Goal: Task Accomplishment & Management: Use online tool/utility

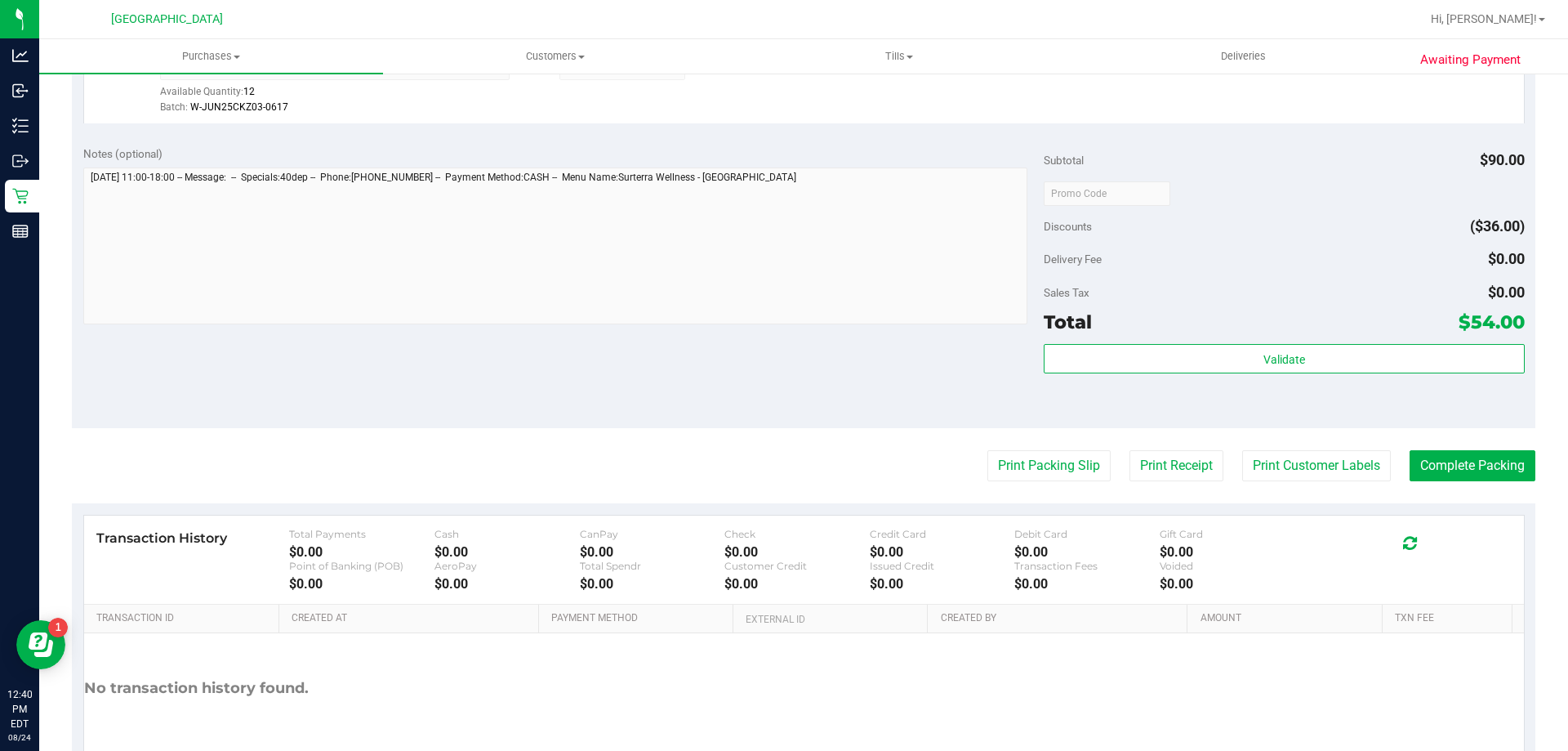
scroll to position [602, 0]
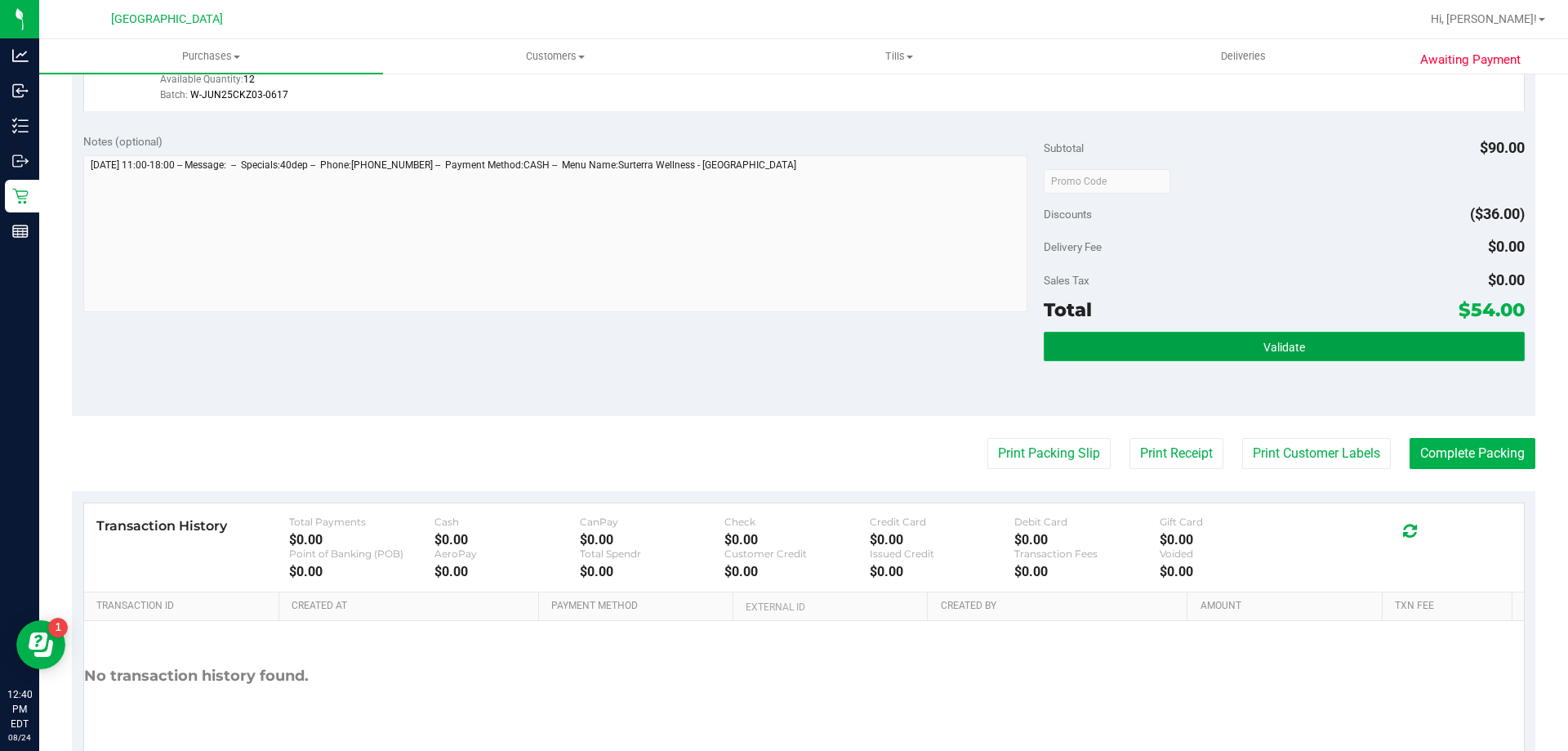
click at [1077, 342] on button "Validate" at bounding box center [1284, 346] width 481 height 29
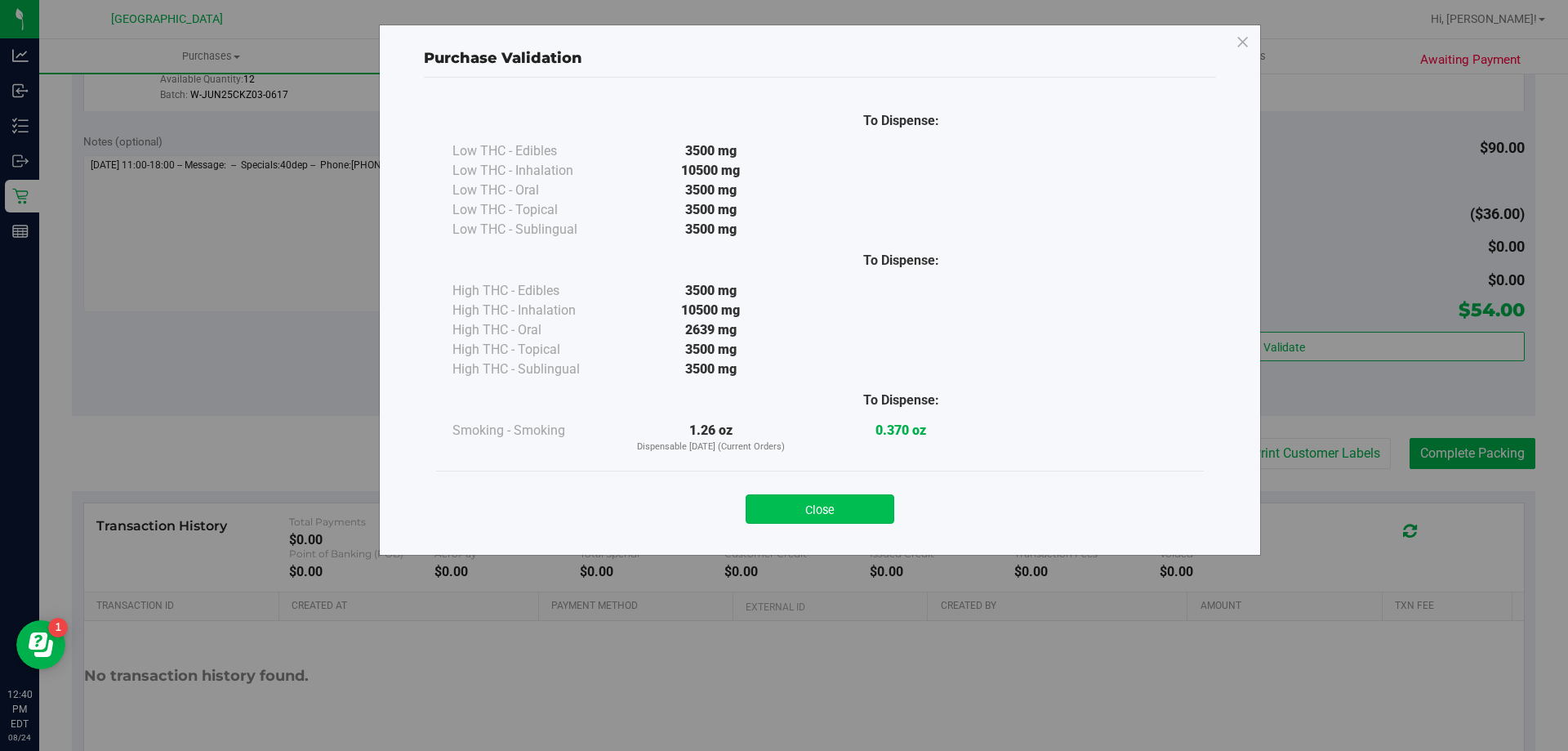
click at [793, 500] on button "Close" at bounding box center [820, 508] width 149 height 29
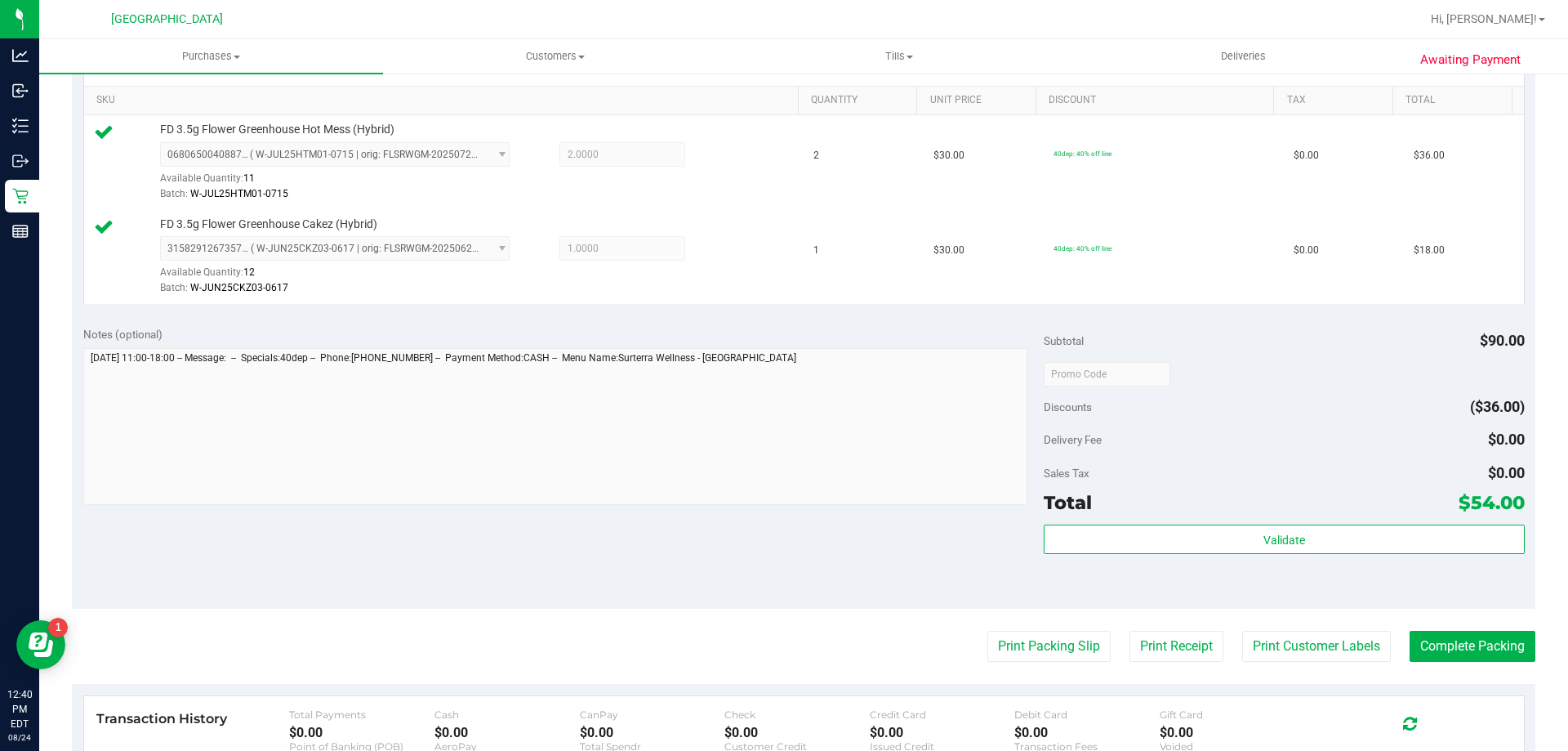
scroll to position [611, 0]
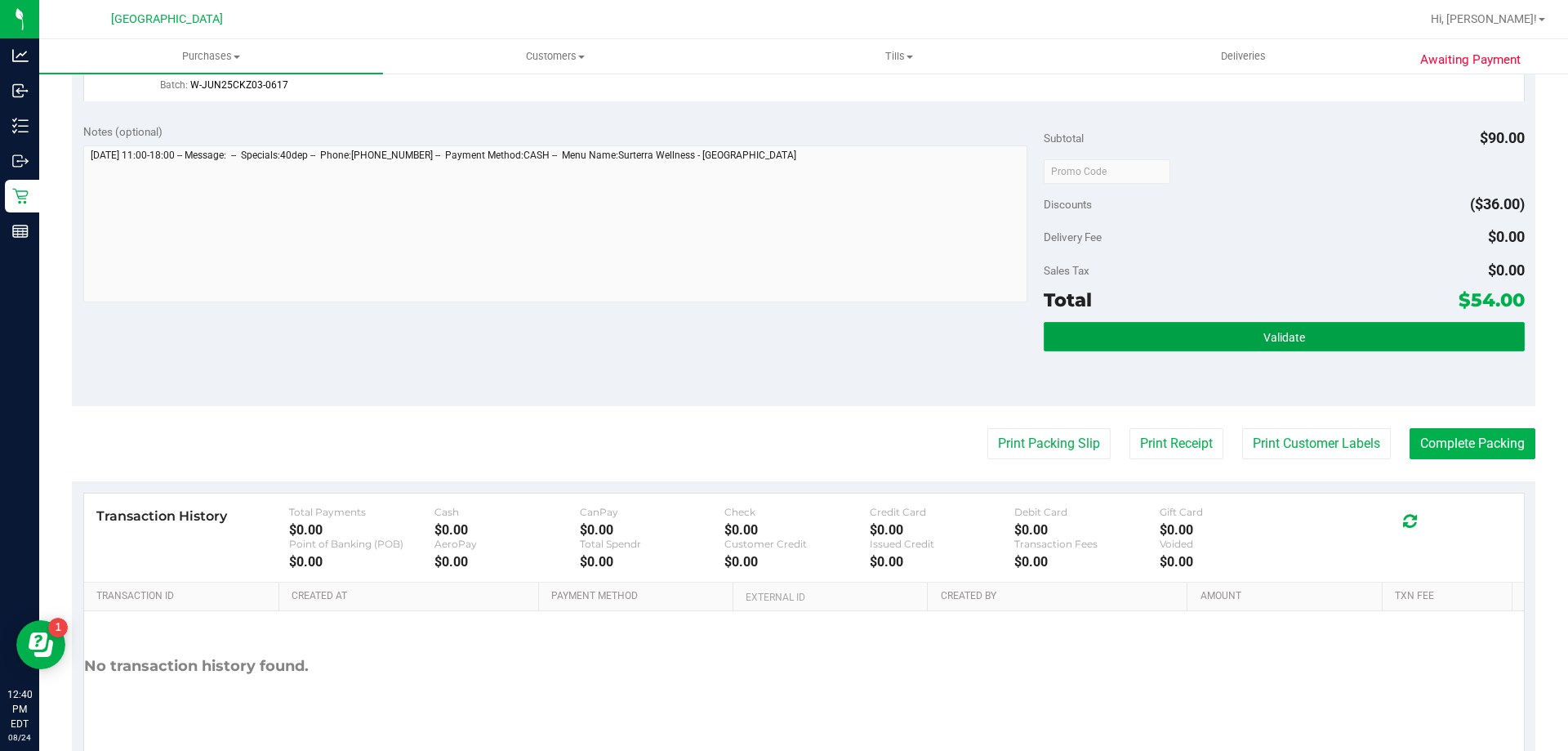
click at [1155, 349] on button "Validate" at bounding box center [1284, 336] width 481 height 29
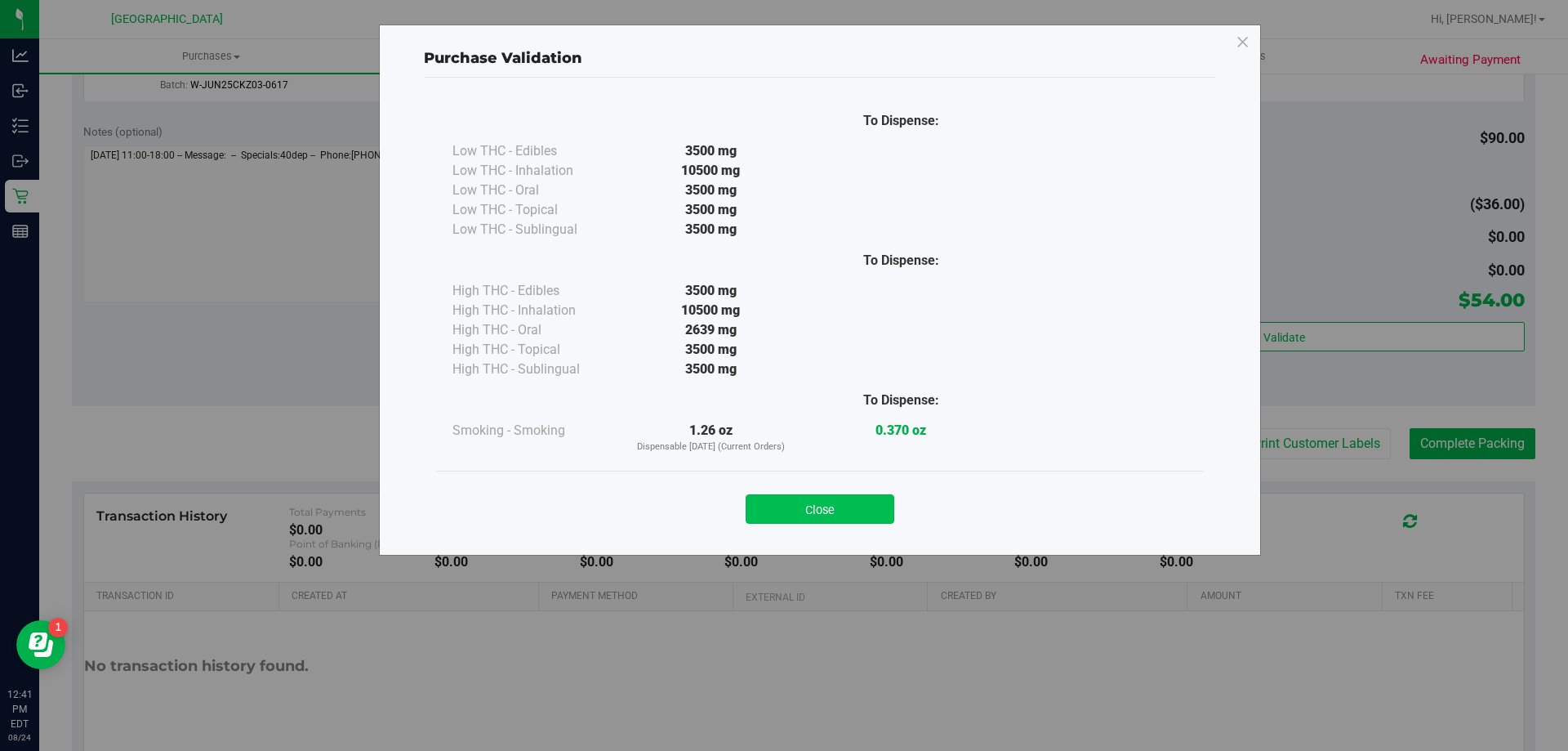
click at [816, 504] on button "Close" at bounding box center [820, 508] width 149 height 29
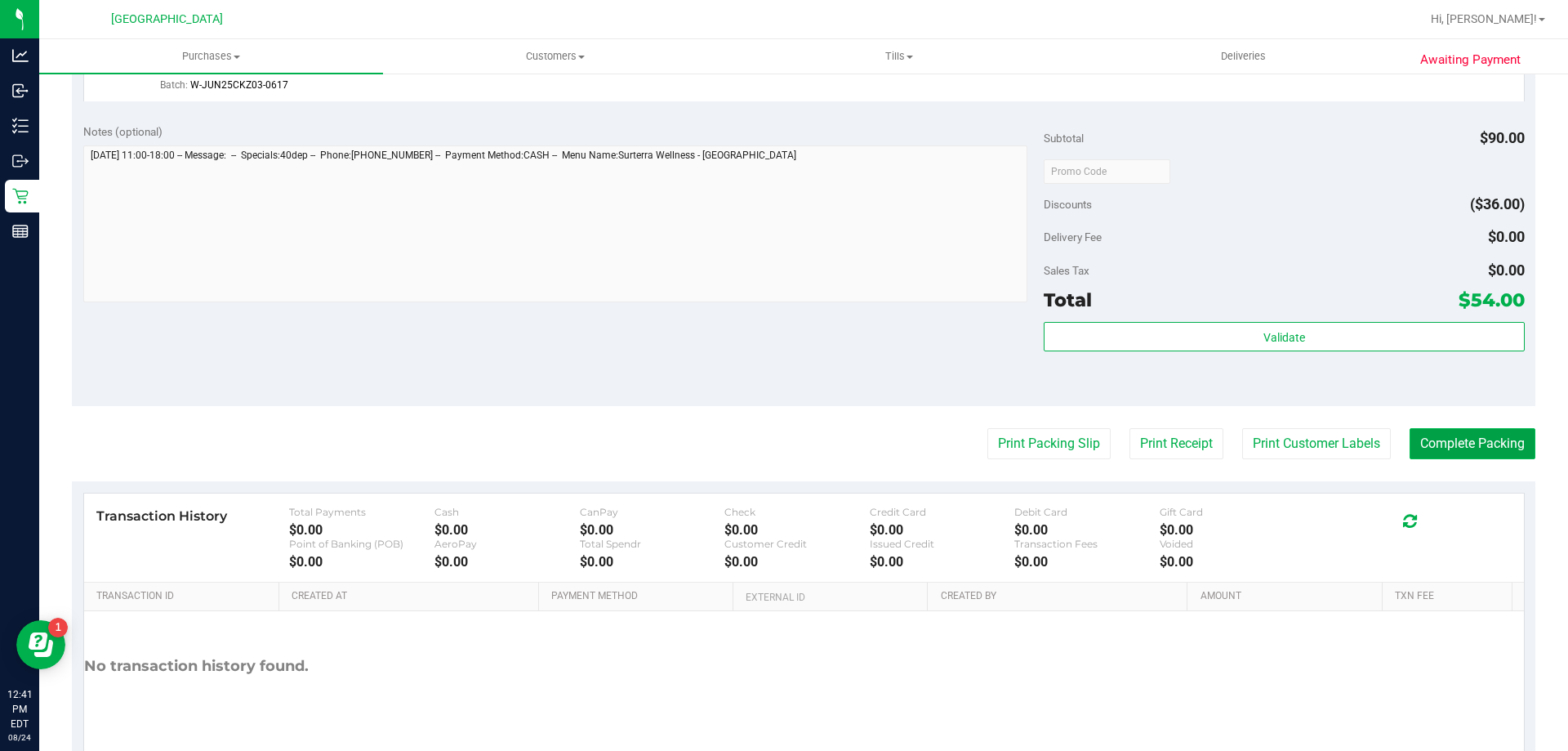
click at [1496, 448] on button "Complete Packing" at bounding box center [1472, 443] width 125 height 31
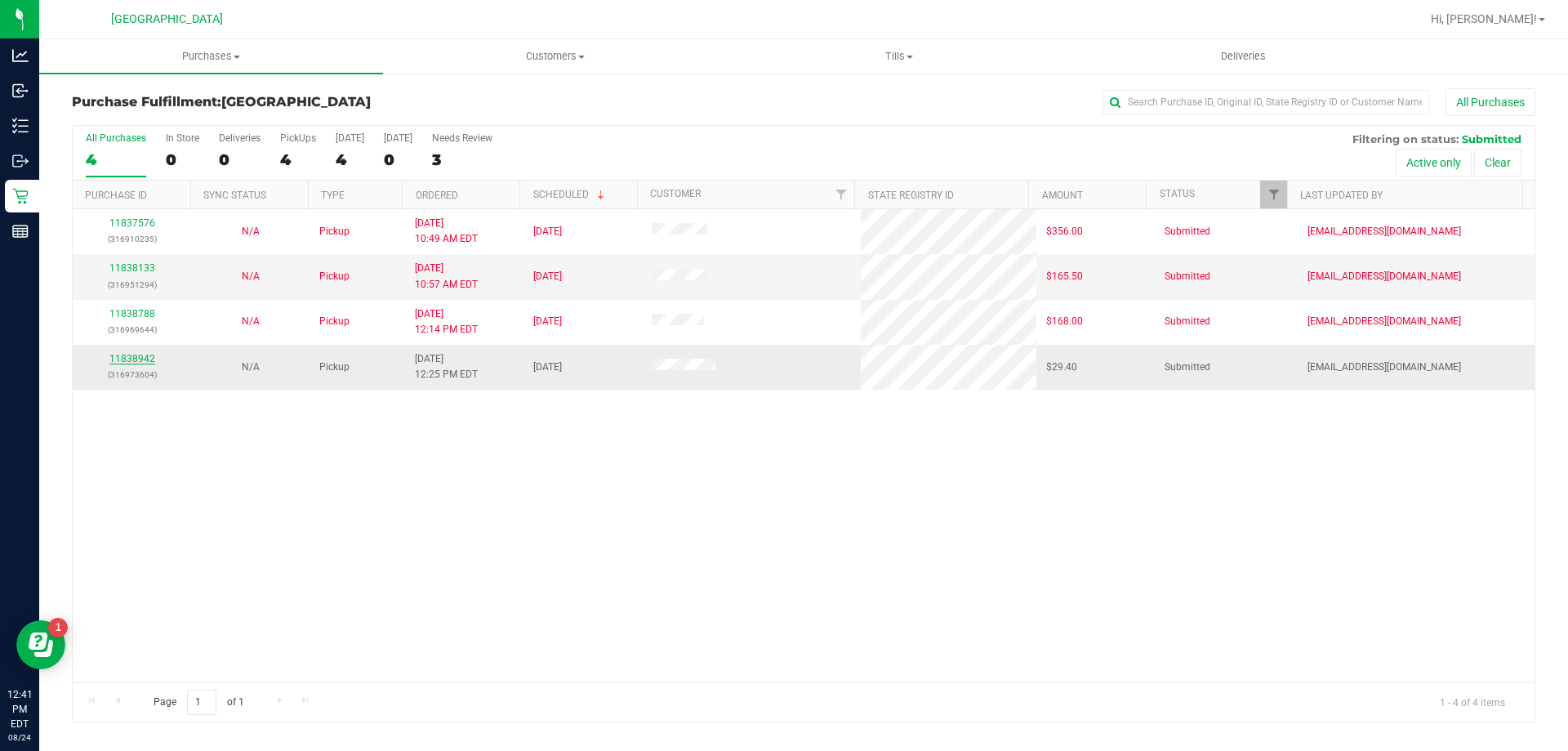
click at [142, 353] on link "11838942" at bounding box center [132, 359] width 45 height 12
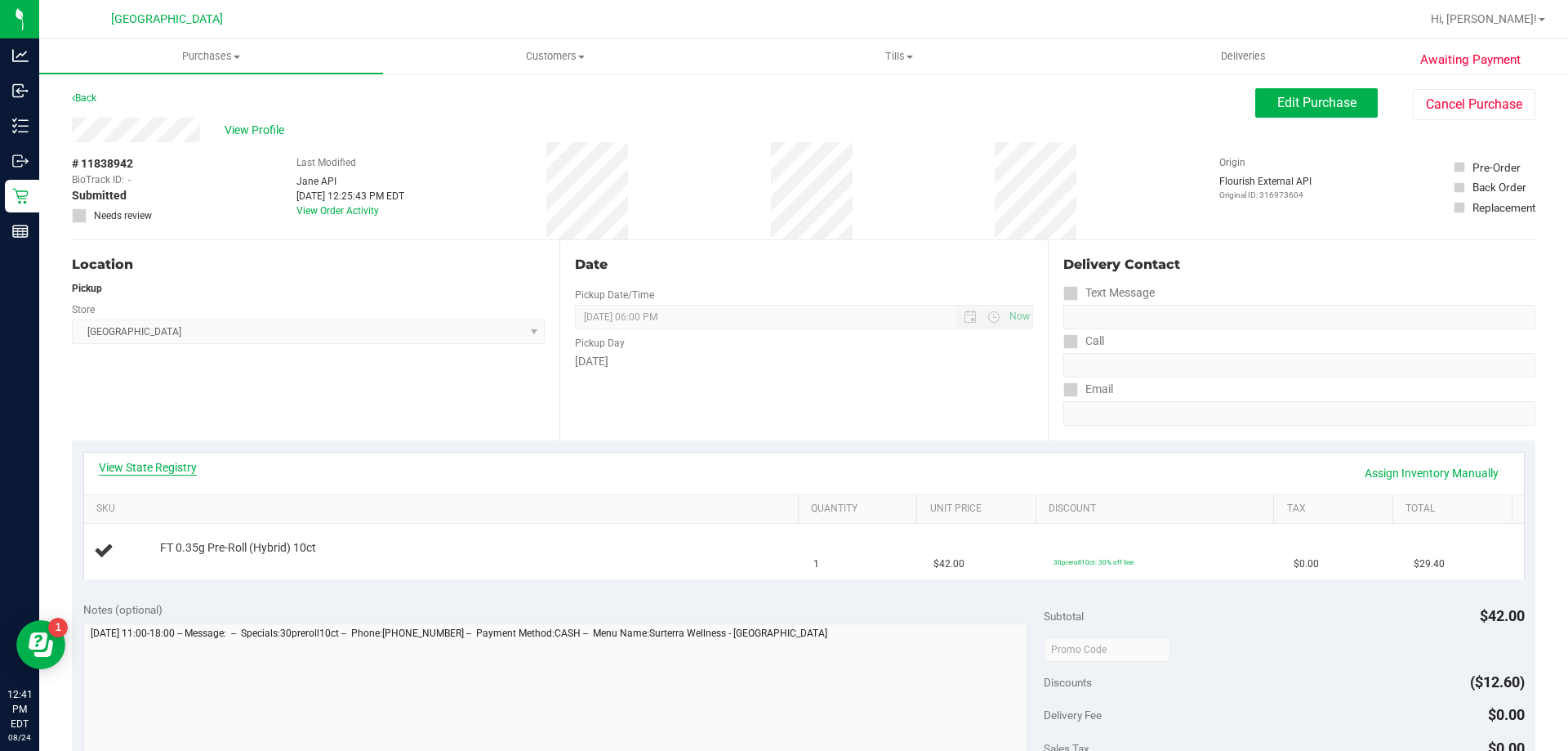
click at [158, 460] on link "View State Registry" at bounding box center [148, 467] width 98 height 16
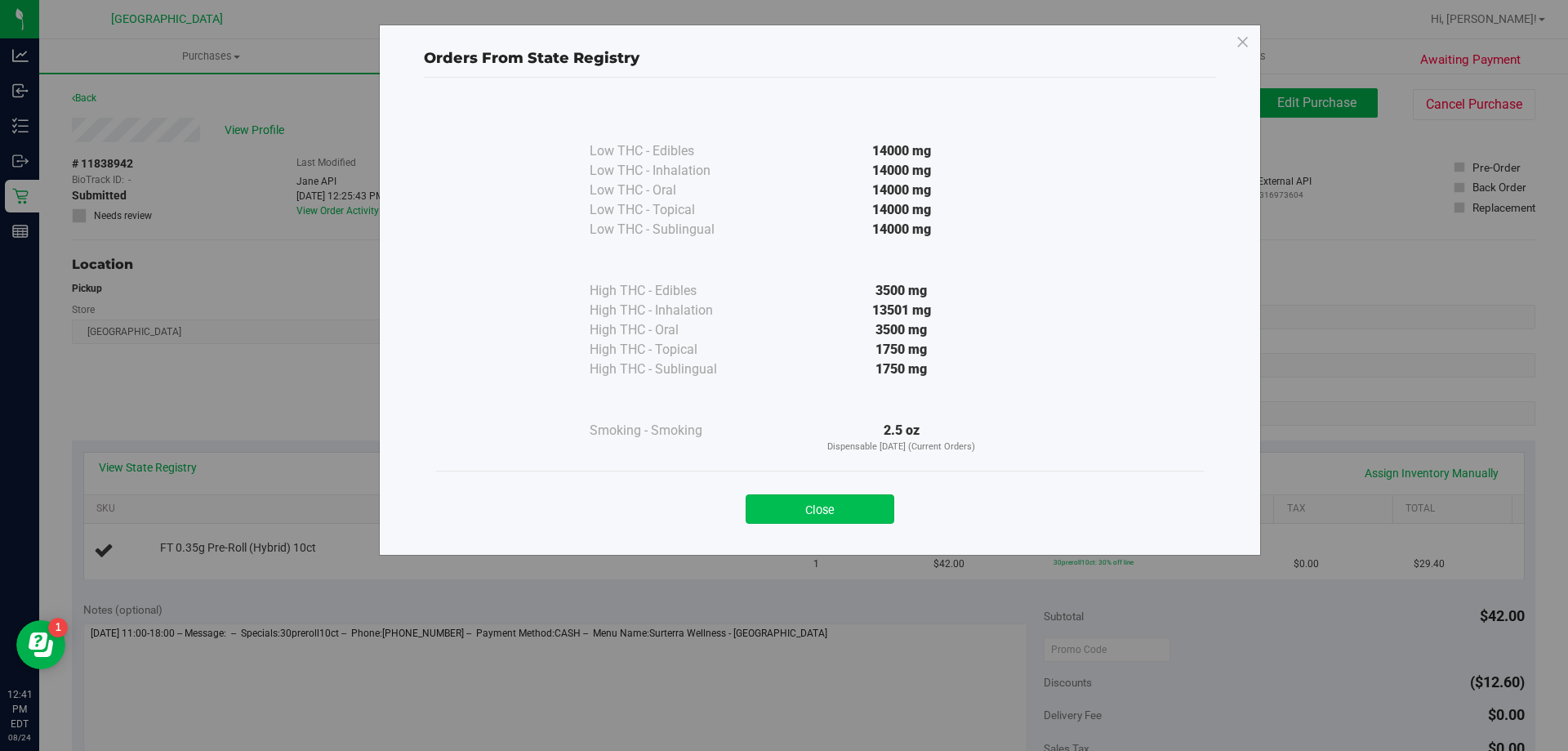
click at [786, 508] on button "Close" at bounding box center [820, 508] width 149 height 29
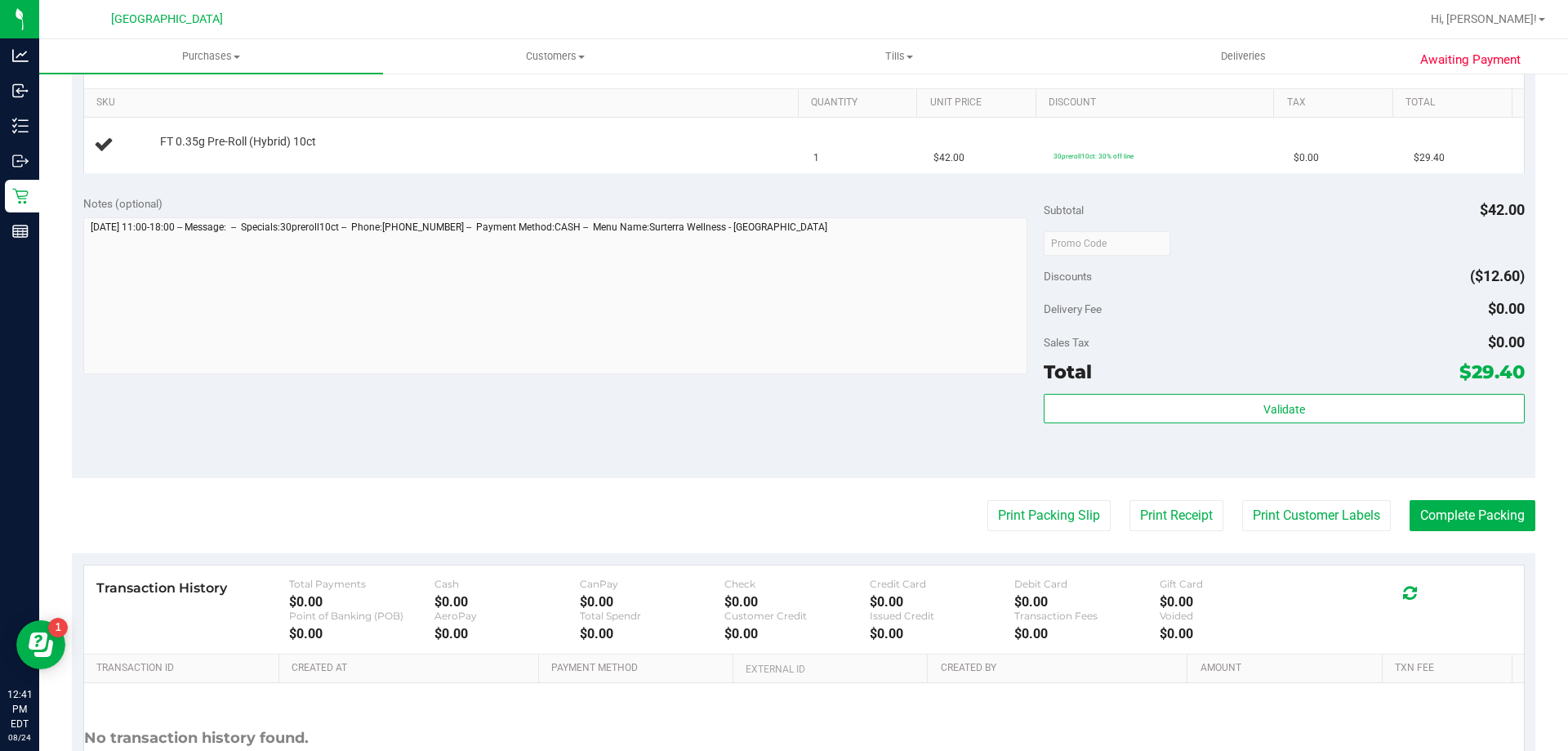
scroll to position [490, 0]
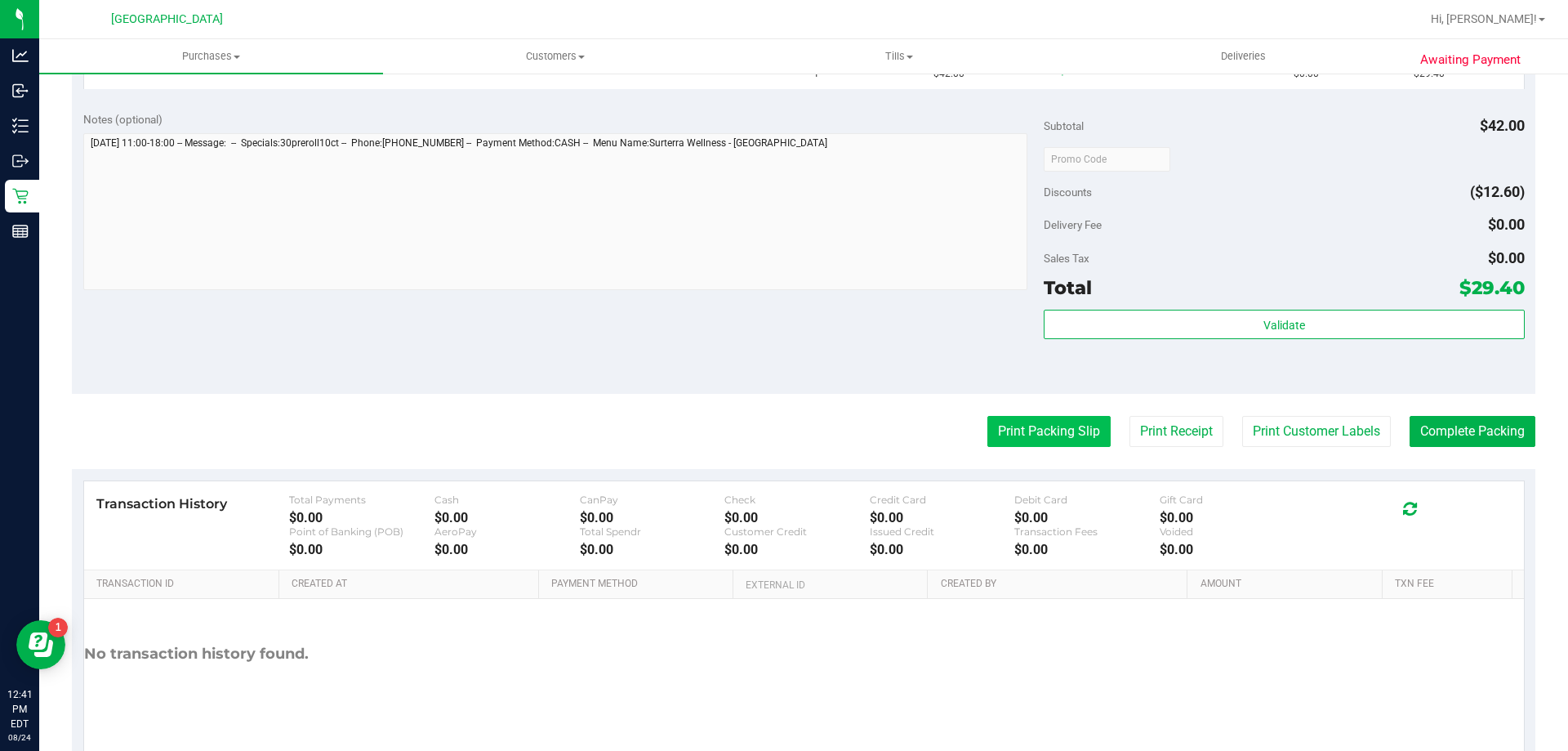
click at [1040, 432] on button "Print Packing Slip" at bounding box center [1049, 431] width 124 height 31
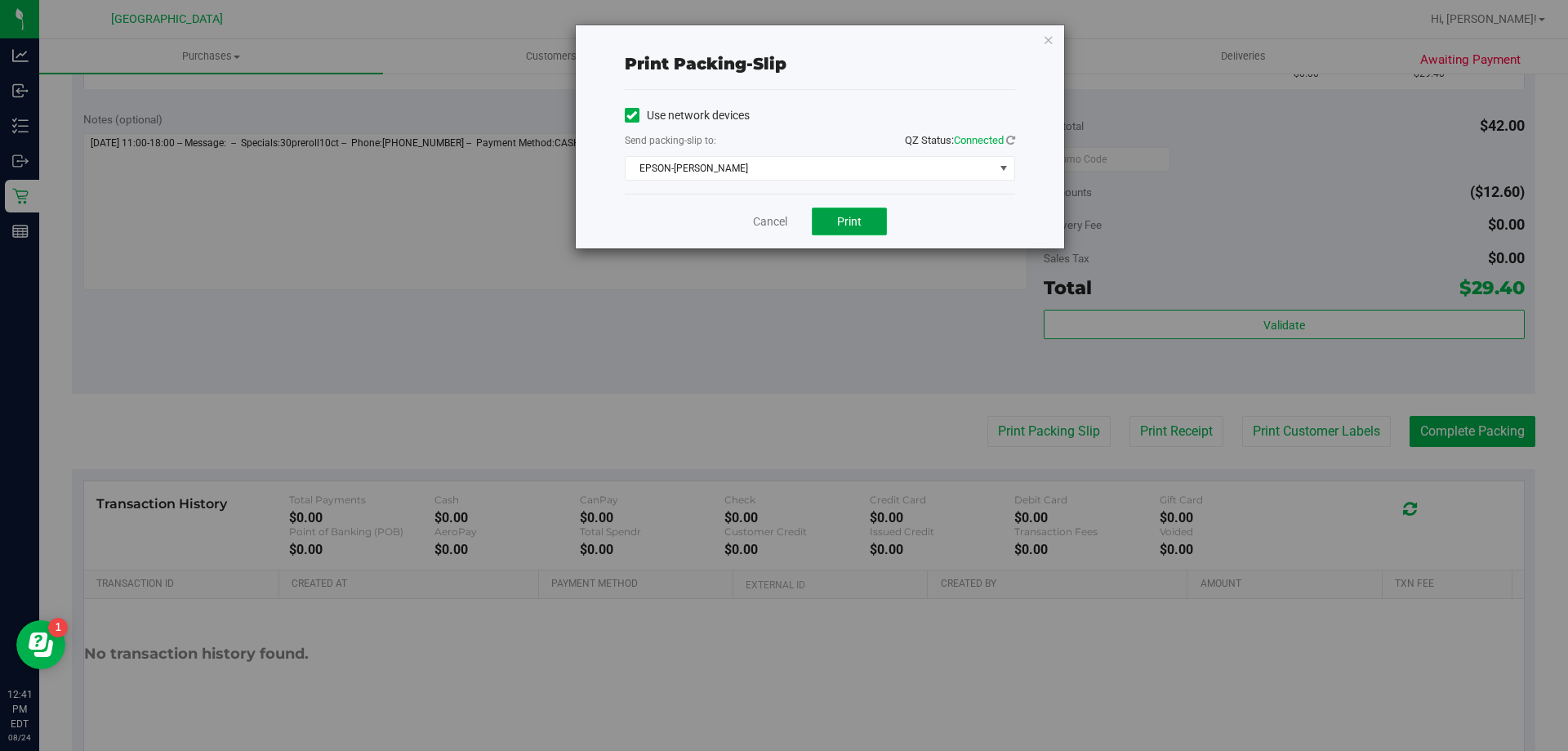
click at [857, 220] on span "Print" at bounding box center [850, 221] width 25 height 13
click at [772, 226] on link "Cancel" at bounding box center [770, 222] width 35 height 17
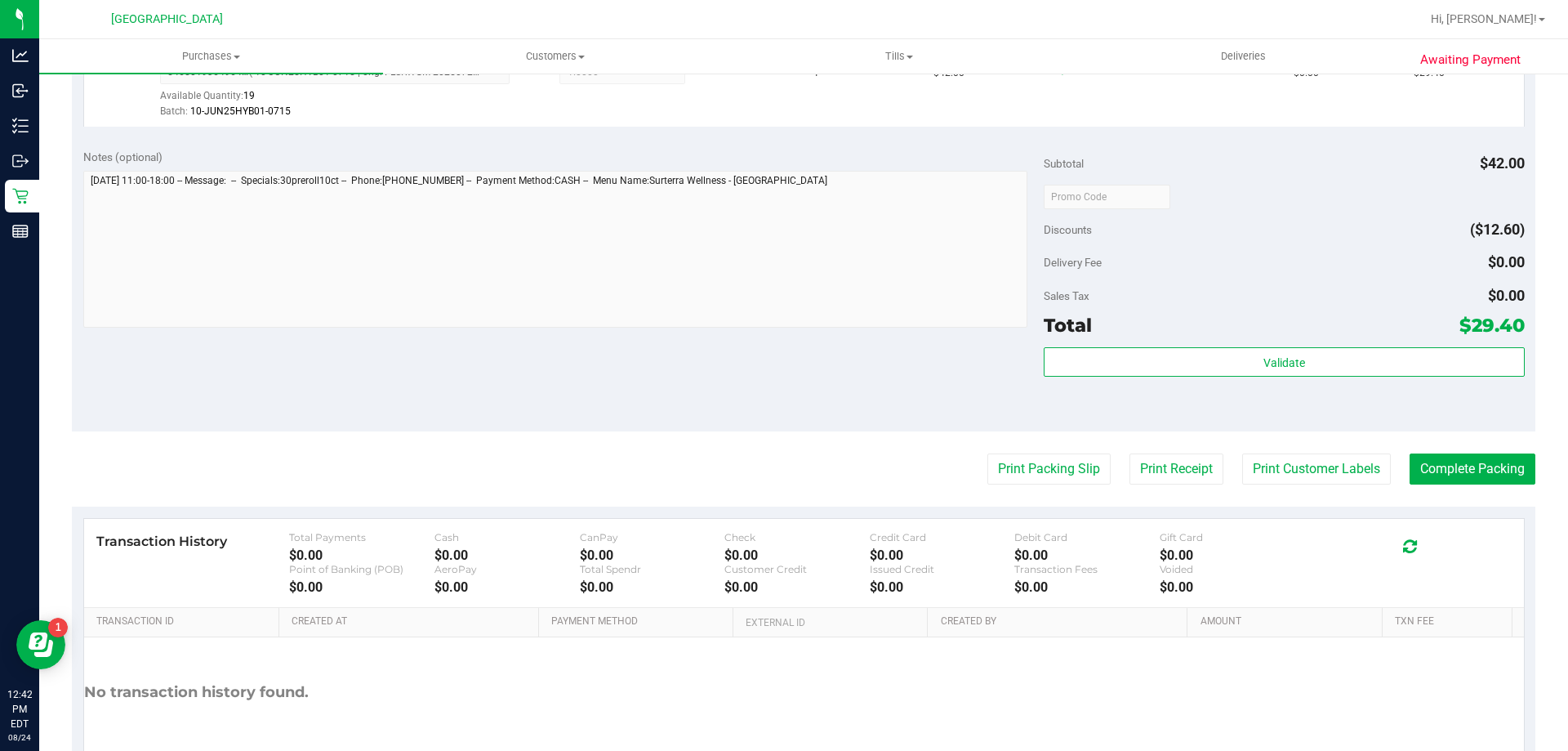
scroll to position [585, 0]
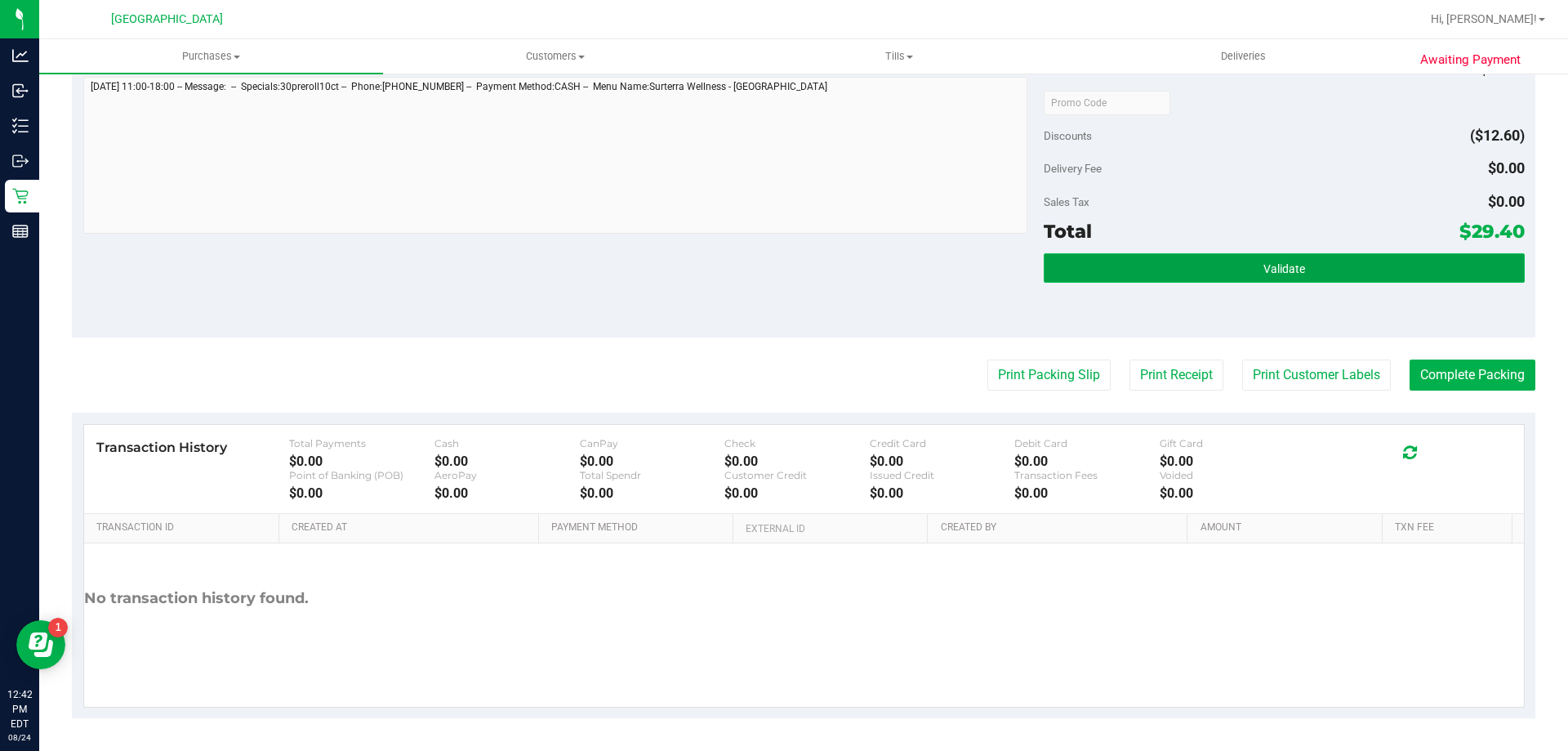
click at [1060, 254] on button "Validate" at bounding box center [1284, 268] width 481 height 29
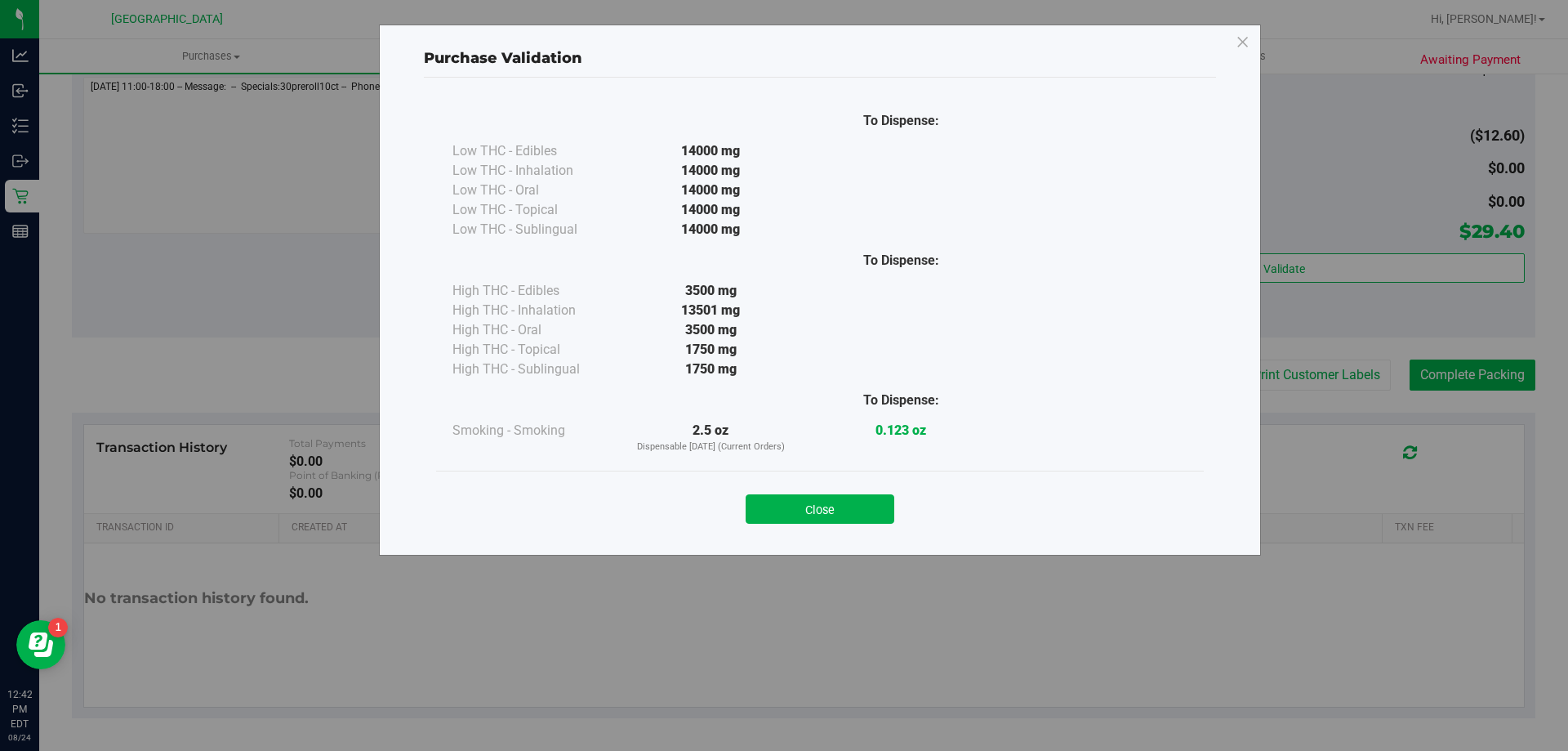
click at [798, 528] on div "Close" at bounding box center [820, 504] width 768 height 66
click at [800, 509] on button "Close" at bounding box center [820, 508] width 149 height 29
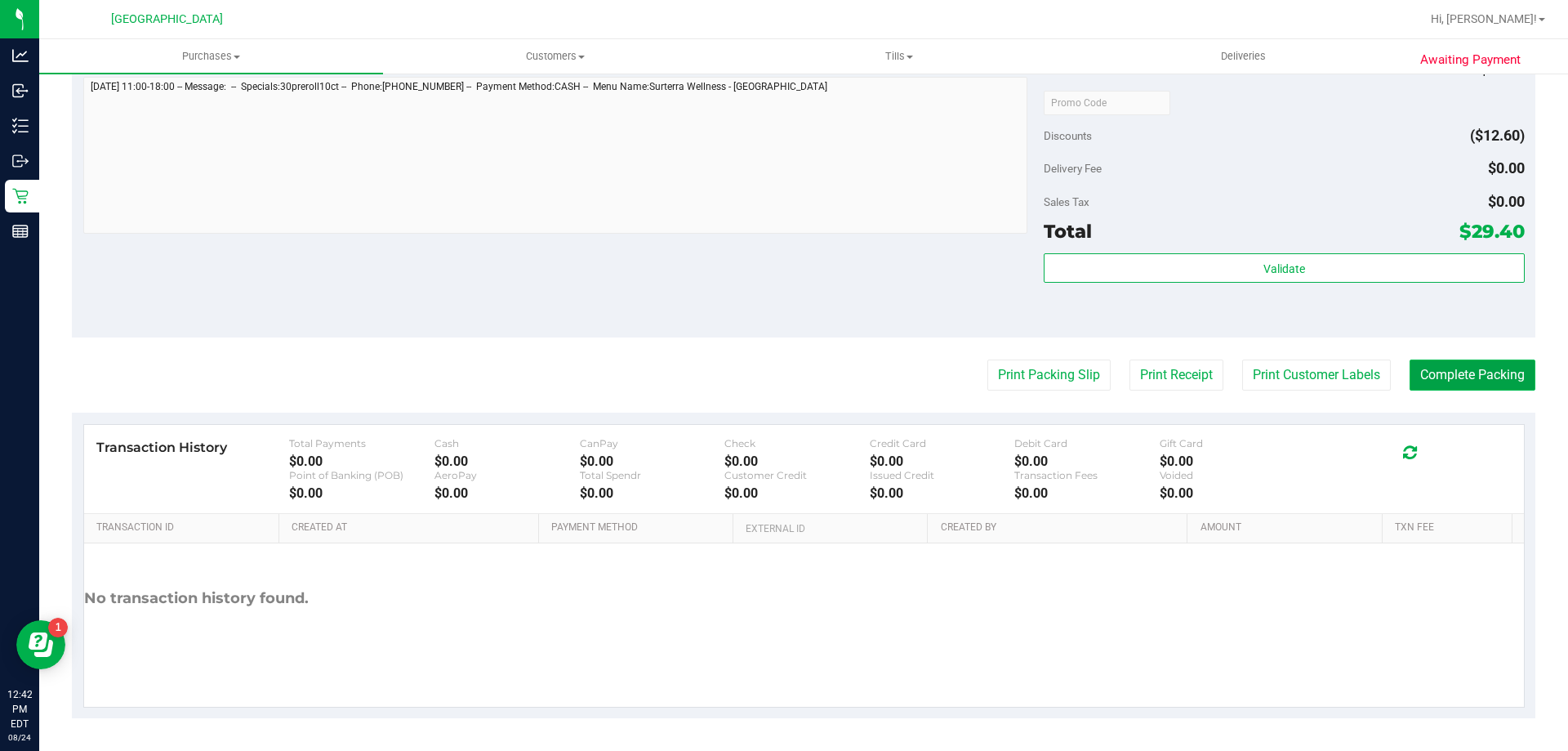
click at [1455, 375] on button "Complete Packing" at bounding box center [1472, 375] width 125 height 31
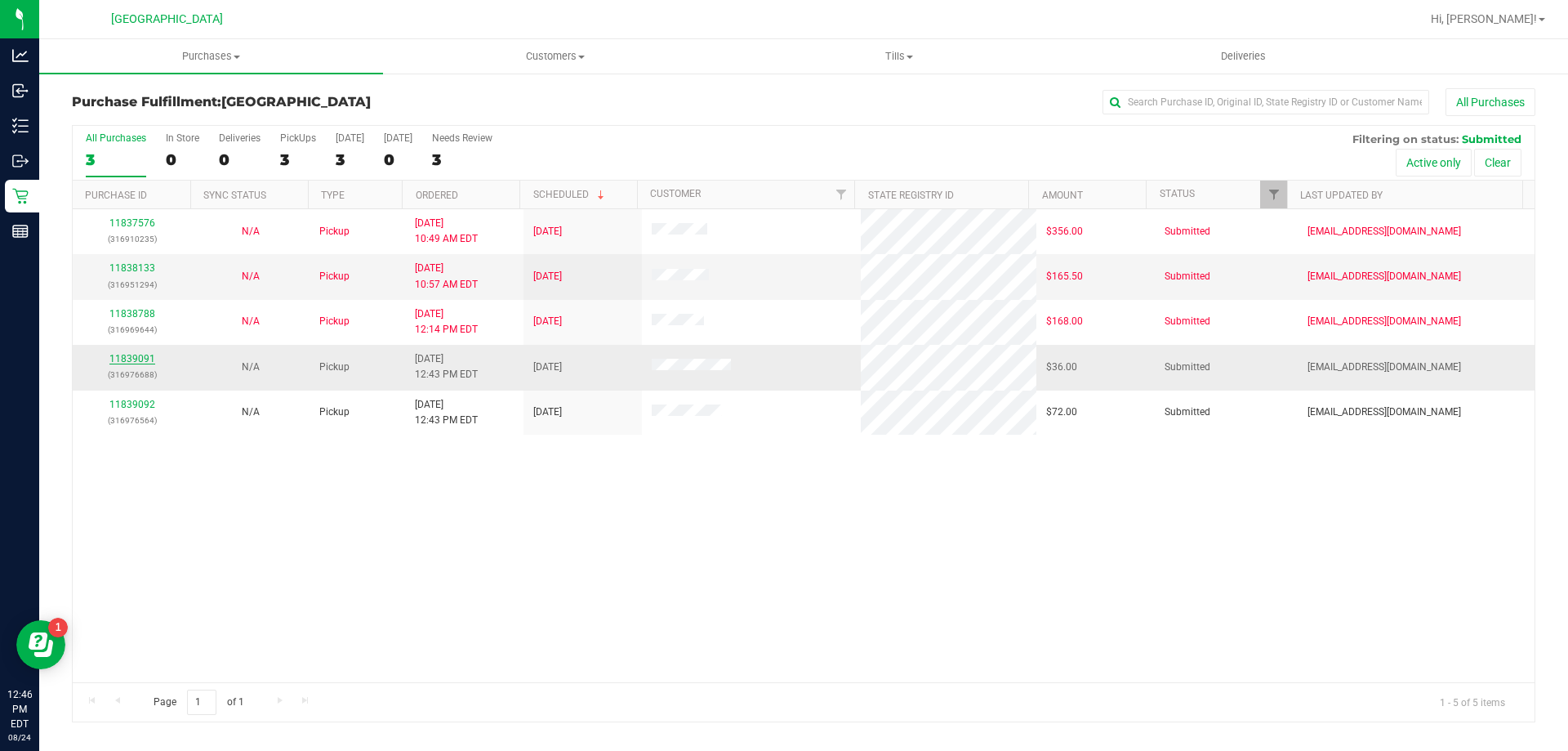
click at [125, 355] on link "11839091" at bounding box center [132, 359] width 45 height 12
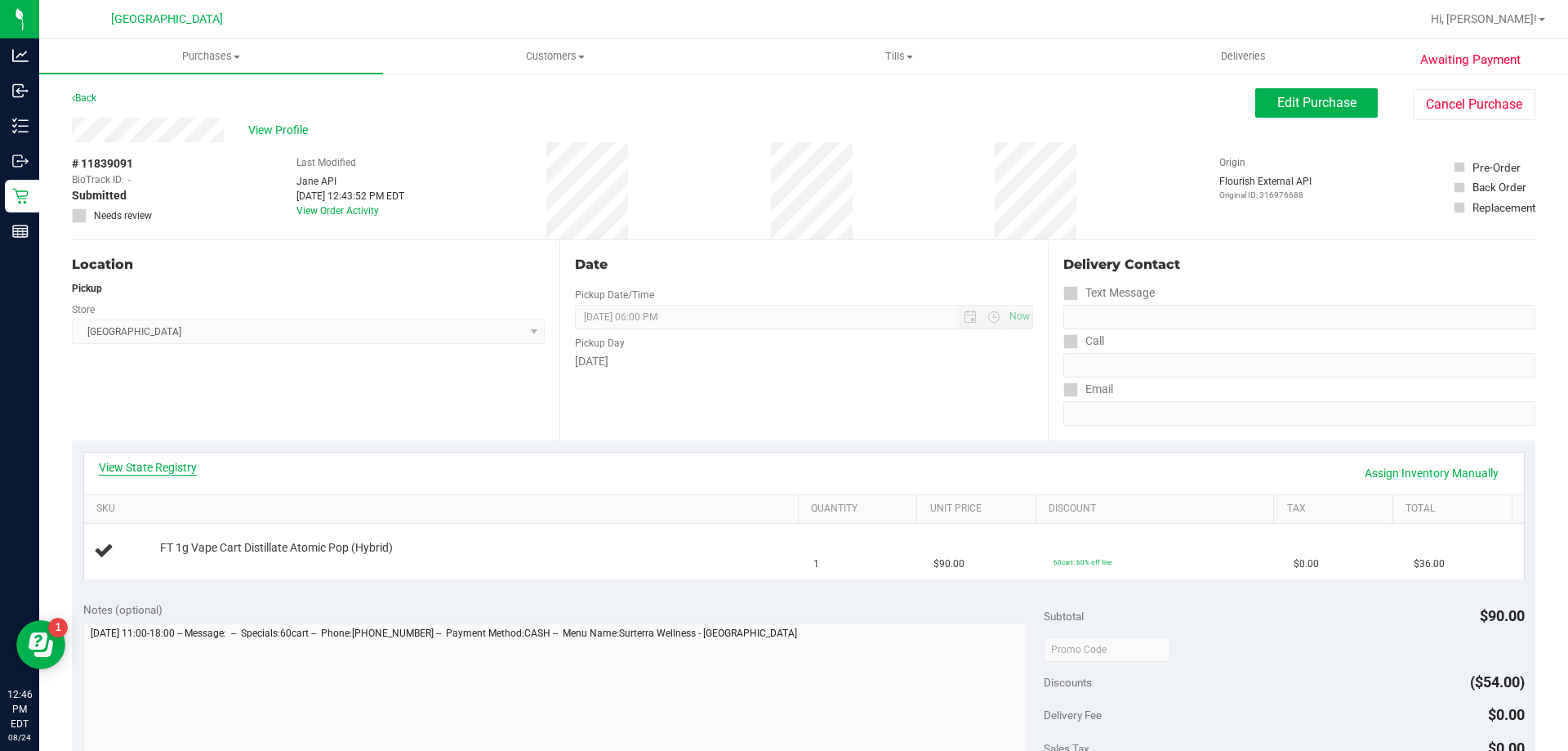
click at [143, 467] on link "View State Registry" at bounding box center [148, 467] width 98 height 16
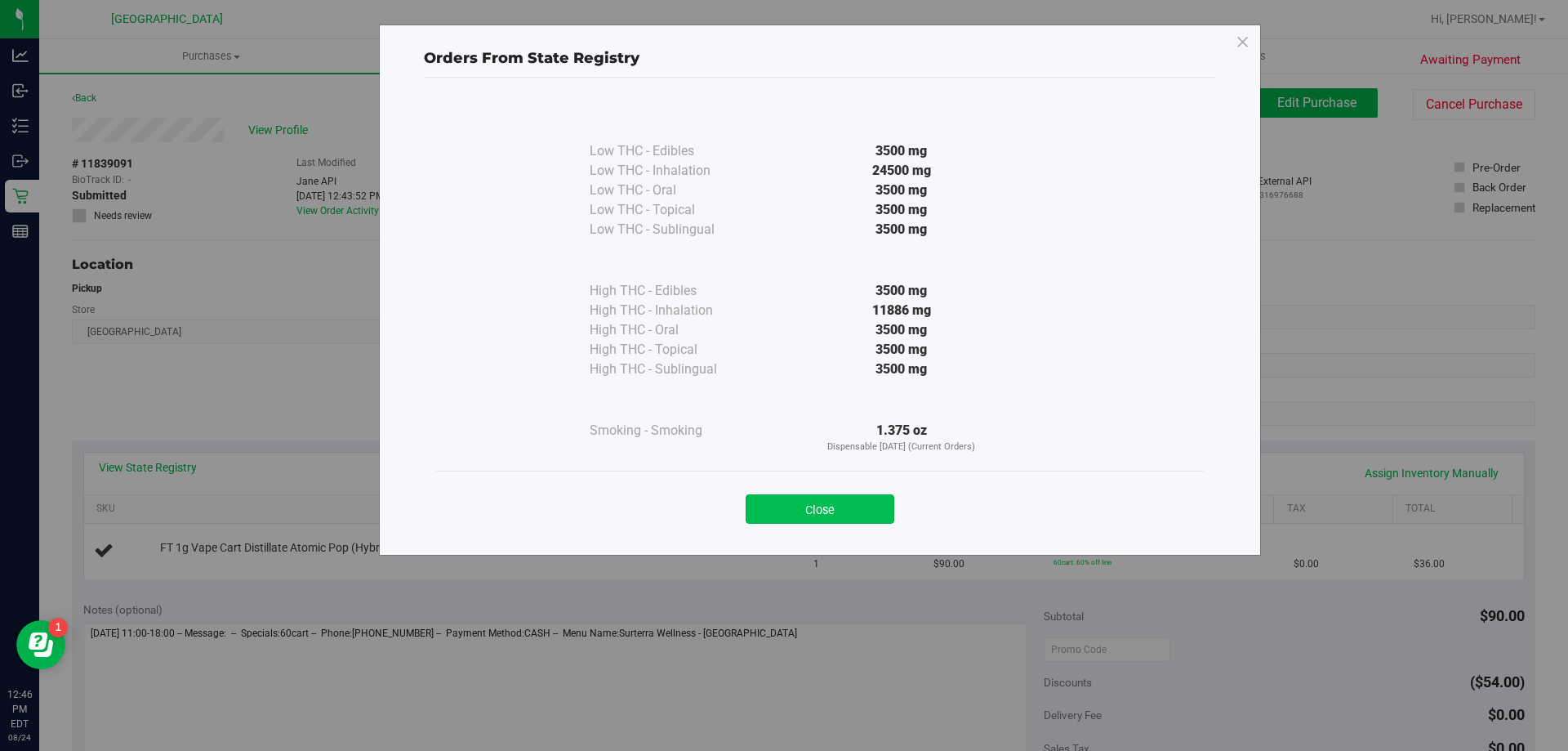
click at [834, 513] on button "Close" at bounding box center [820, 508] width 149 height 29
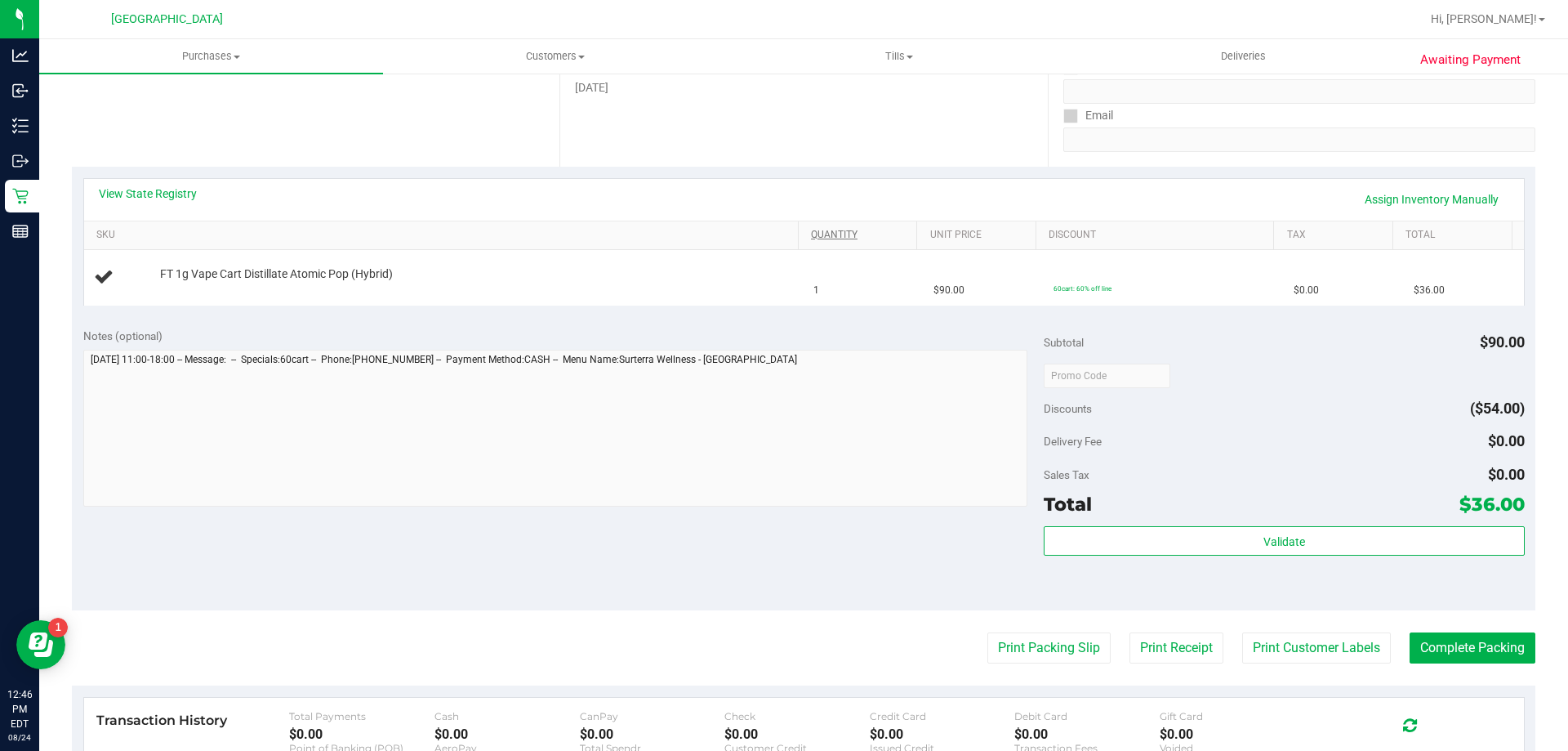
scroll to position [408, 0]
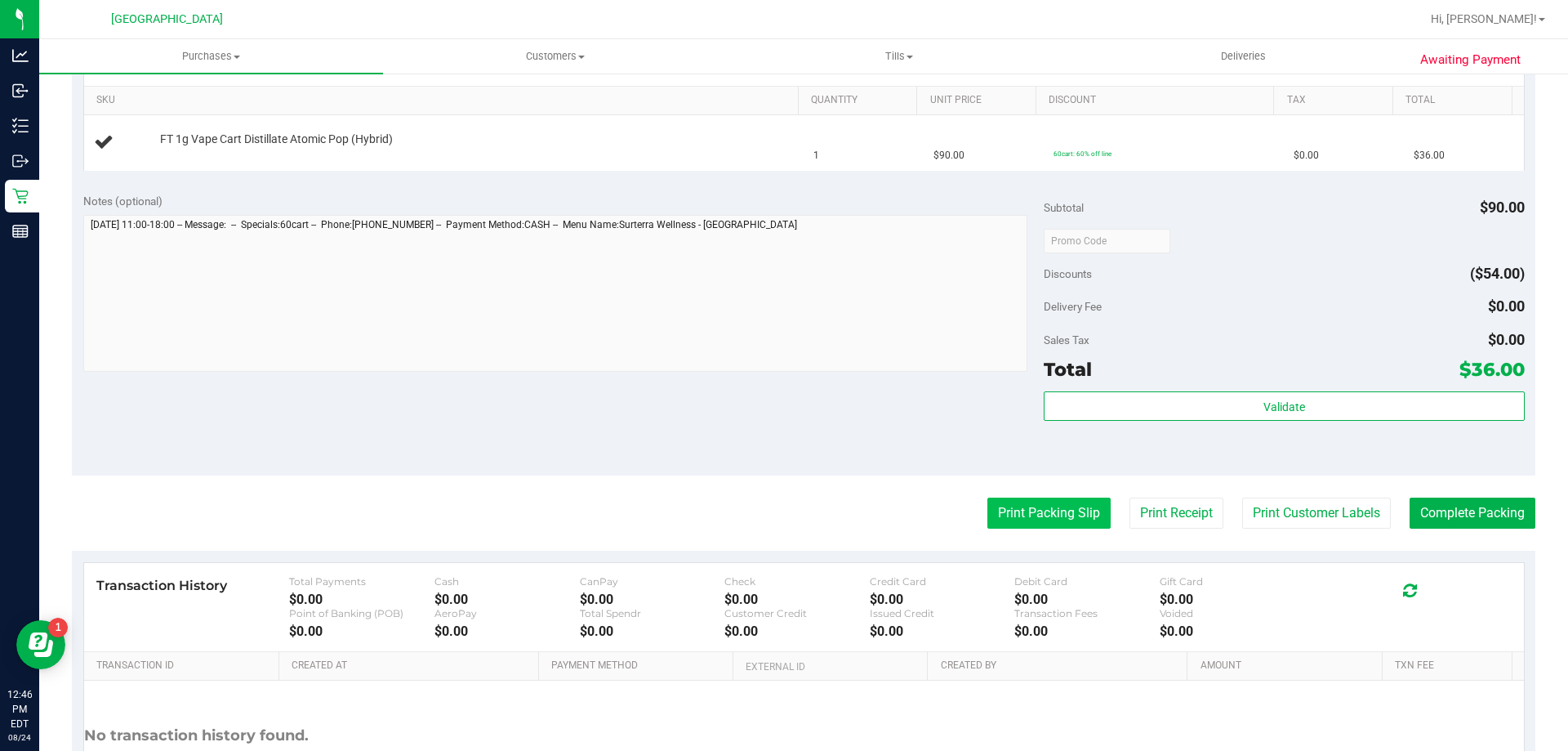
click at [1035, 510] on button "Print Packing Slip" at bounding box center [1049, 513] width 124 height 31
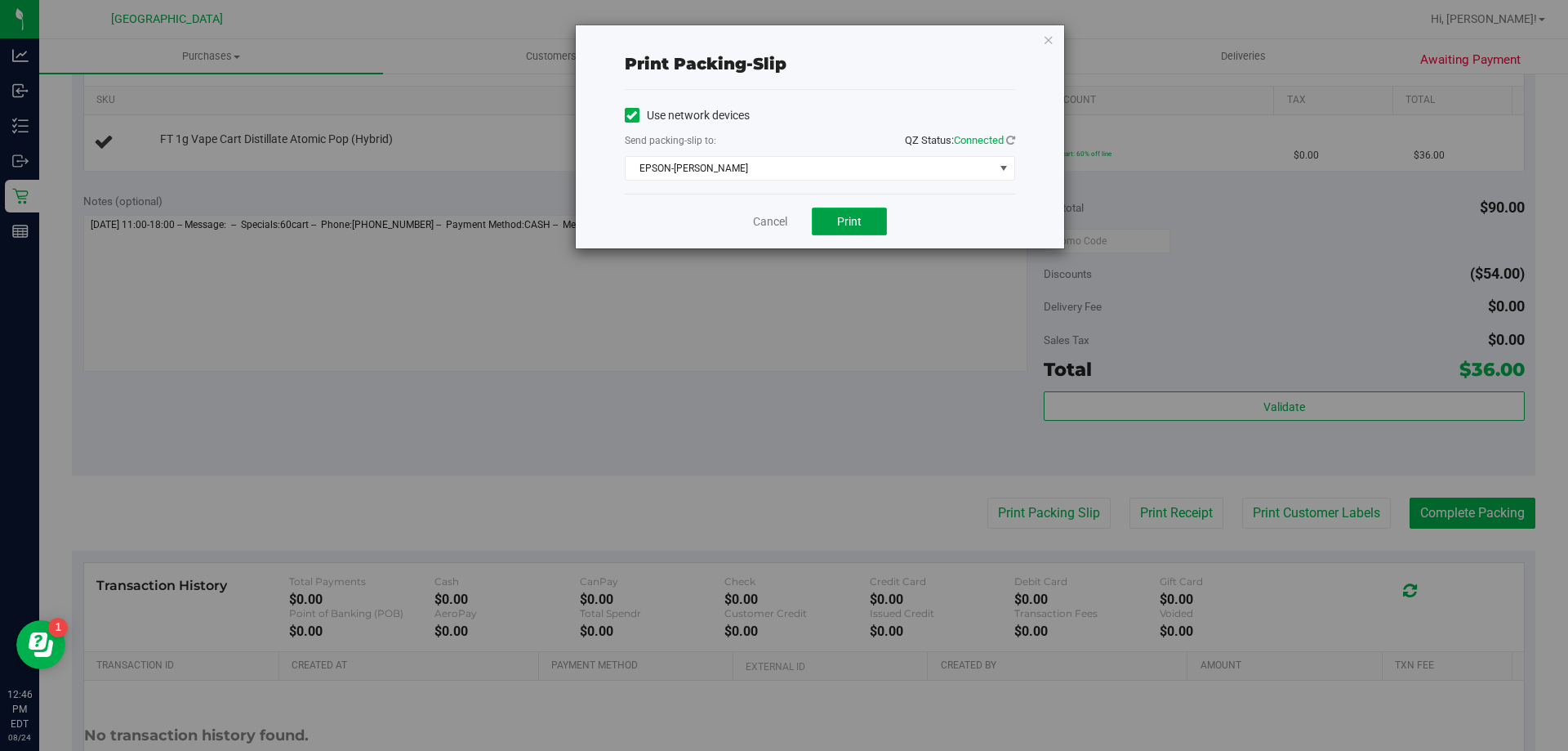
click at [852, 220] on span "Print" at bounding box center [850, 221] width 25 height 13
click at [771, 228] on link "Cancel" at bounding box center [770, 222] width 35 height 17
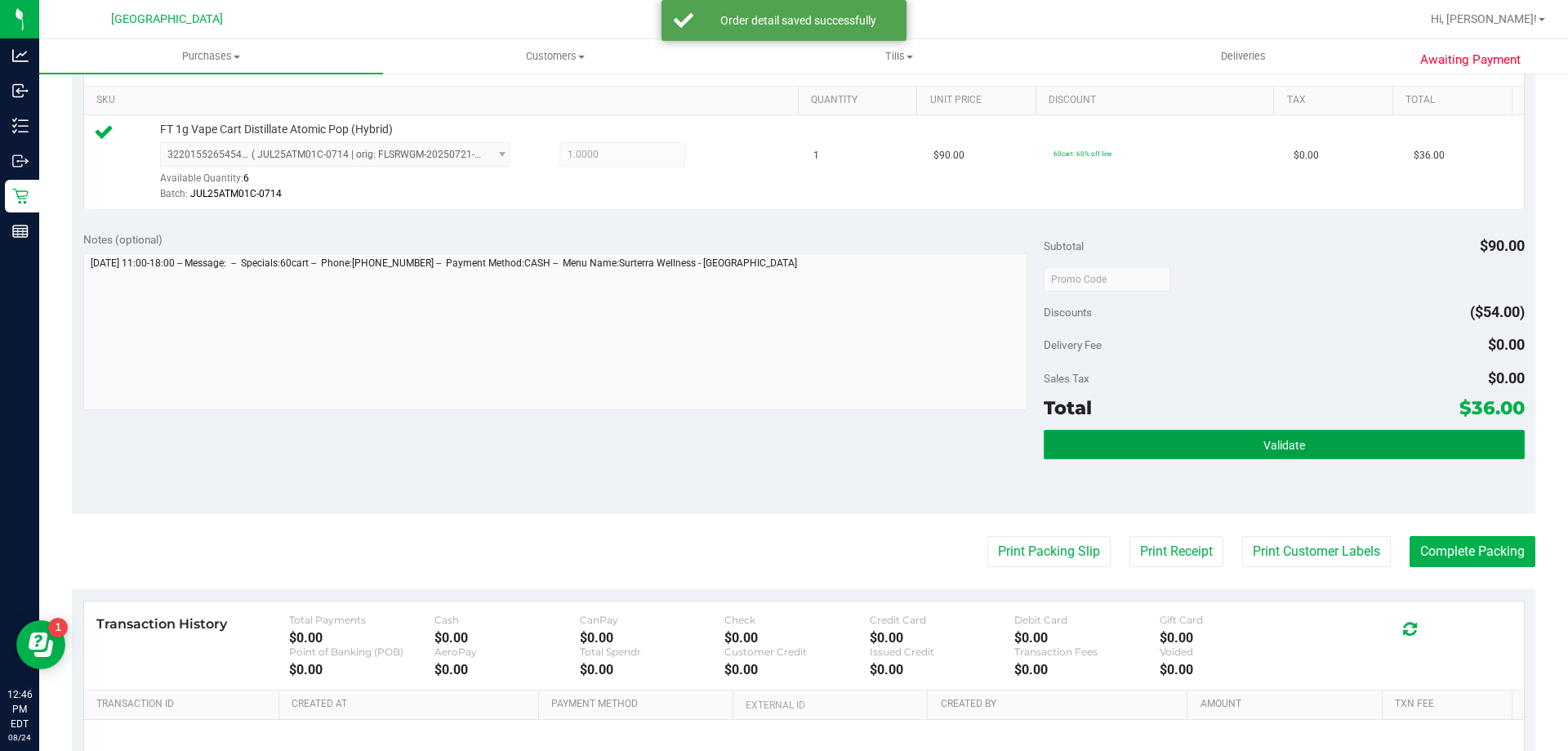
click at [1089, 440] on button "Validate" at bounding box center [1284, 444] width 481 height 29
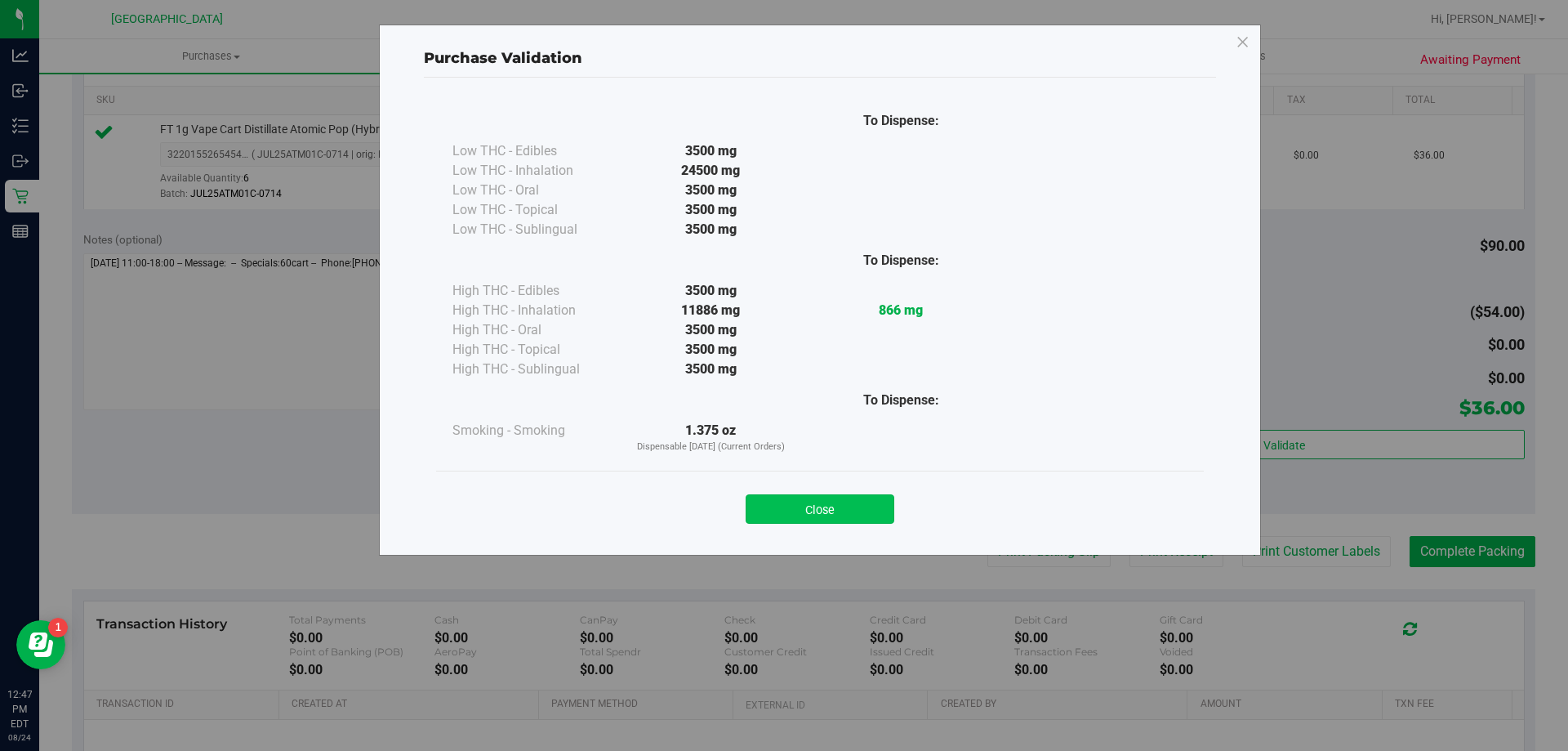
click at [790, 504] on button "Close" at bounding box center [820, 508] width 149 height 29
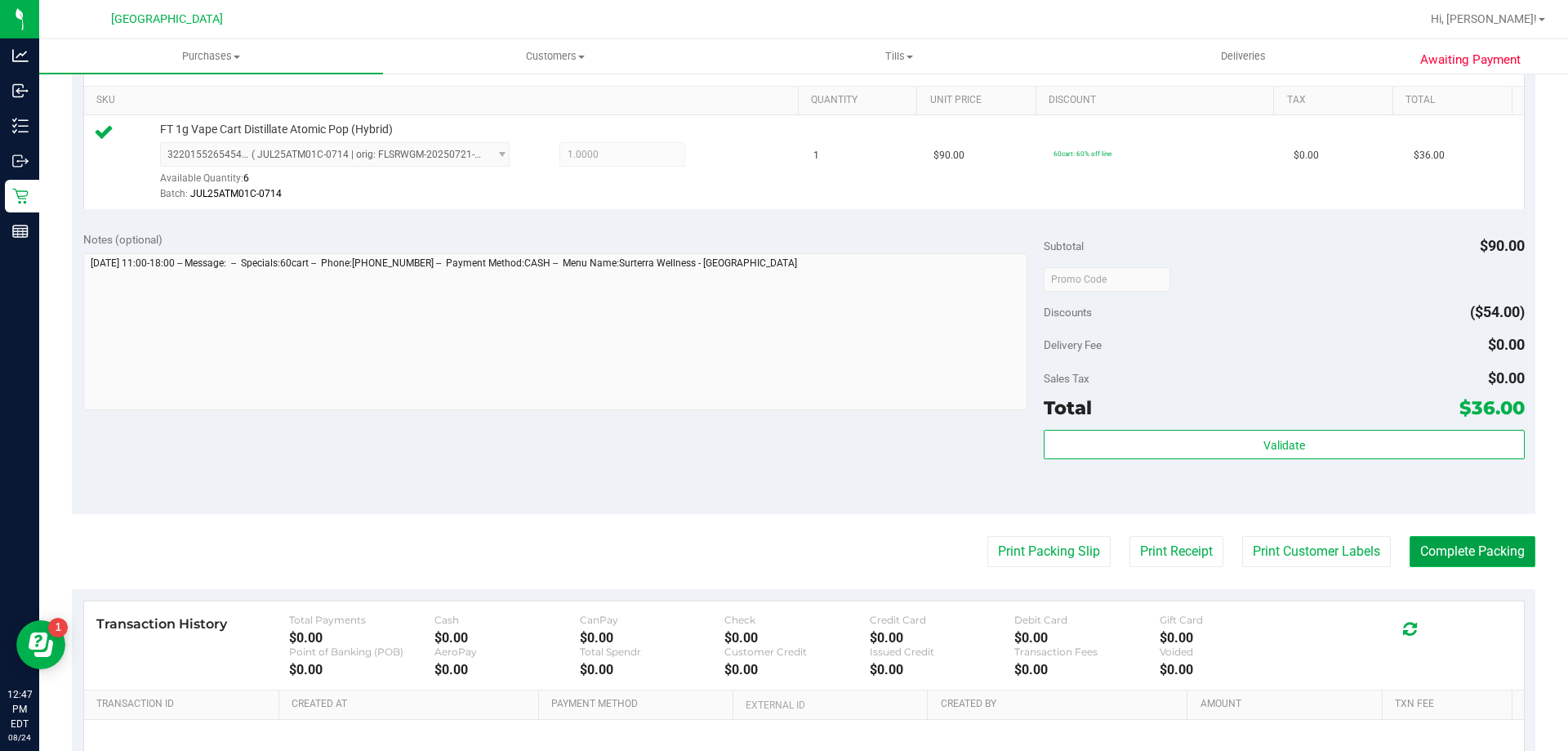
click at [1461, 550] on button "Complete Packing" at bounding box center [1472, 551] width 125 height 31
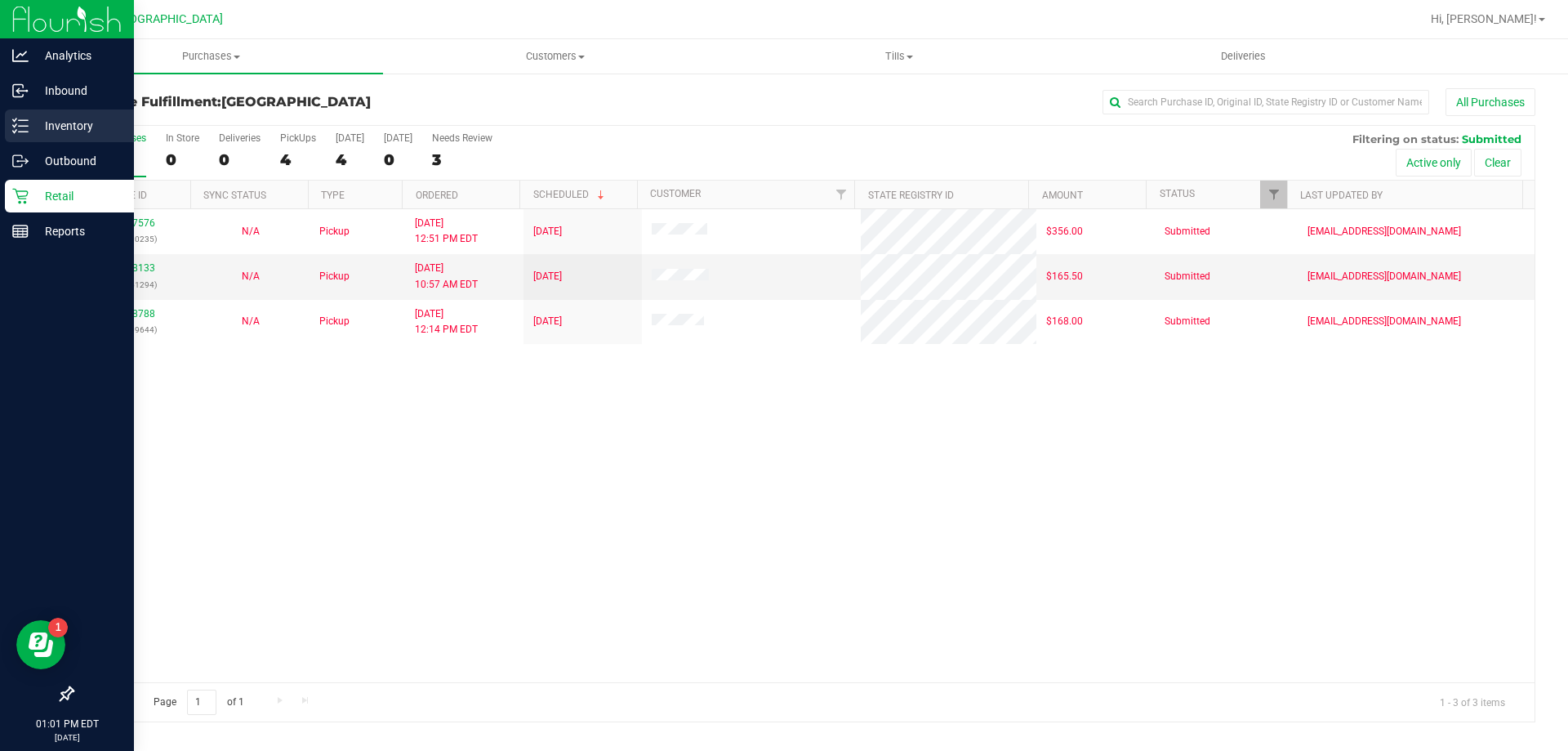
click at [69, 123] on p "Inventory" at bounding box center [77, 125] width 98 height 20
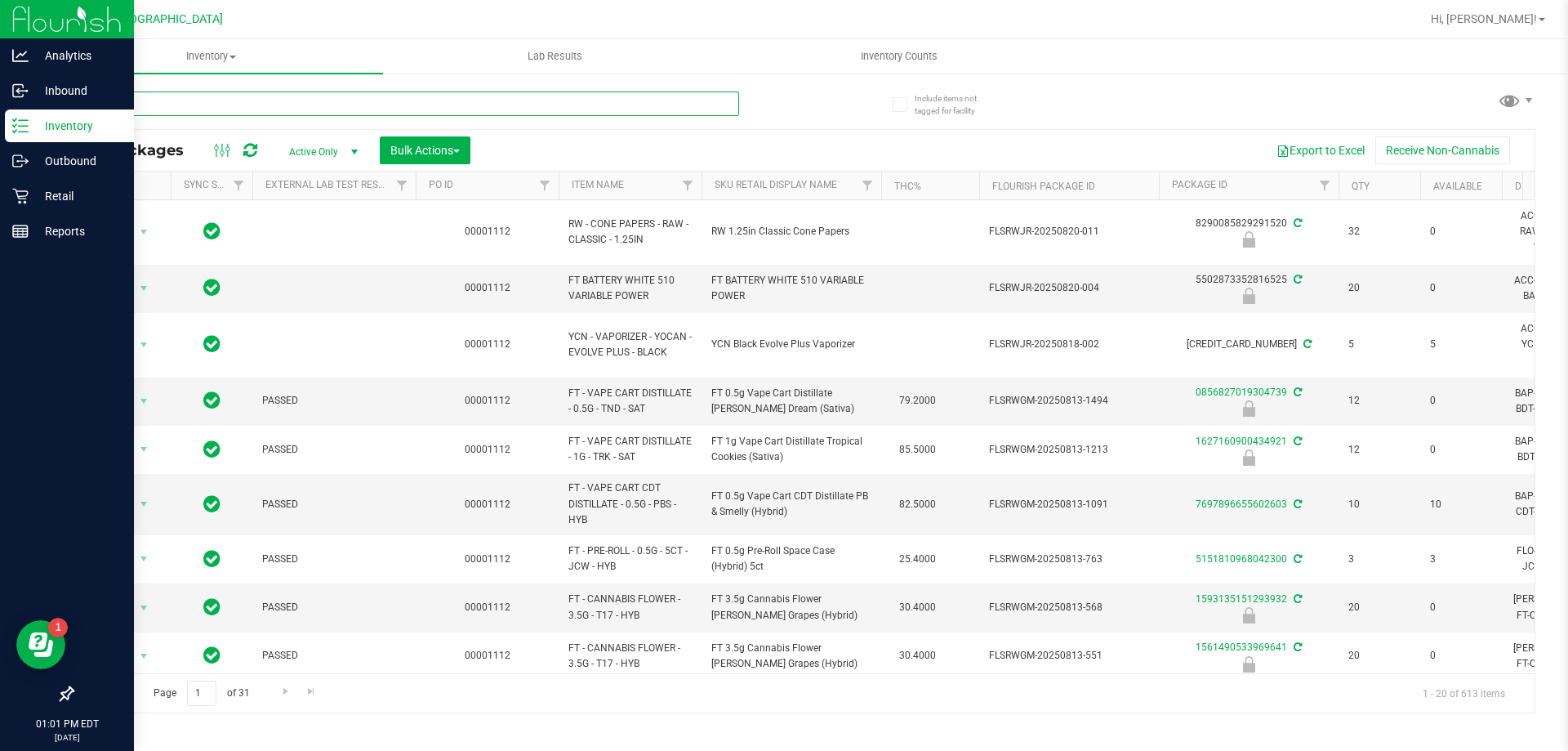
click at [384, 101] on input "text" at bounding box center [406, 104] width 667 height 25
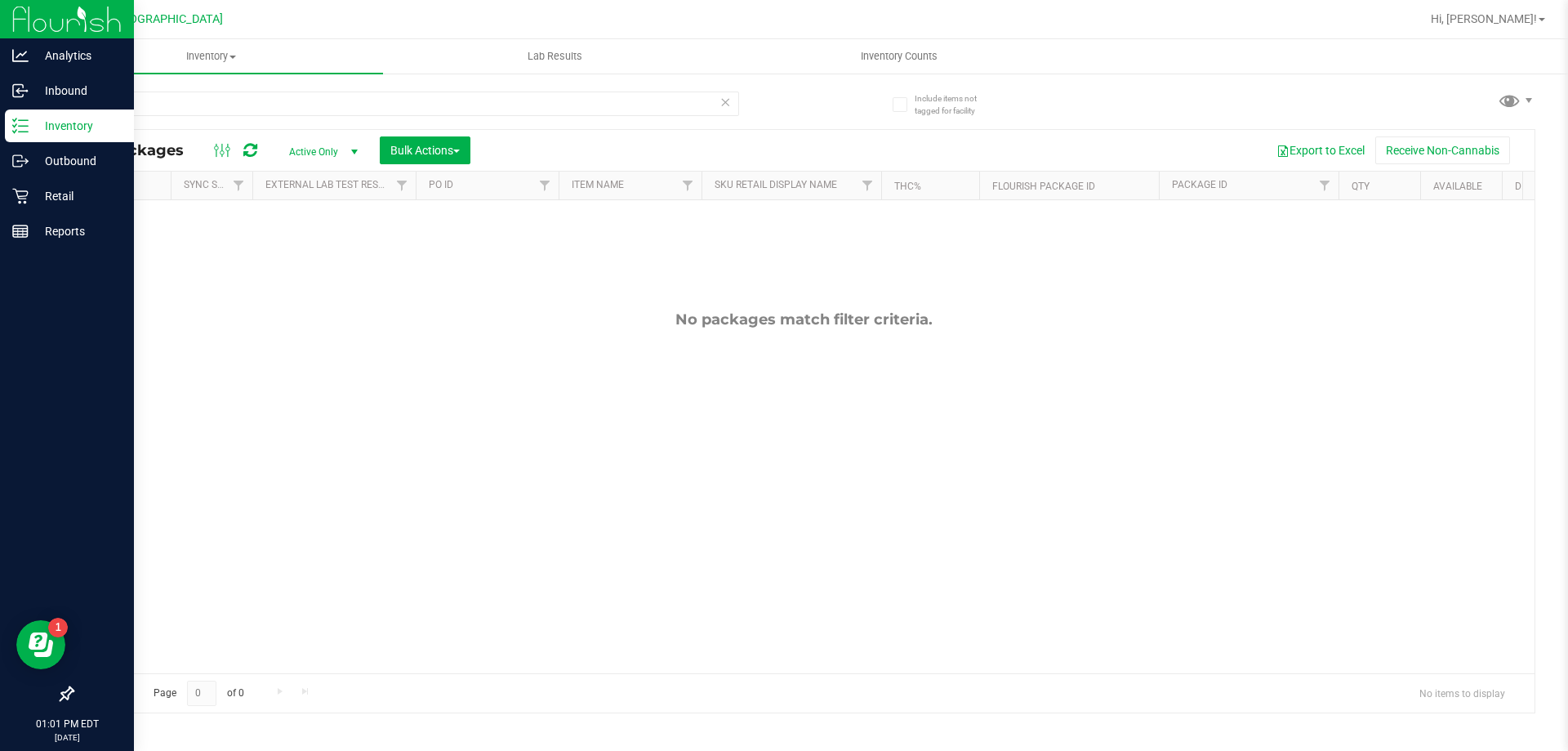
click at [570, 400] on div "No packages match filter criteria." at bounding box center [804, 491] width 1462 height 583
click at [235, 117] on div "frs" at bounding box center [406, 110] width 667 height 37
click at [235, 103] on input "frs" at bounding box center [406, 104] width 667 height 25
type input "f"
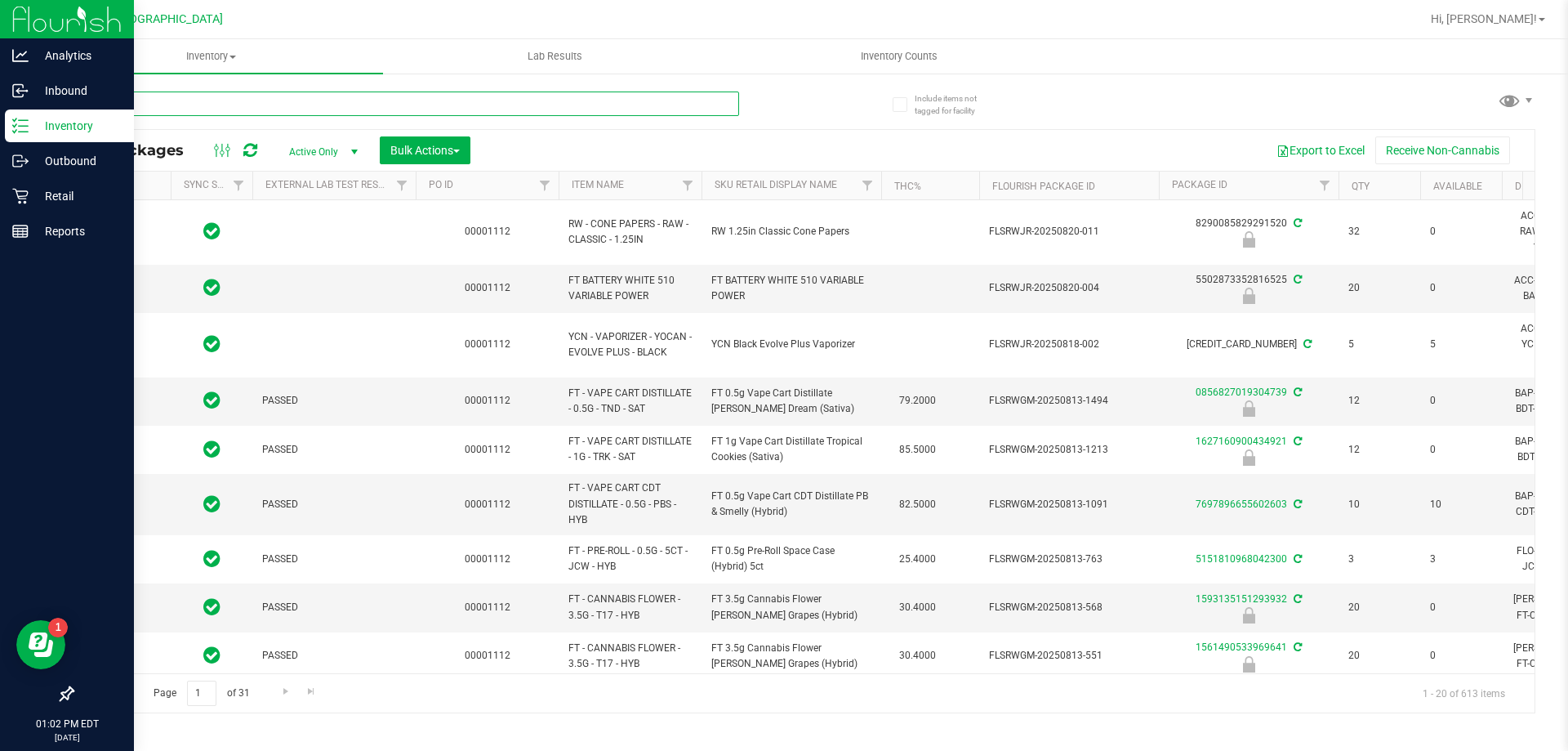
type input "[DATE]"
click at [65, 198] on p "Retail" at bounding box center [77, 196] width 98 height 20
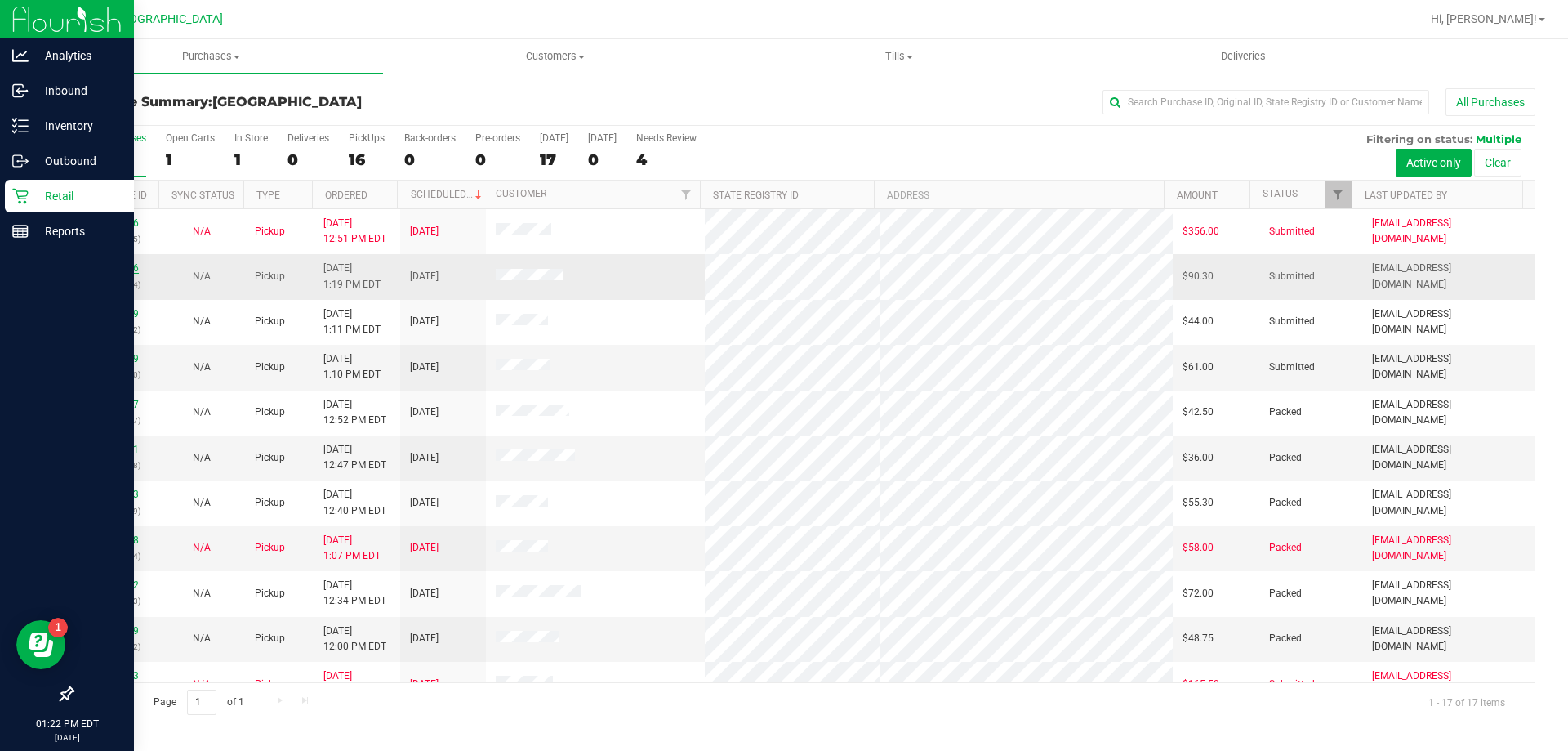
click at [109, 268] on link "11839376" at bounding box center [116, 268] width 45 height 12
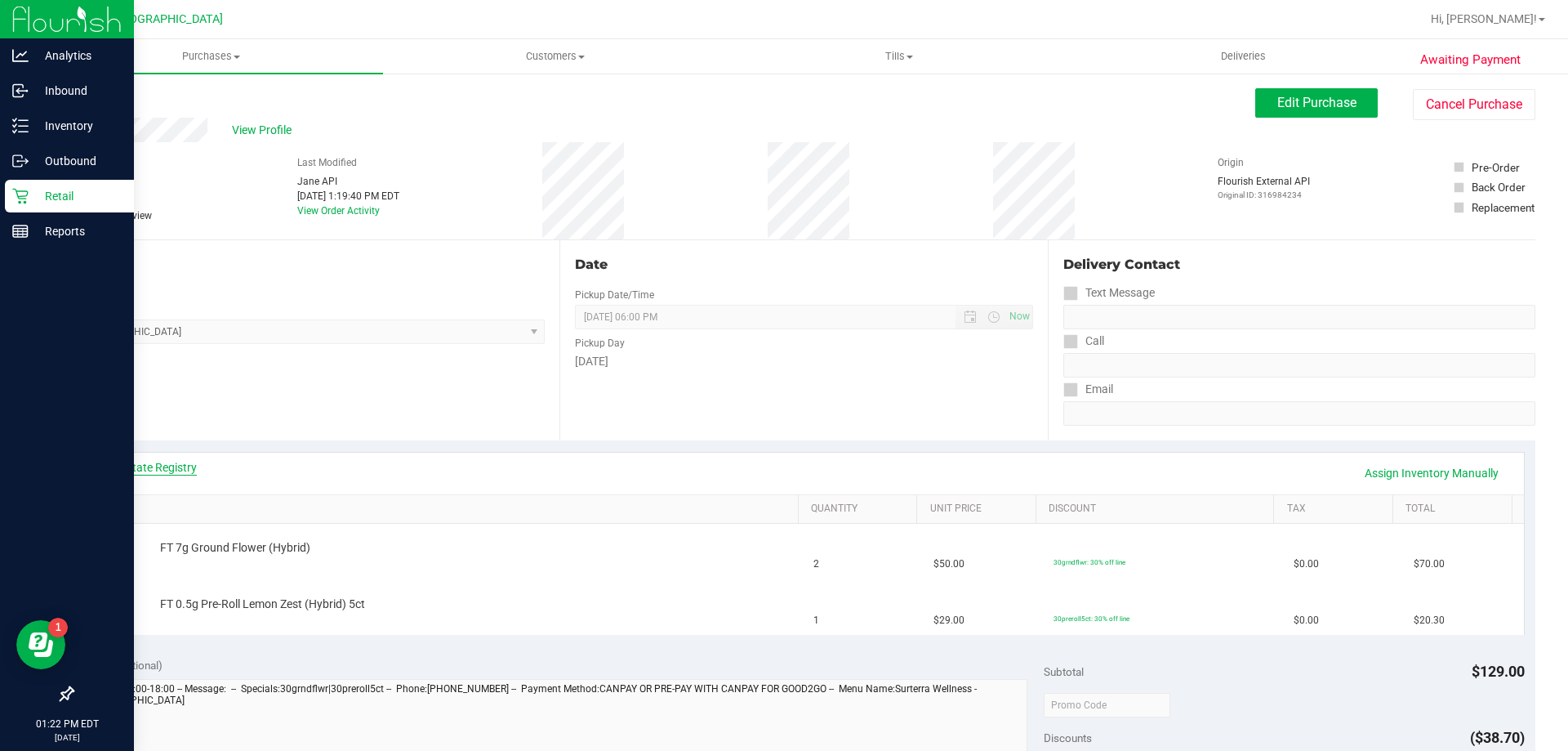
click at [163, 462] on link "View State Registry" at bounding box center [148, 467] width 98 height 16
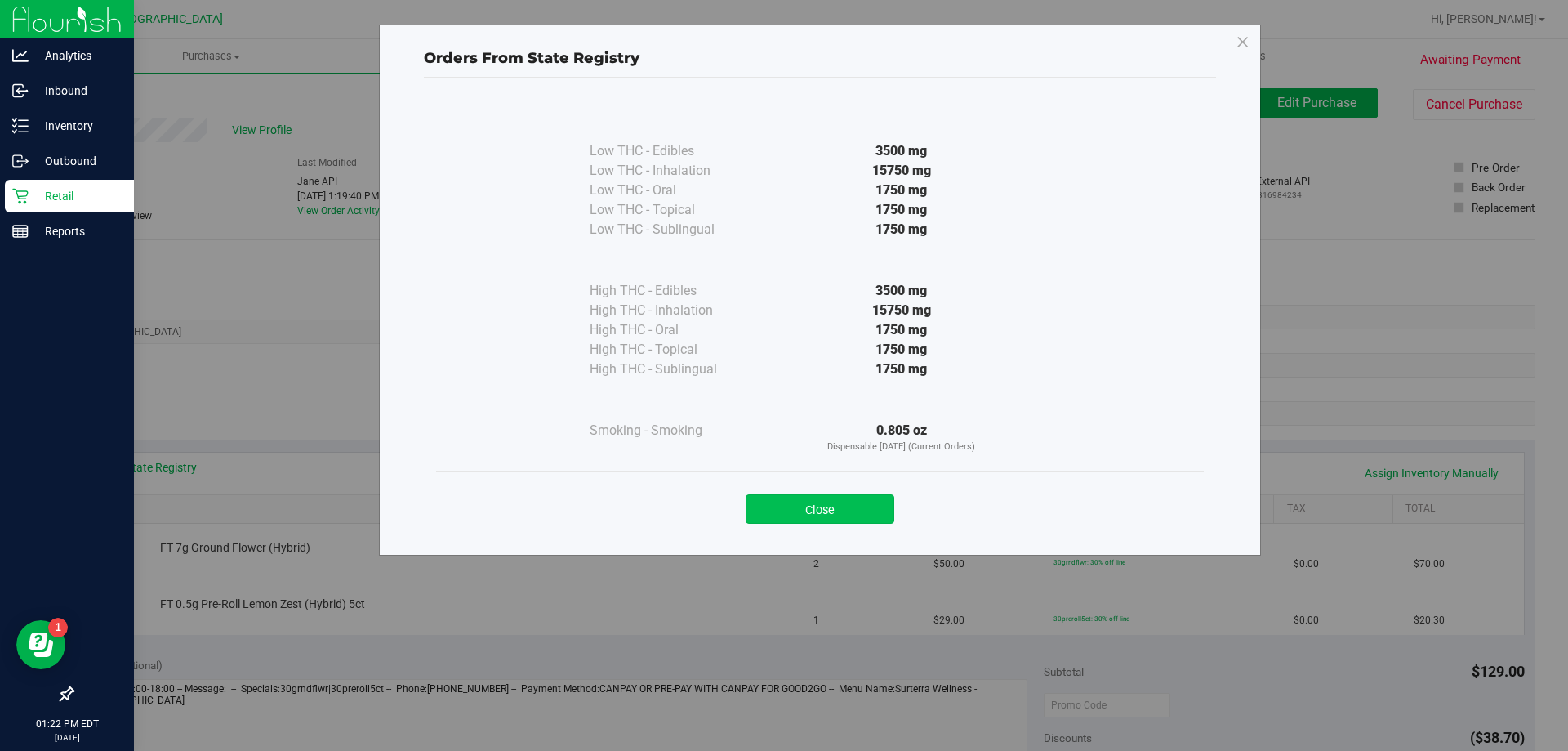
click at [820, 506] on button "Close" at bounding box center [820, 508] width 149 height 29
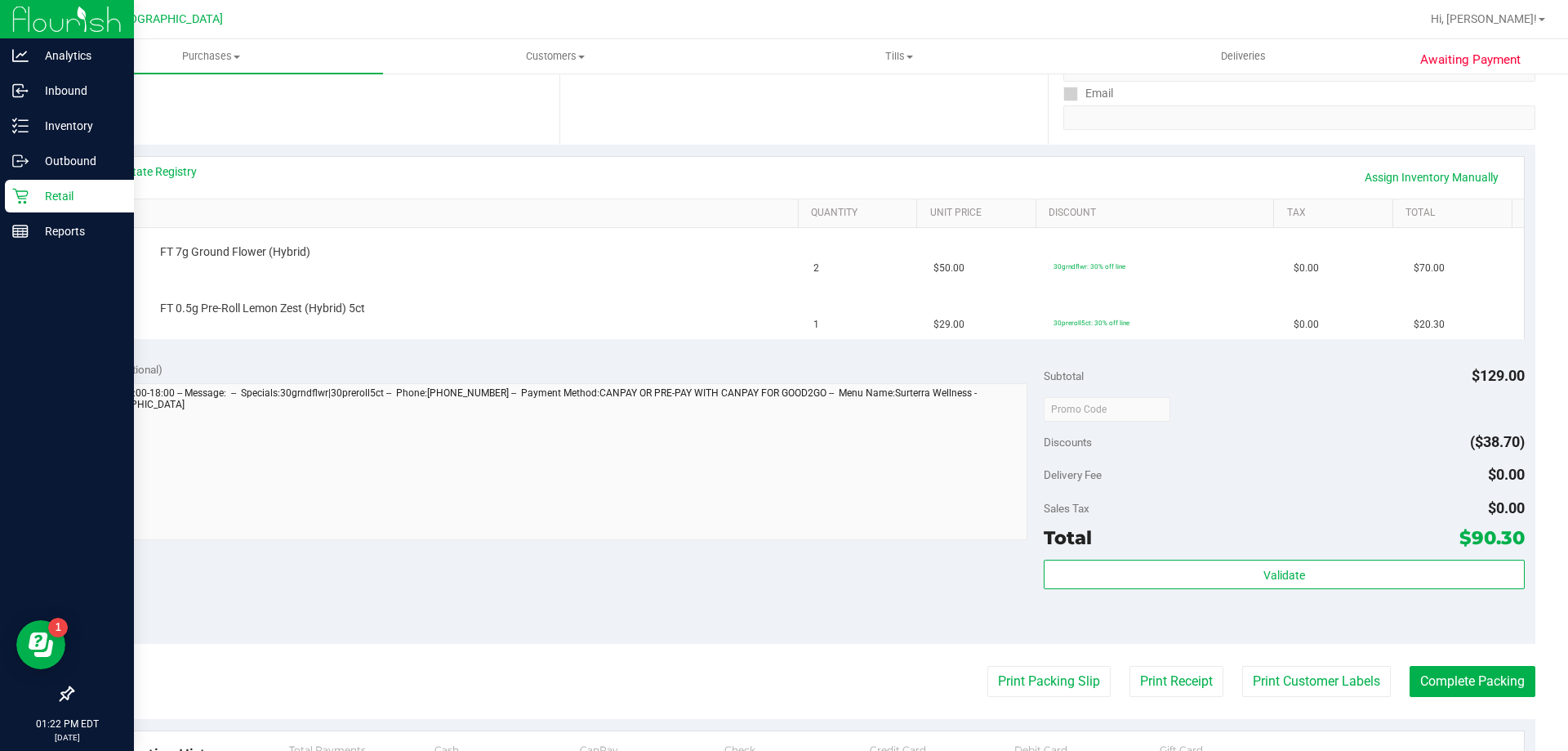
scroll to position [327, 0]
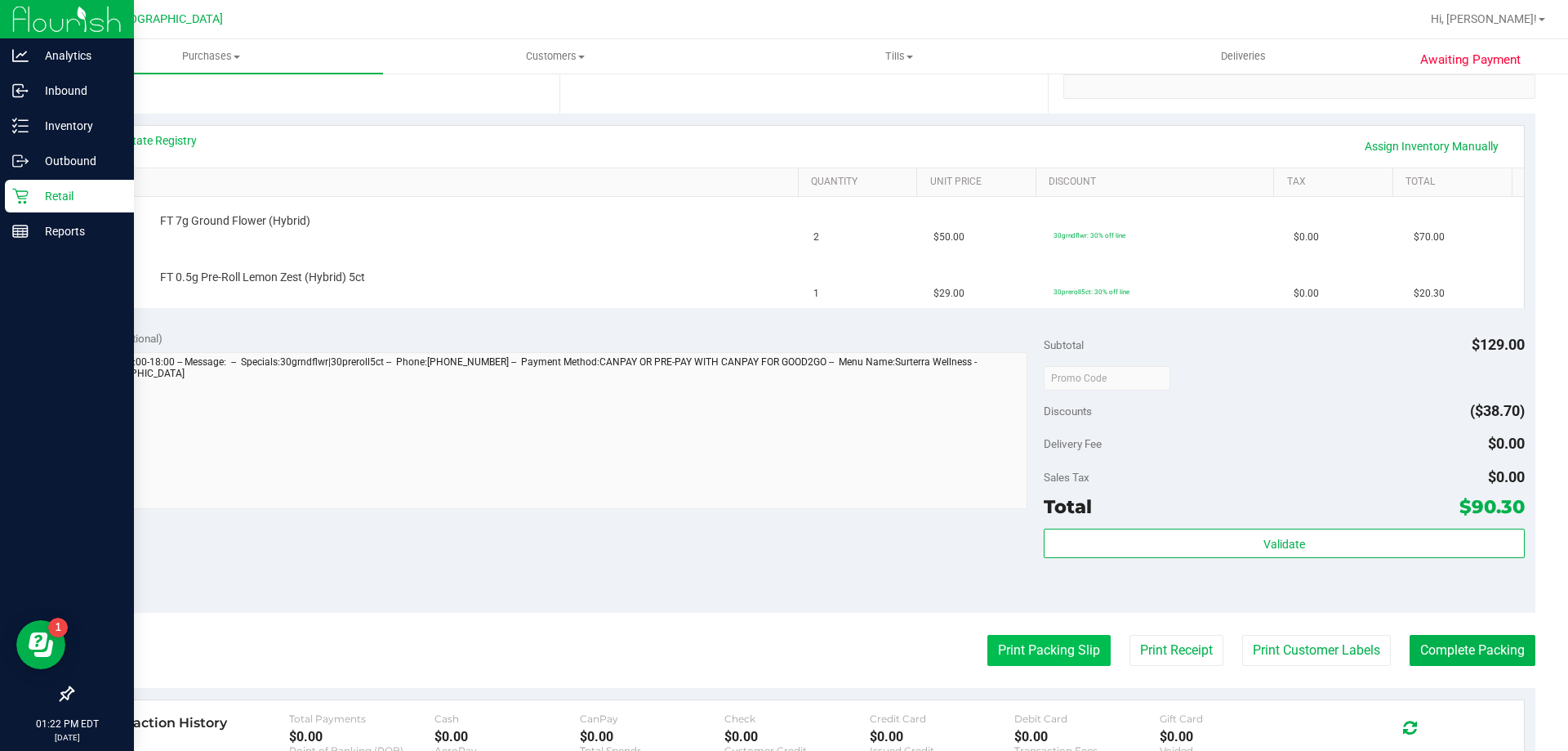
click at [1030, 652] on button "Print Packing Slip" at bounding box center [1049, 650] width 124 height 31
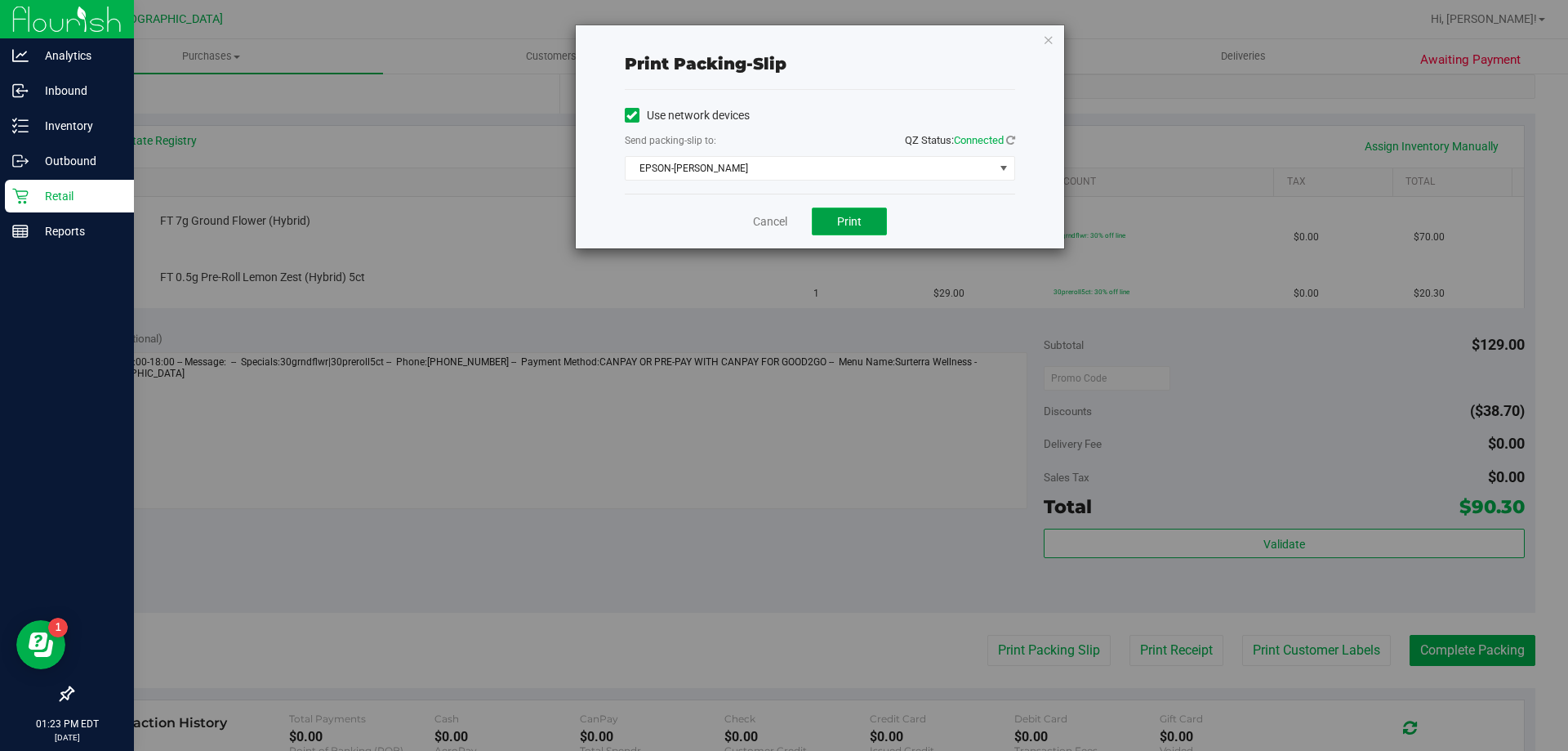
click at [861, 228] on button "Print" at bounding box center [849, 221] width 75 height 28
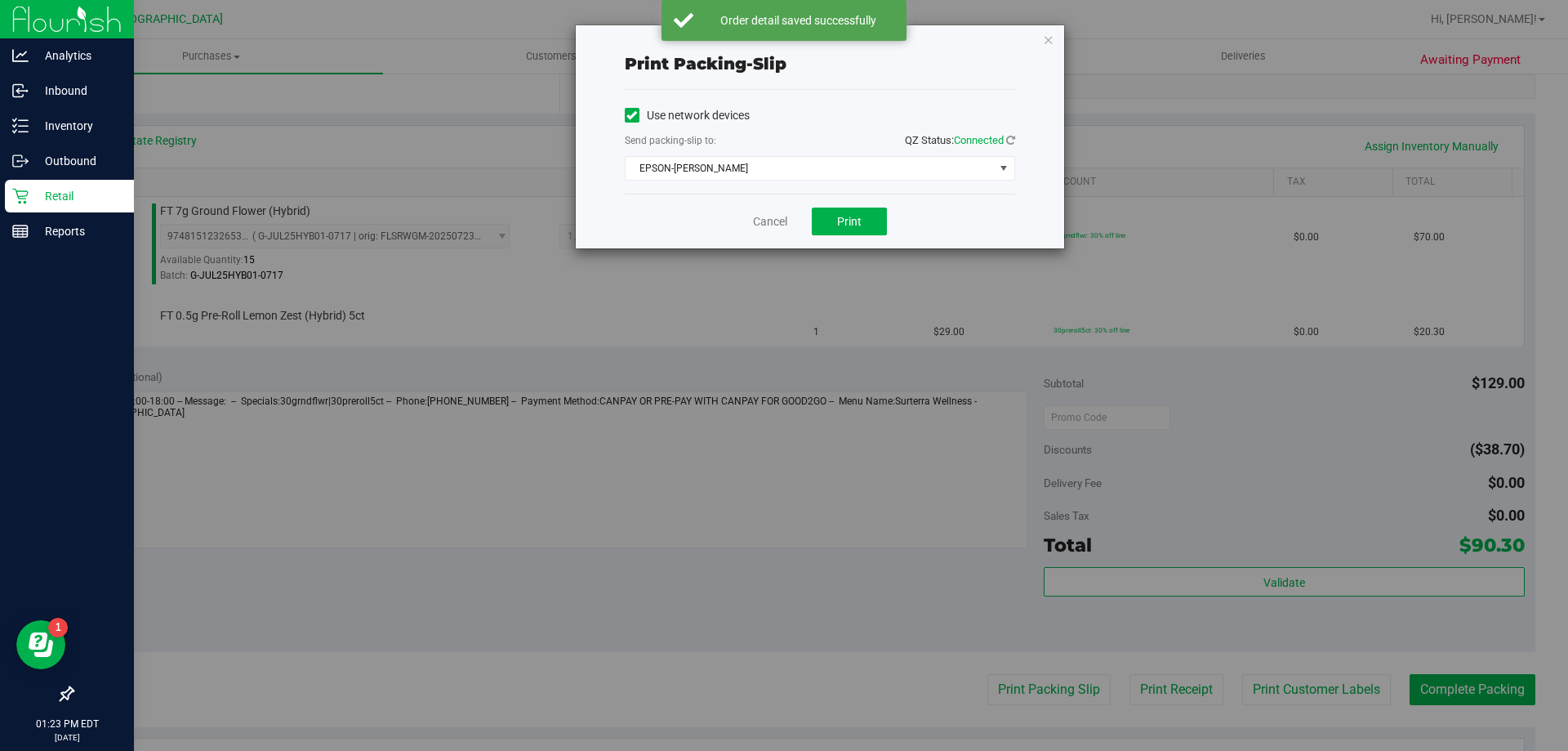
click at [771, 250] on div "Print packing-slip Use network devices Send packing-slip to: QZ Status: Connect…" at bounding box center [790, 376] width 1580 height 751
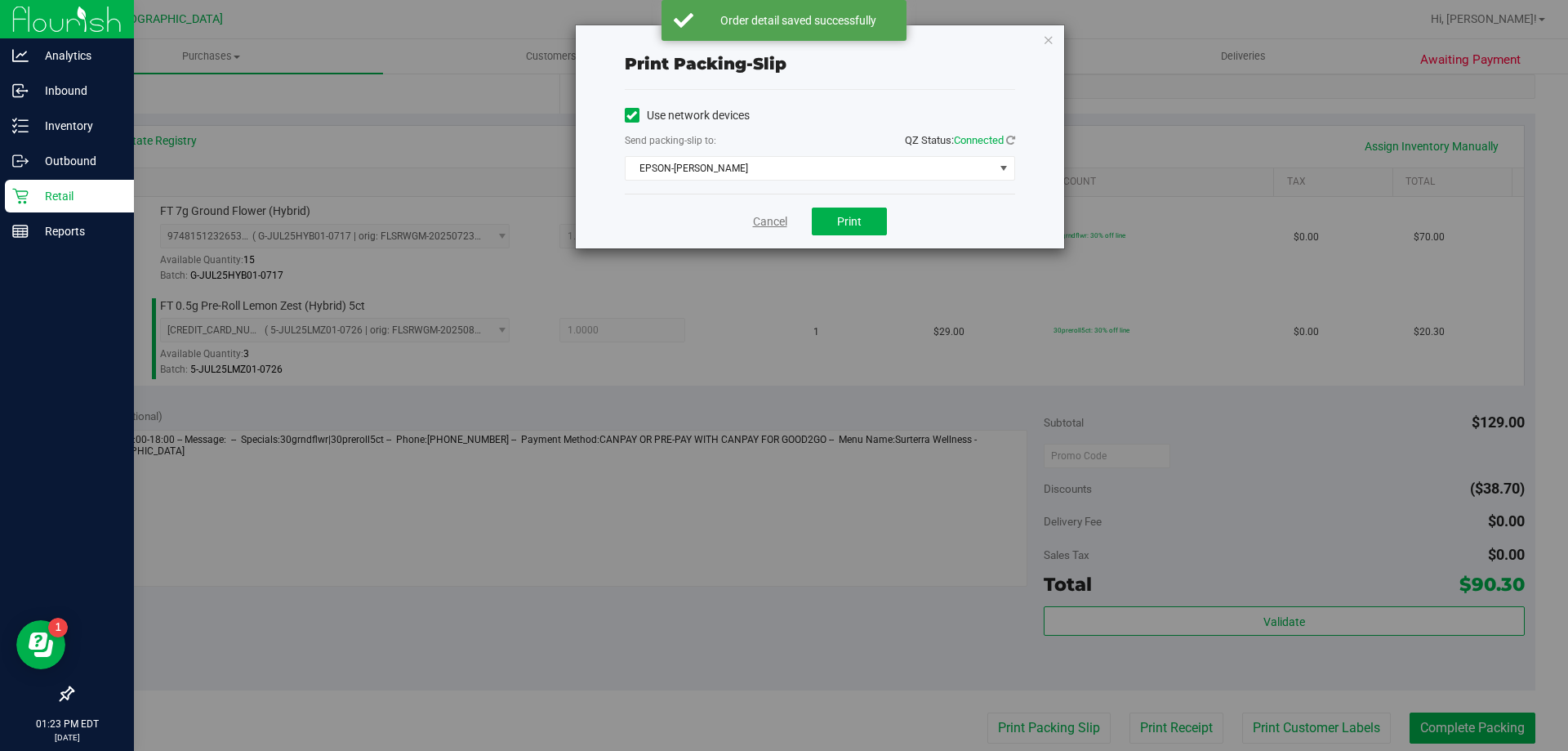
click at [757, 230] on link "Cancel" at bounding box center [770, 222] width 35 height 17
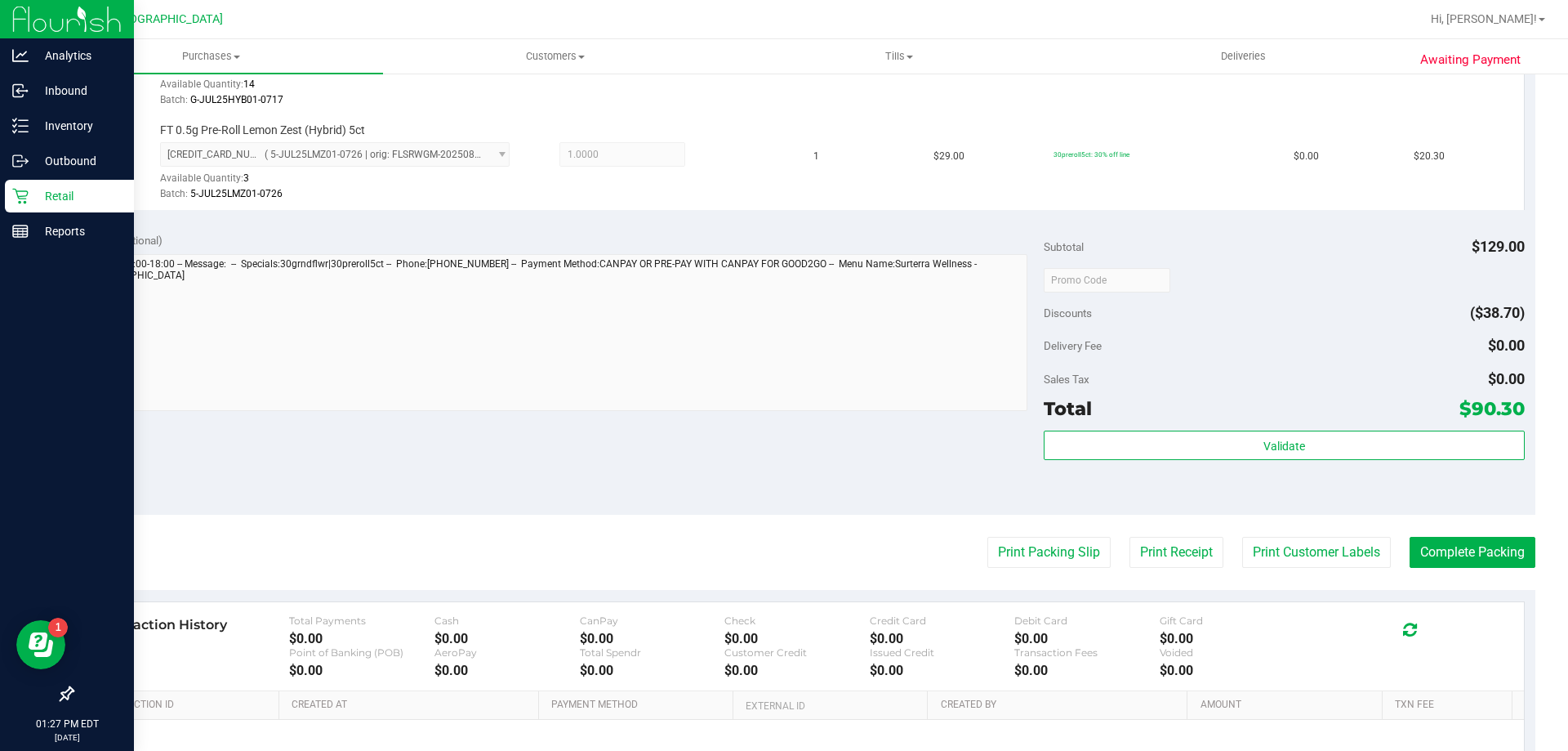
scroll to position [509, 0]
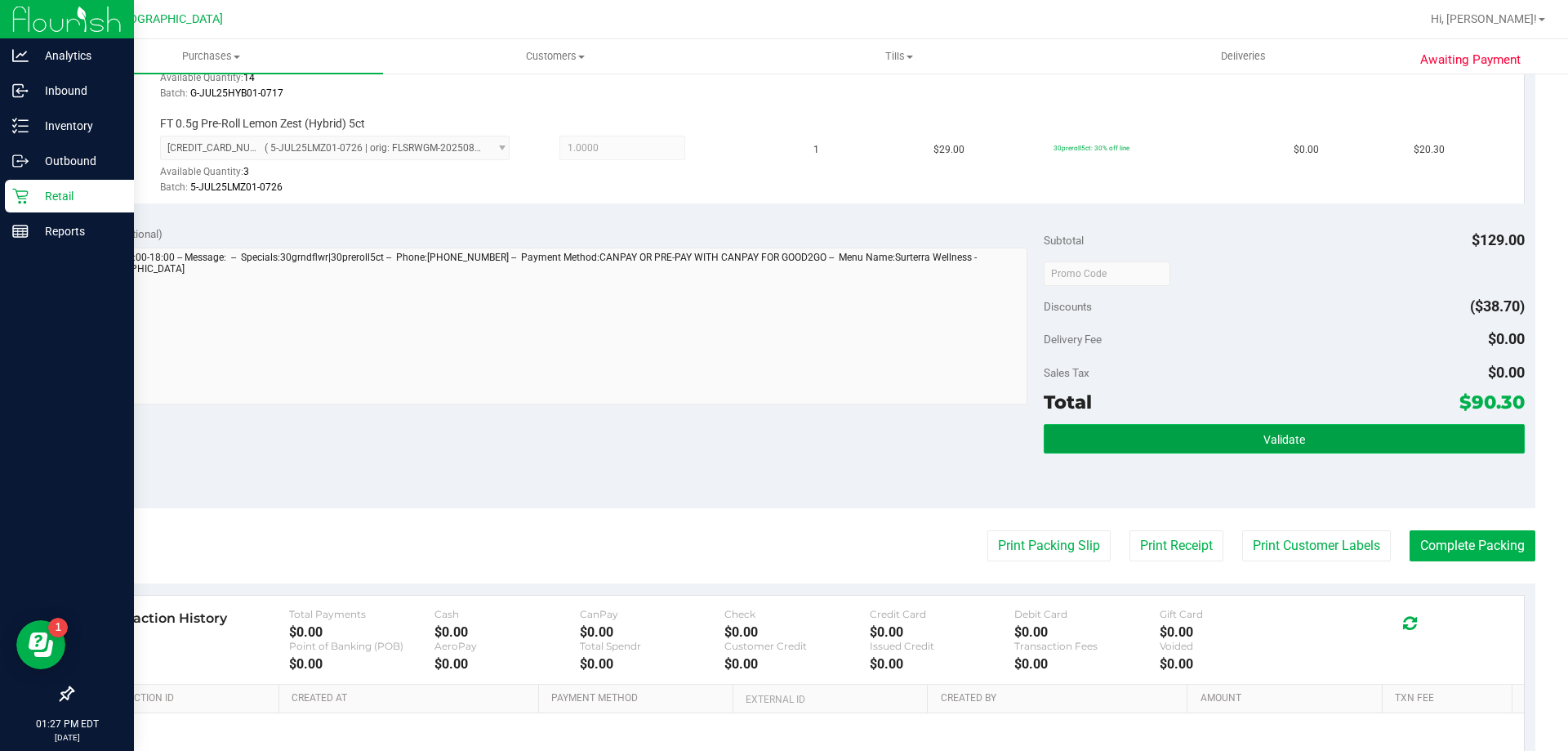
click at [1070, 445] on button "Validate" at bounding box center [1284, 438] width 481 height 29
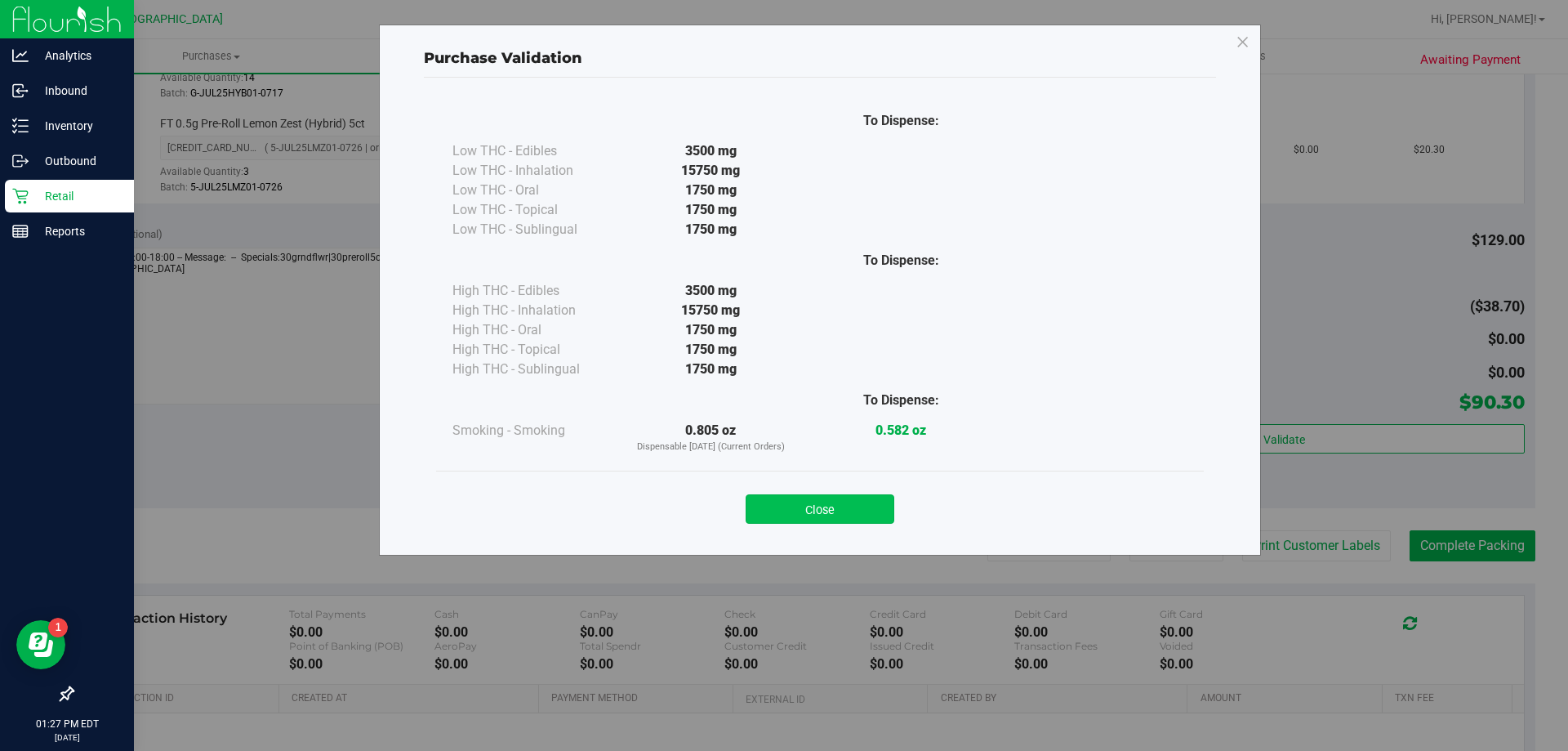
click at [792, 511] on button "Close" at bounding box center [820, 508] width 149 height 29
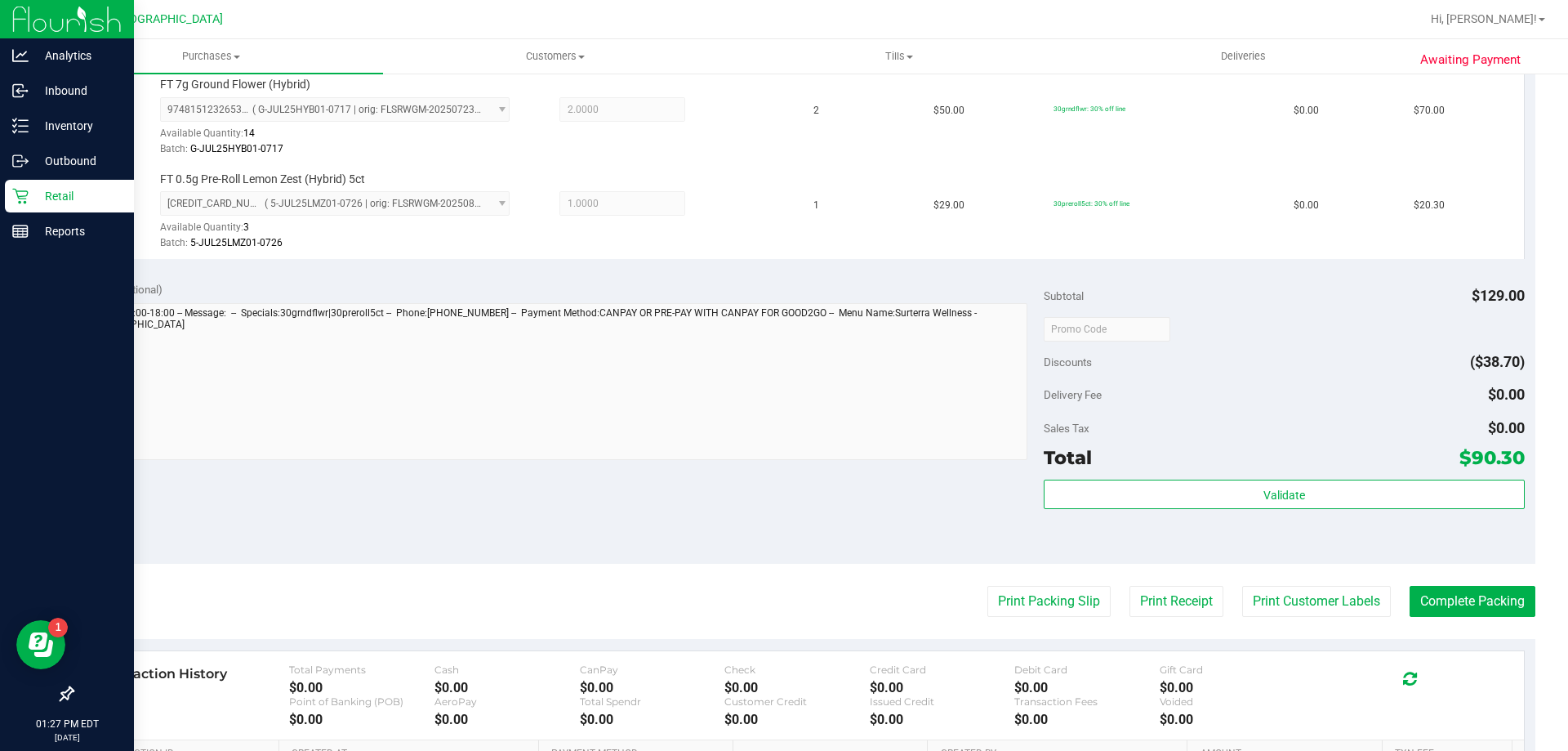
scroll to position [481, 0]
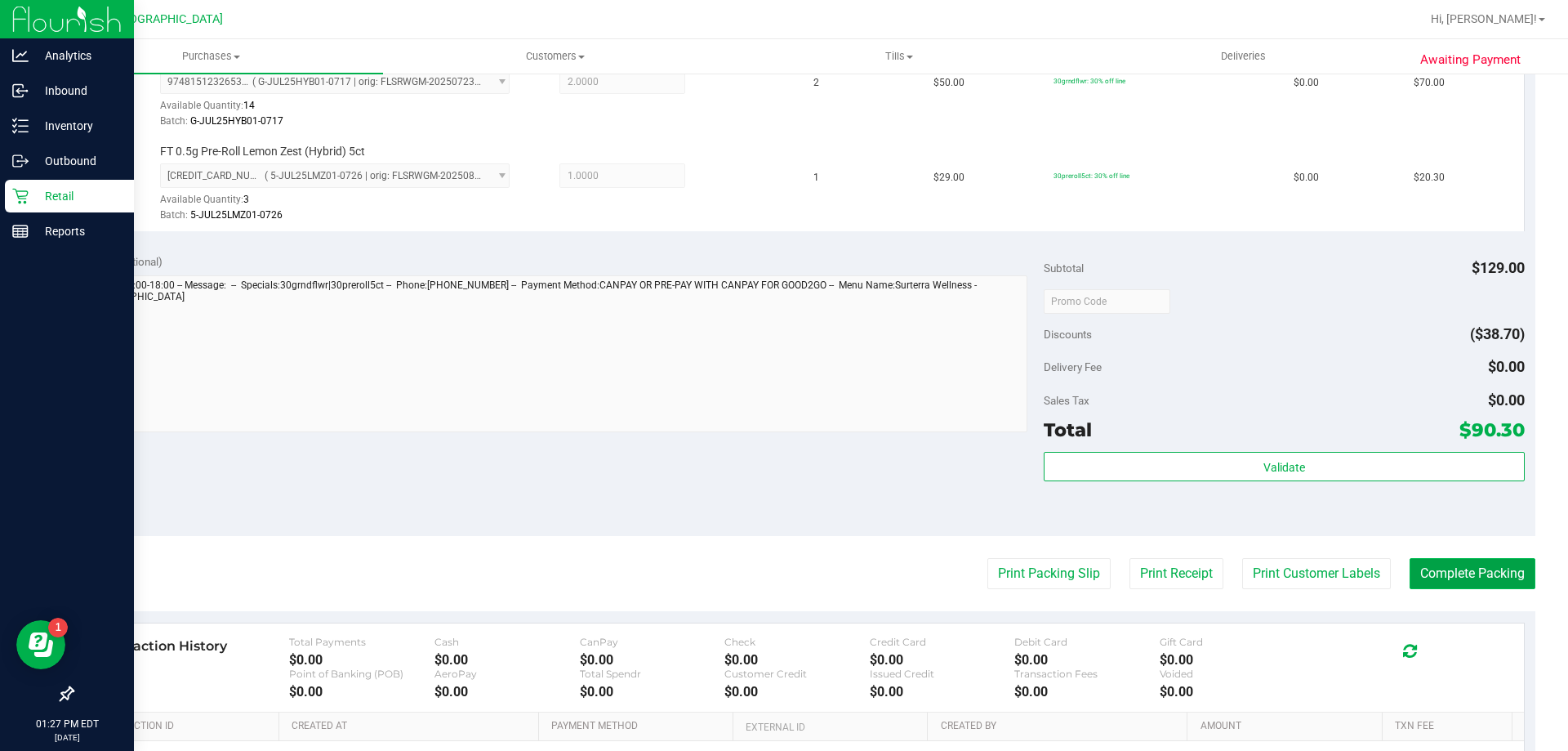
click at [1438, 580] on button "Complete Packing" at bounding box center [1472, 573] width 125 height 31
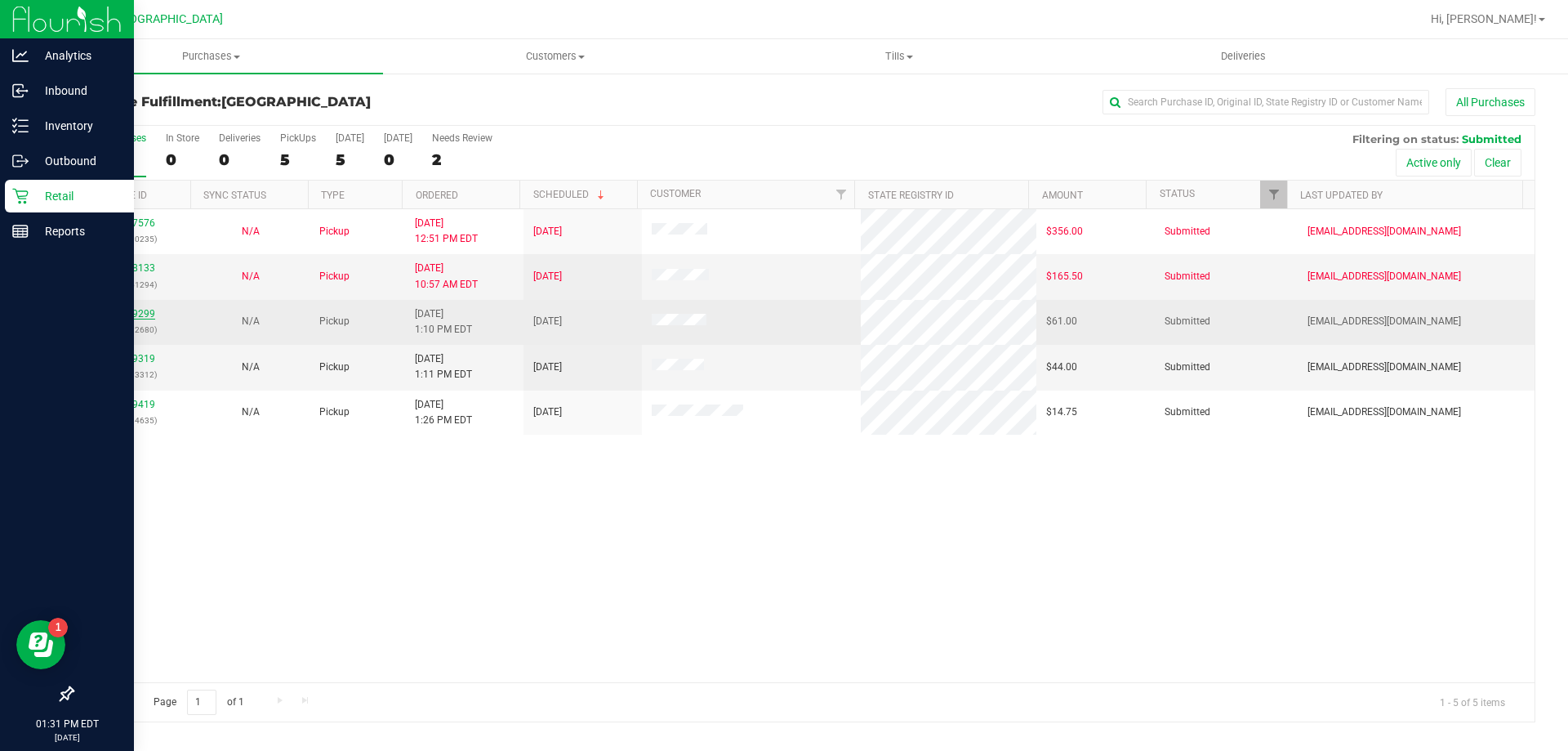
click at [133, 312] on link "11839299" at bounding box center [132, 313] width 45 height 12
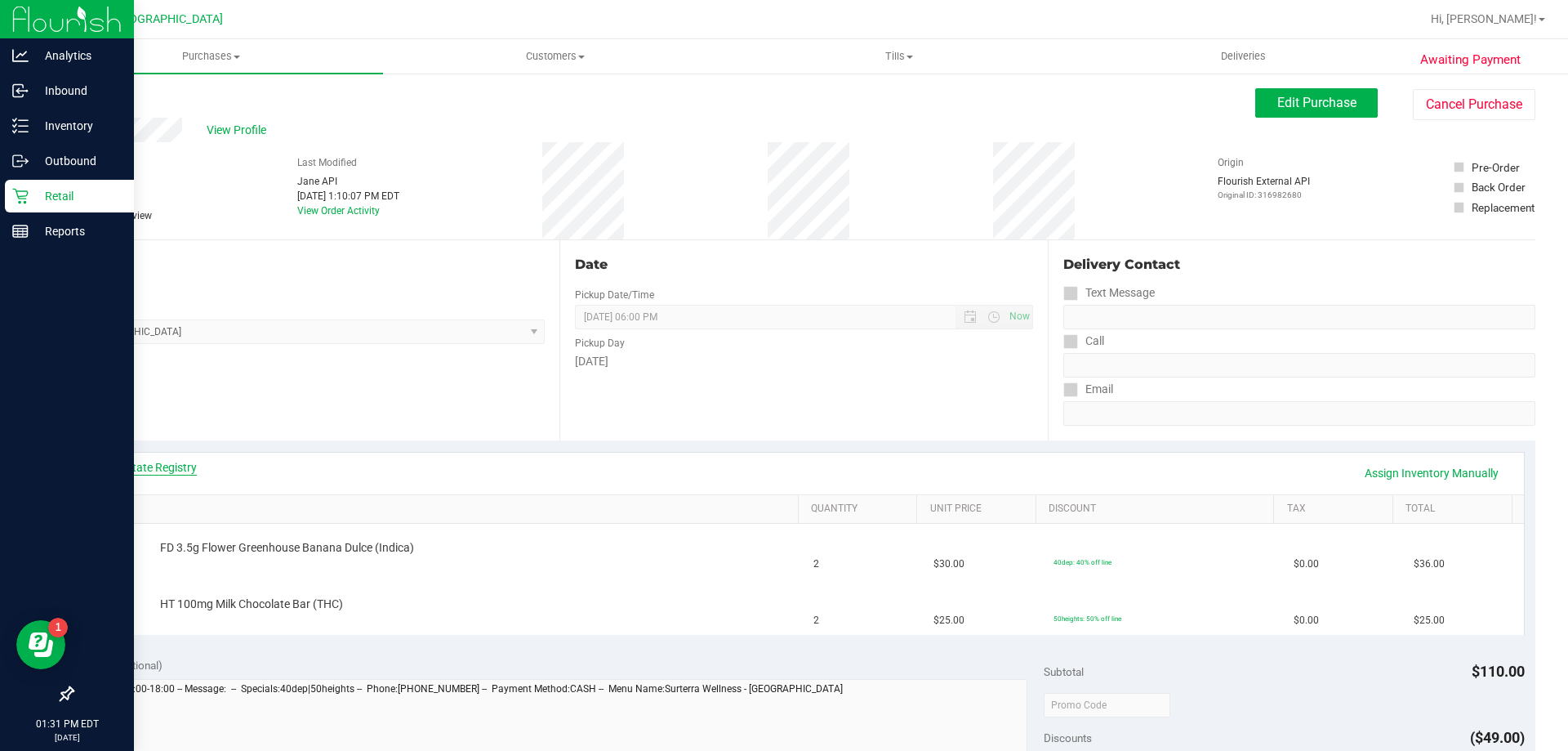
click at [170, 468] on link "View State Registry" at bounding box center [148, 467] width 98 height 16
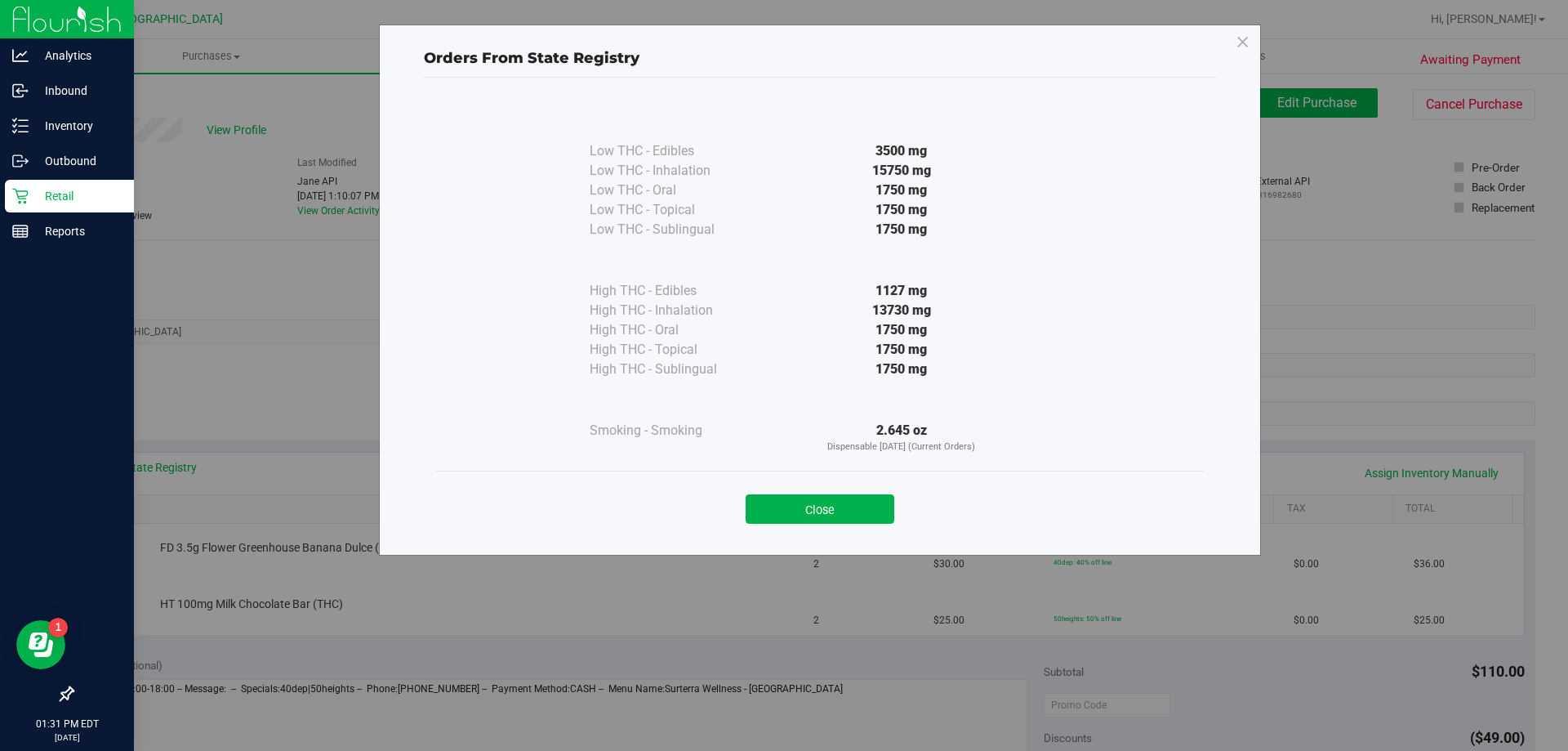
click at [813, 524] on div "Close" at bounding box center [820, 504] width 768 height 66
click at [815, 513] on button "Close" at bounding box center [820, 508] width 149 height 29
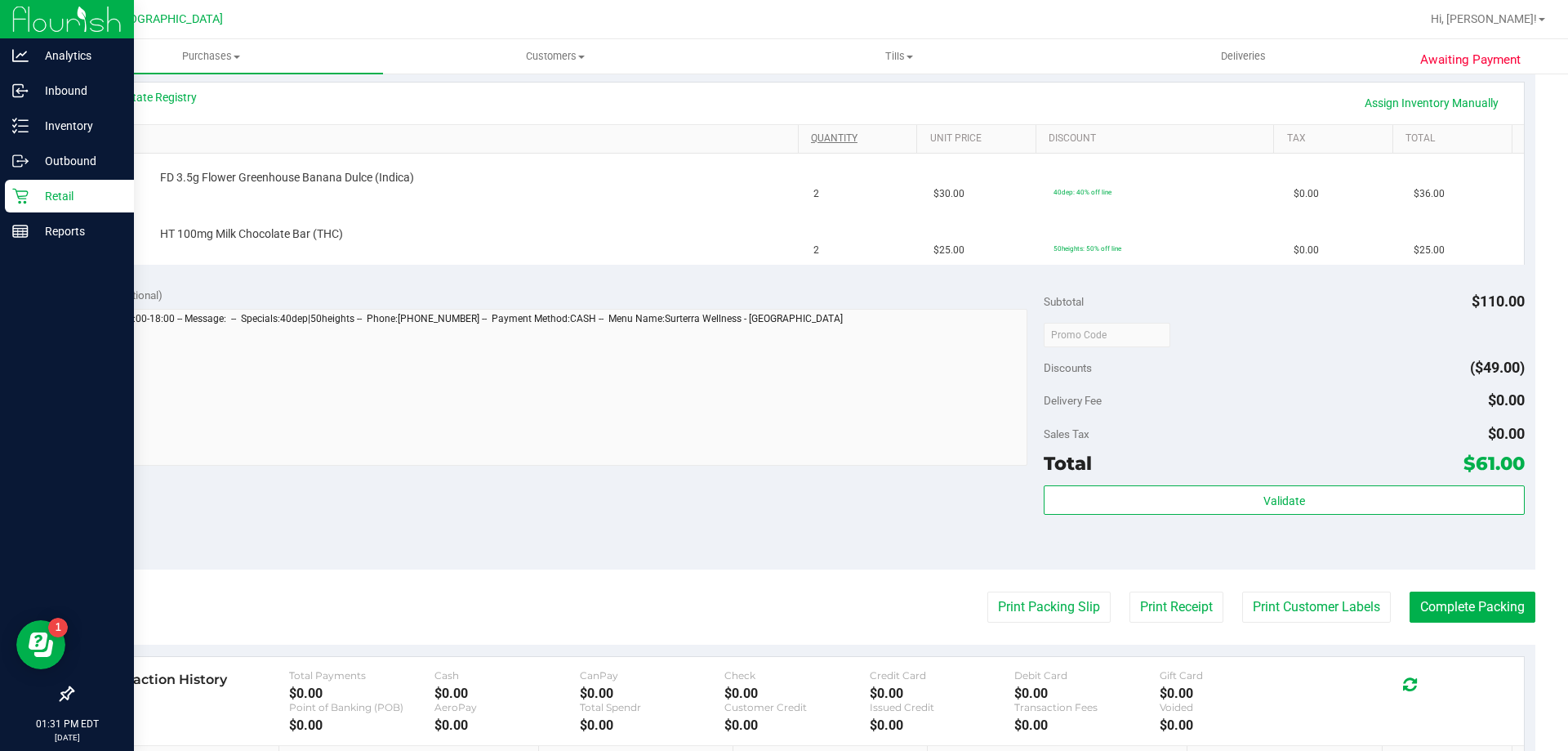
scroll to position [490, 0]
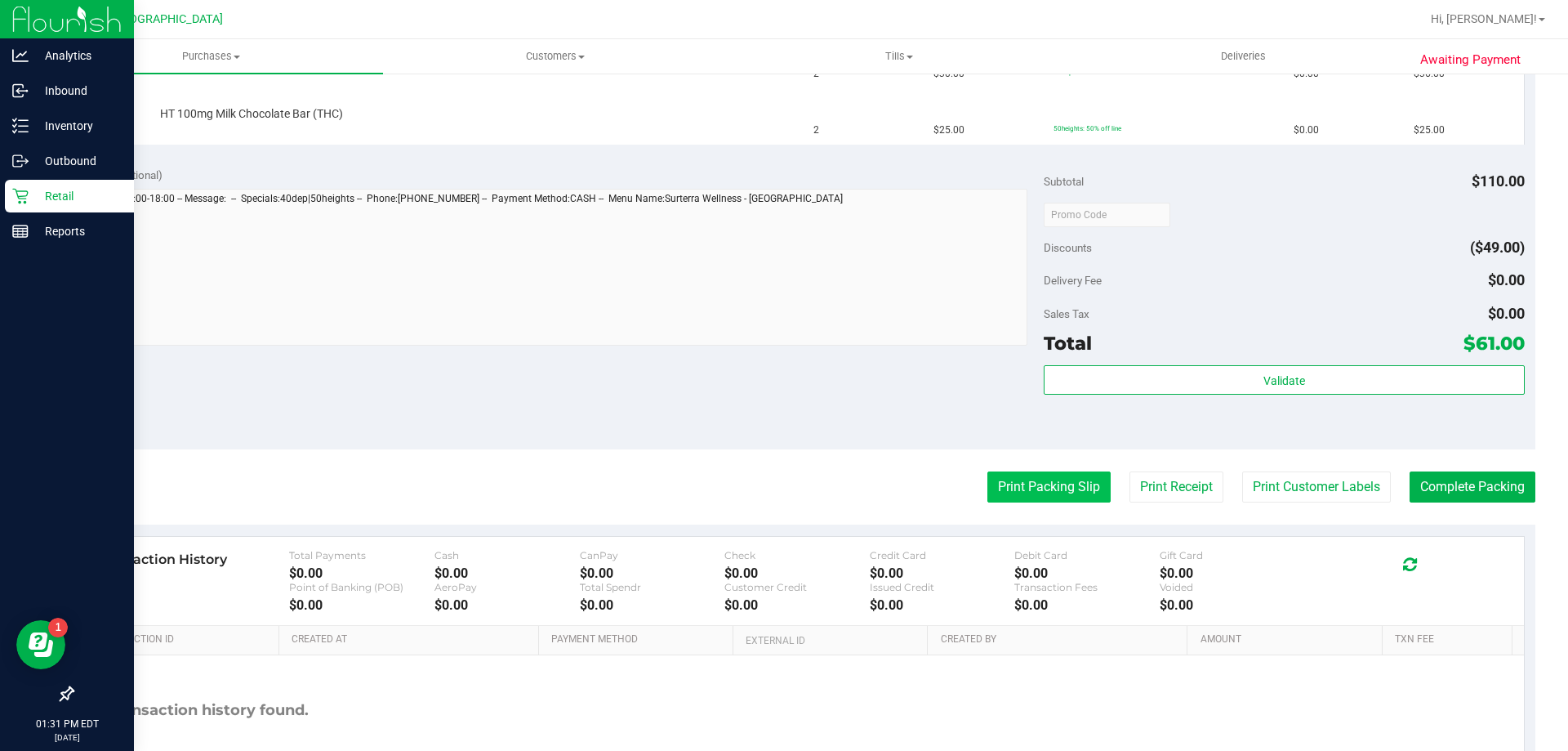
click at [993, 491] on button "Print Packing Slip" at bounding box center [1049, 487] width 124 height 31
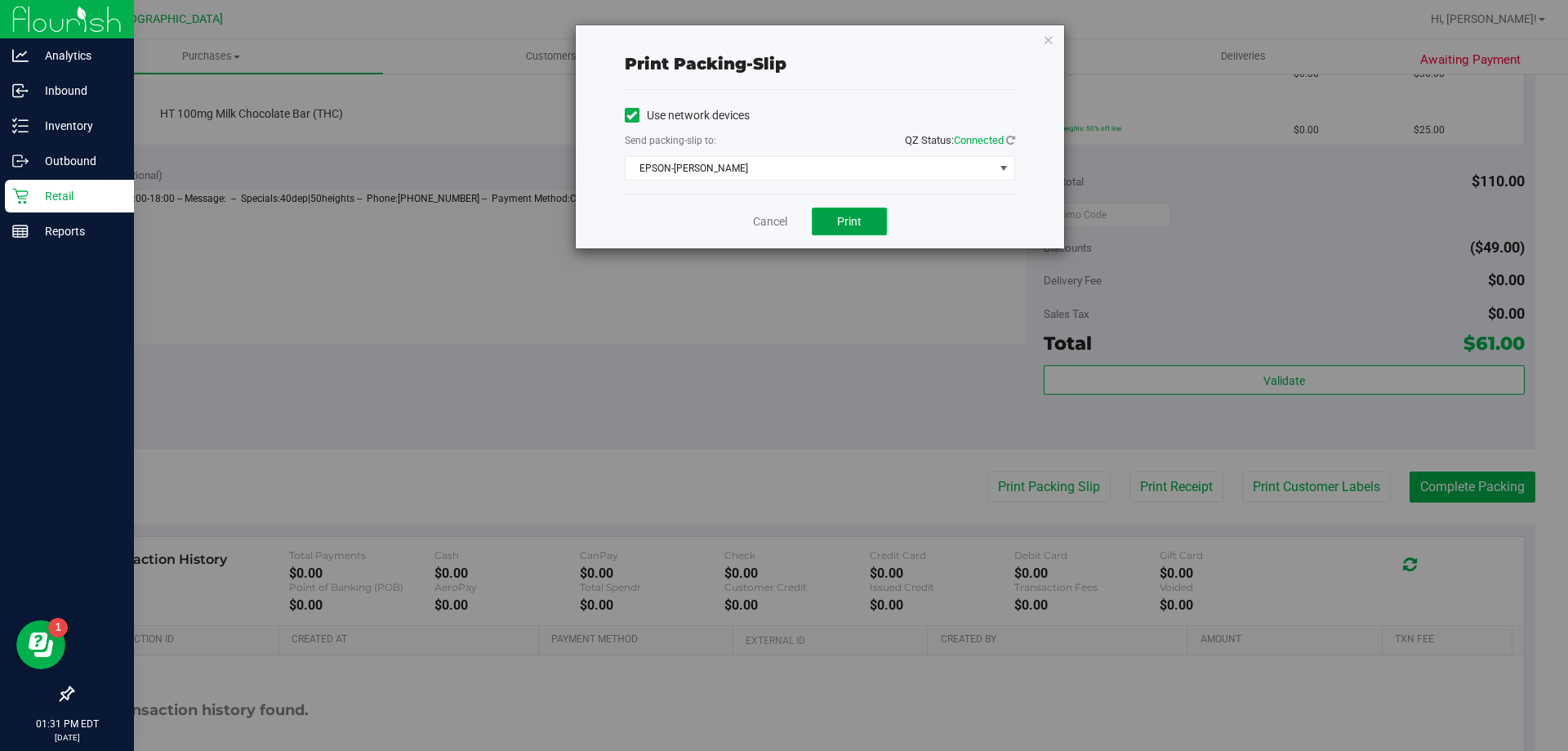
click at [853, 226] on span "Print" at bounding box center [850, 221] width 25 height 13
click at [775, 221] on link "Cancel" at bounding box center [770, 222] width 35 height 17
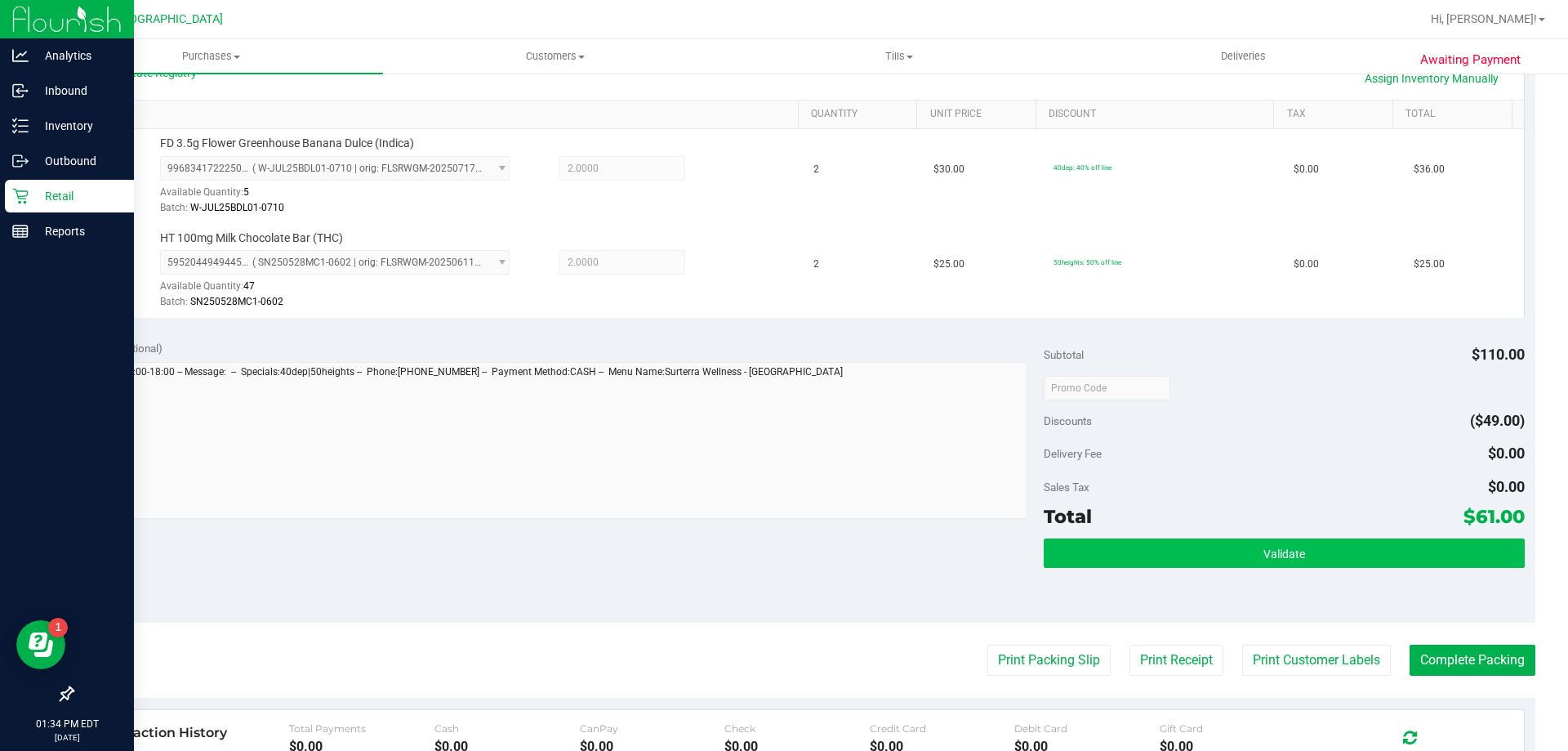
scroll to position [536, 0]
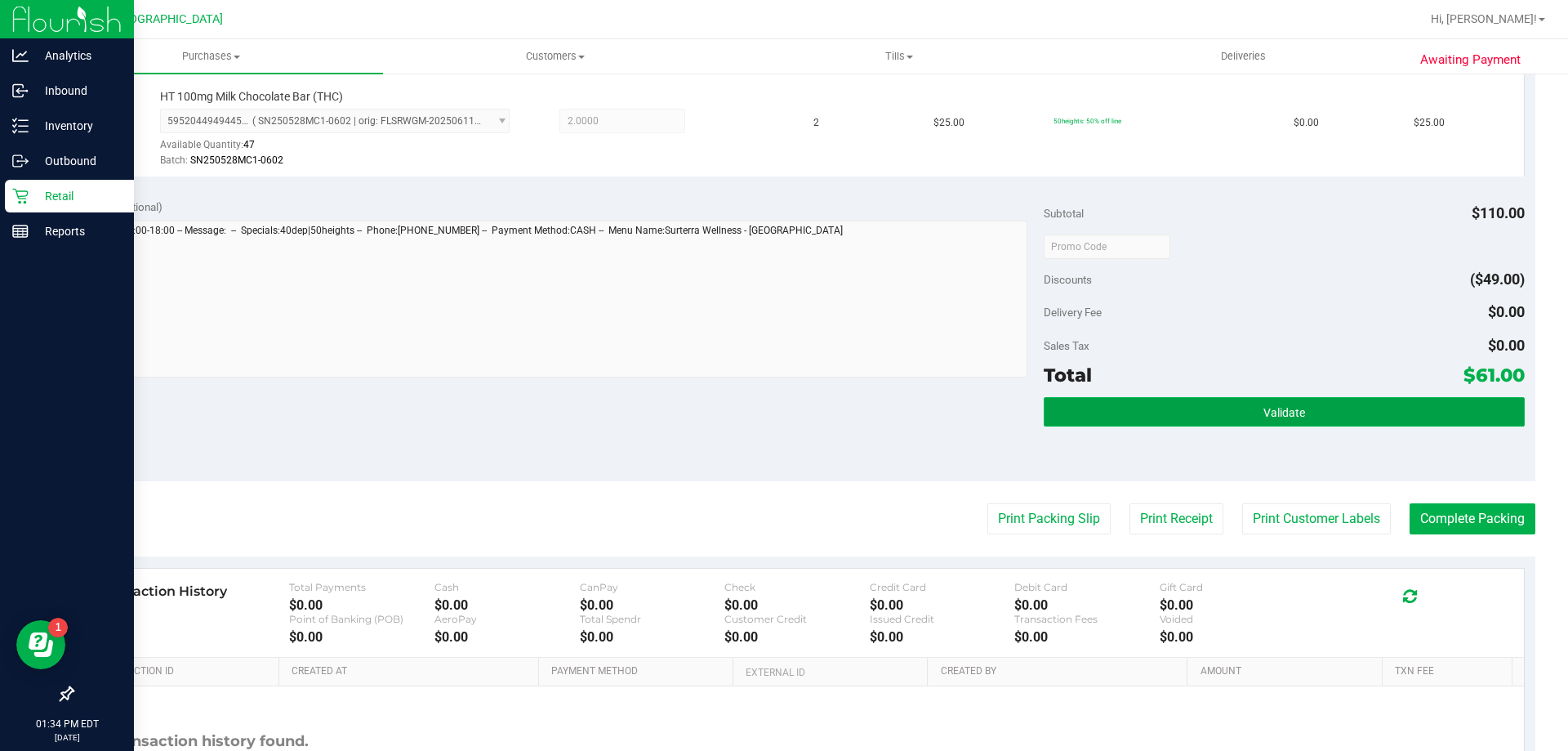
click at [1249, 404] on button "Validate" at bounding box center [1284, 411] width 481 height 29
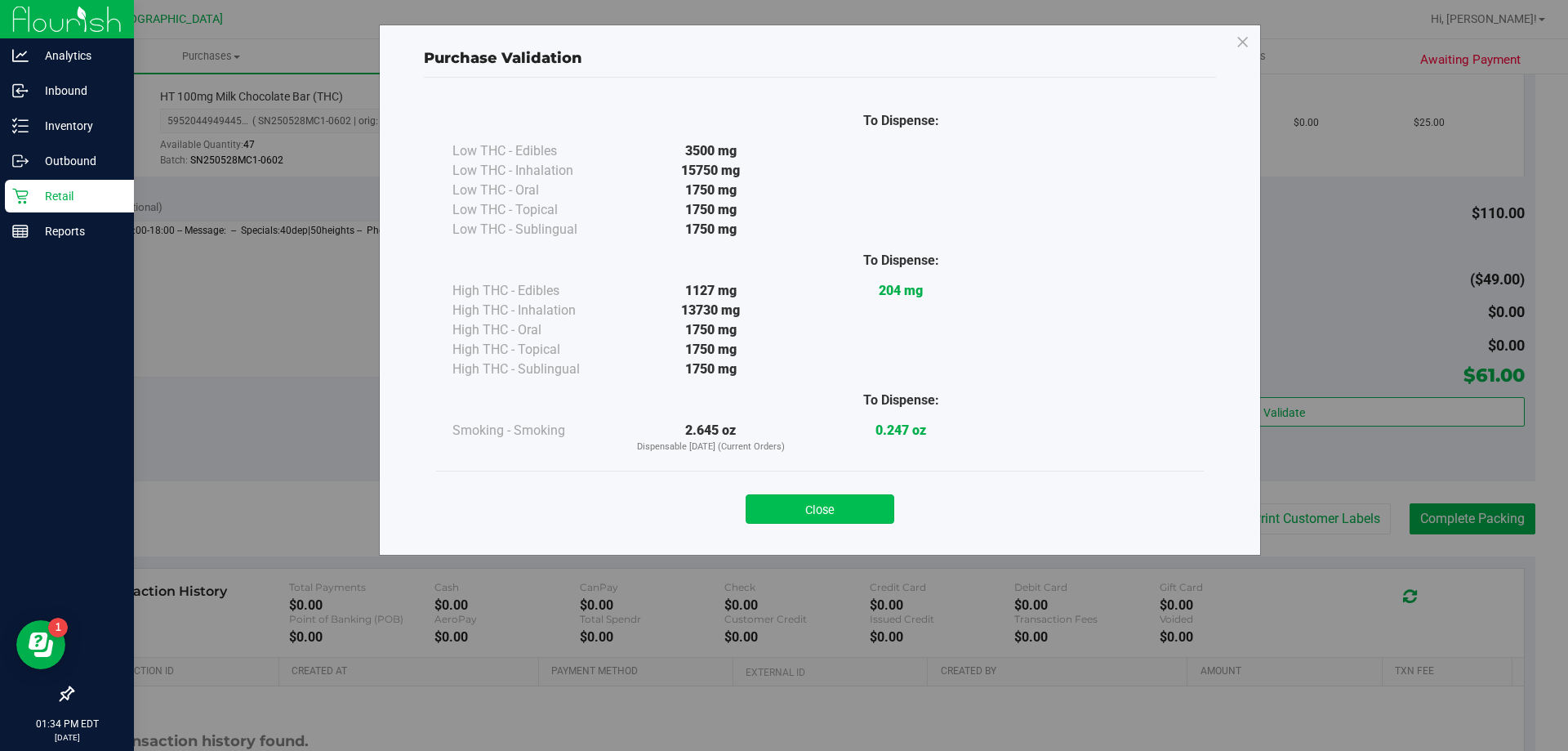
click at [862, 502] on button "Close" at bounding box center [820, 508] width 149 height 29
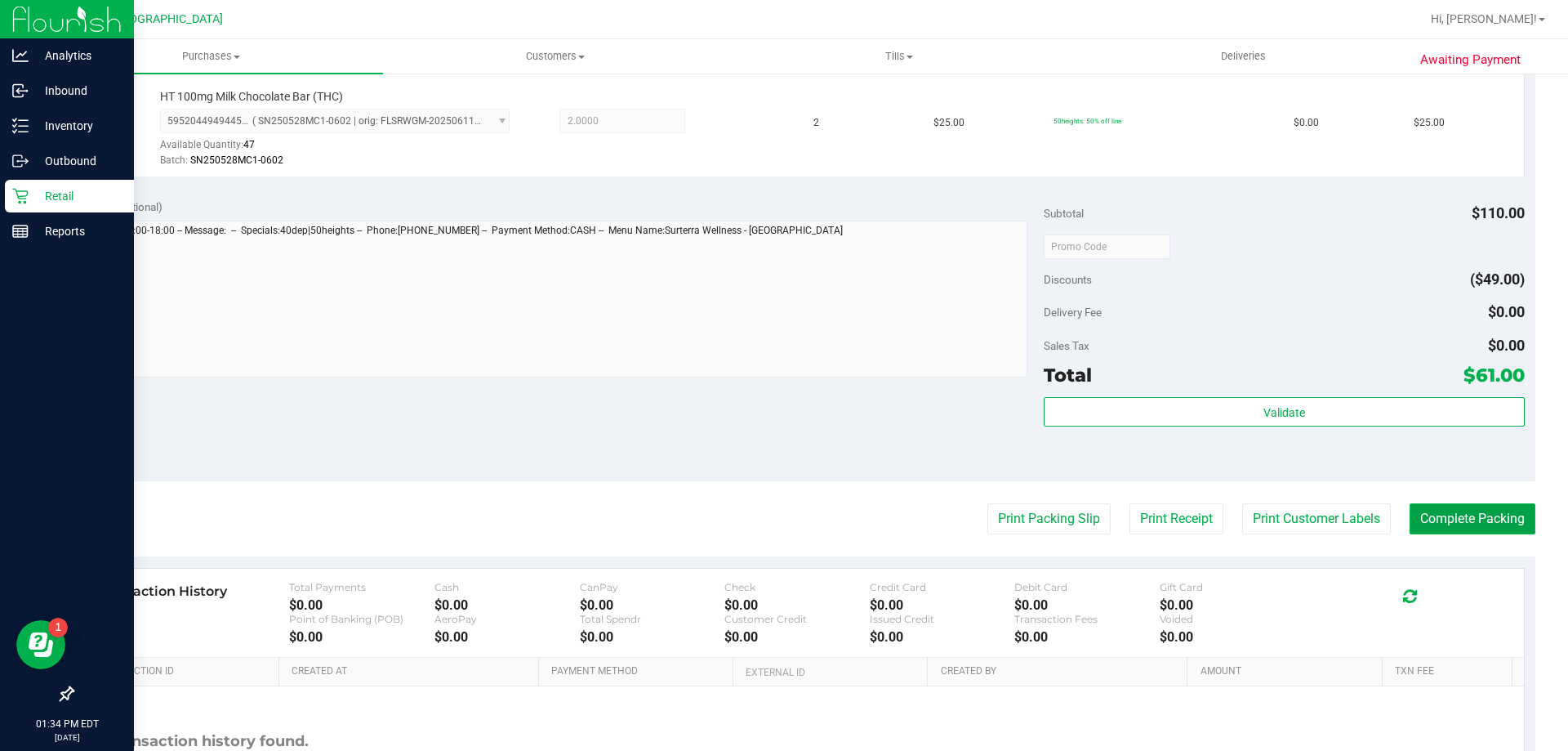
click at [1467, 513] on button "Complete Packing" at bounding box center [1472, 518] width 125 height 31
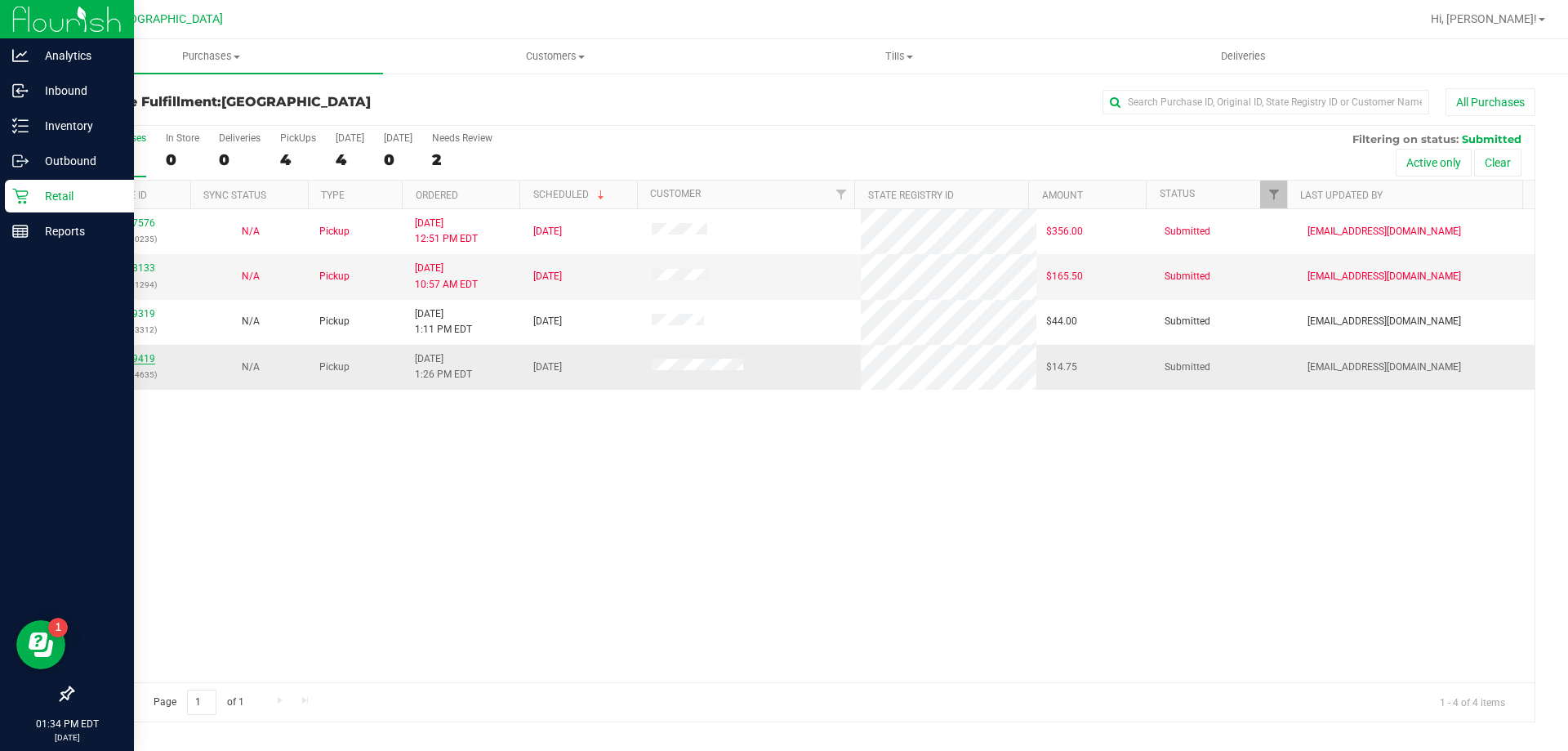
click at [121, 355] on link "11839419" at bounding box center [132, 359] width 45 height 12
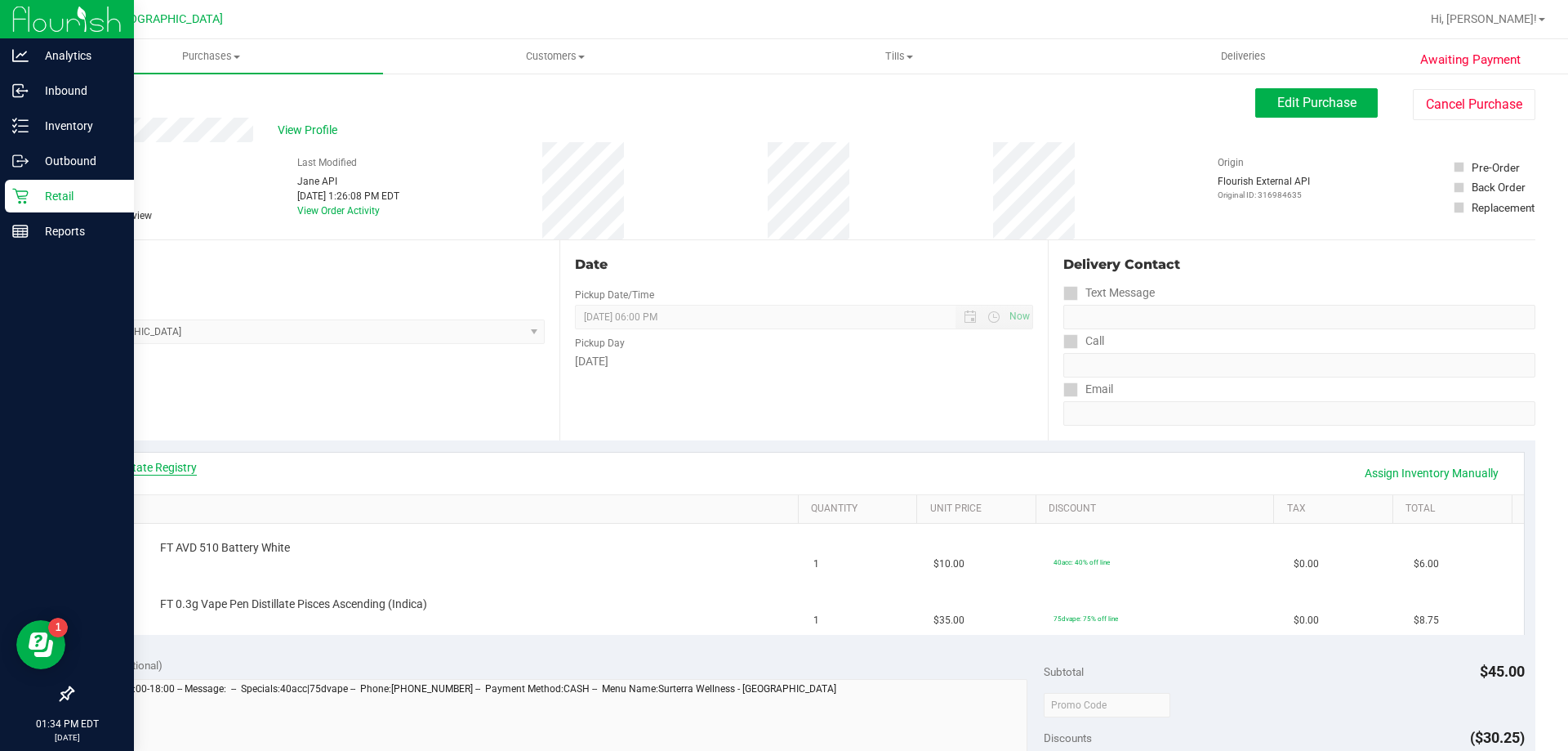
click at [153, 464] on link "View State Registry" at bounding box center [148, 467] width 98 height 16
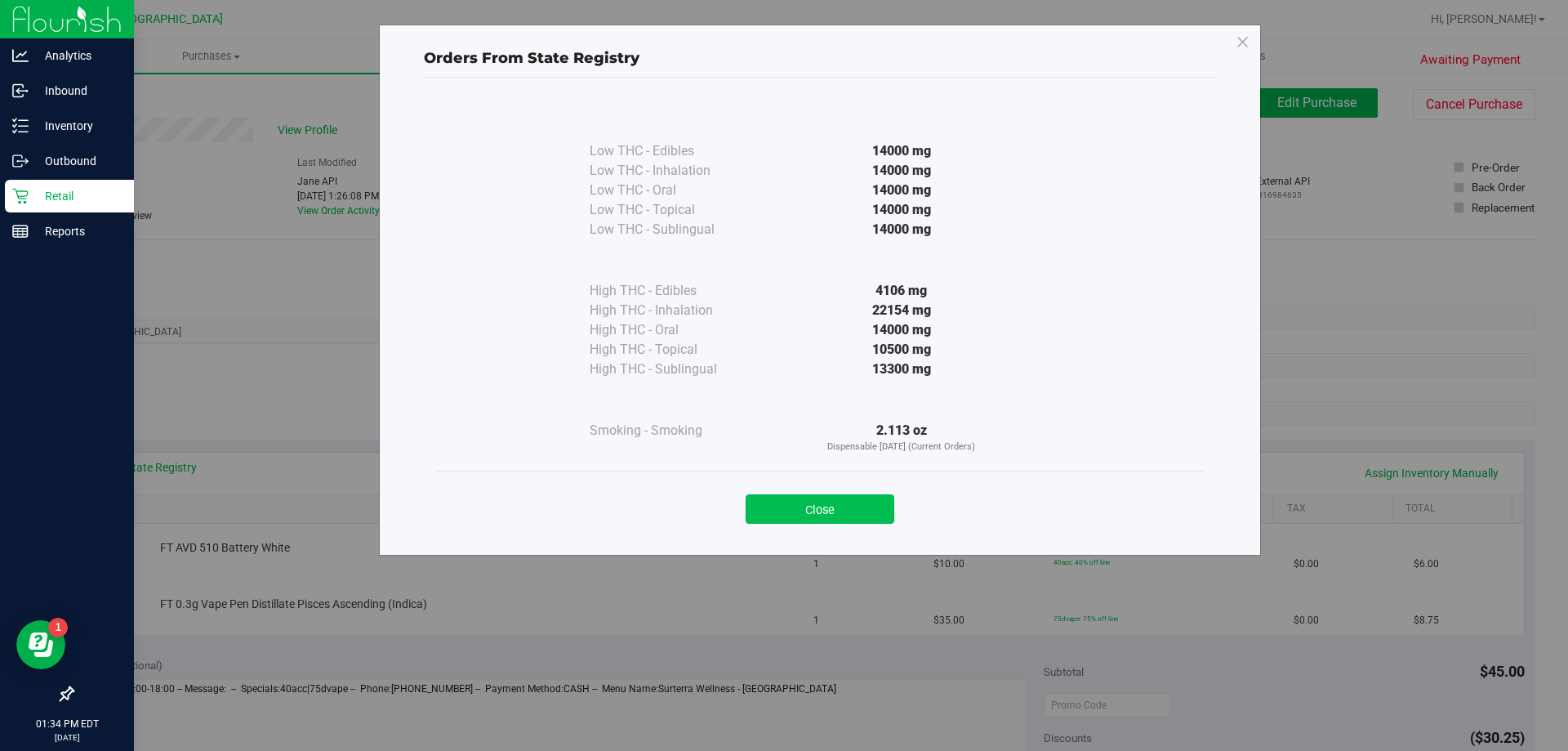
click at [804, 512] on button "Close" at bounding box center [820, 508] width 149 height 29
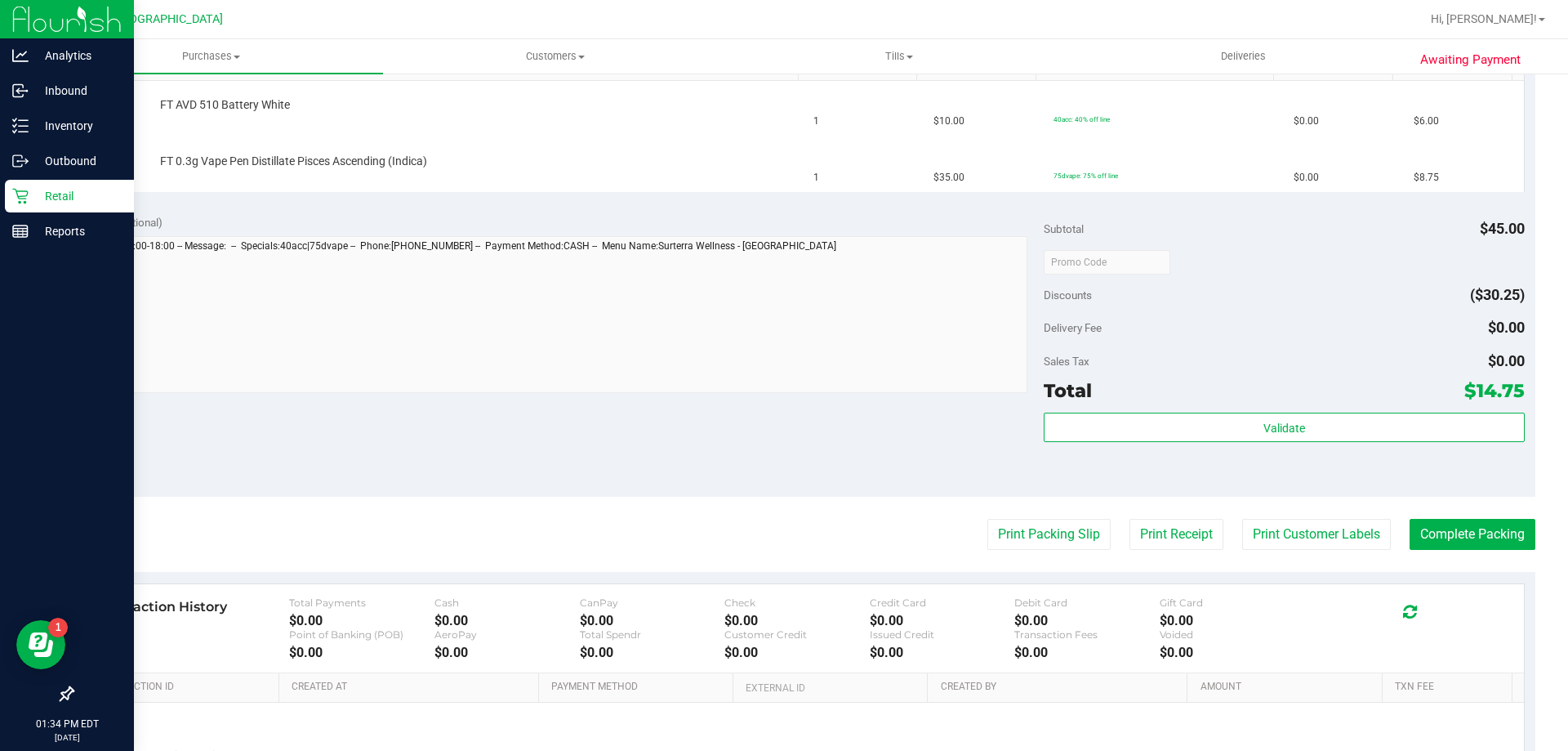
scroll to position [490, 0]
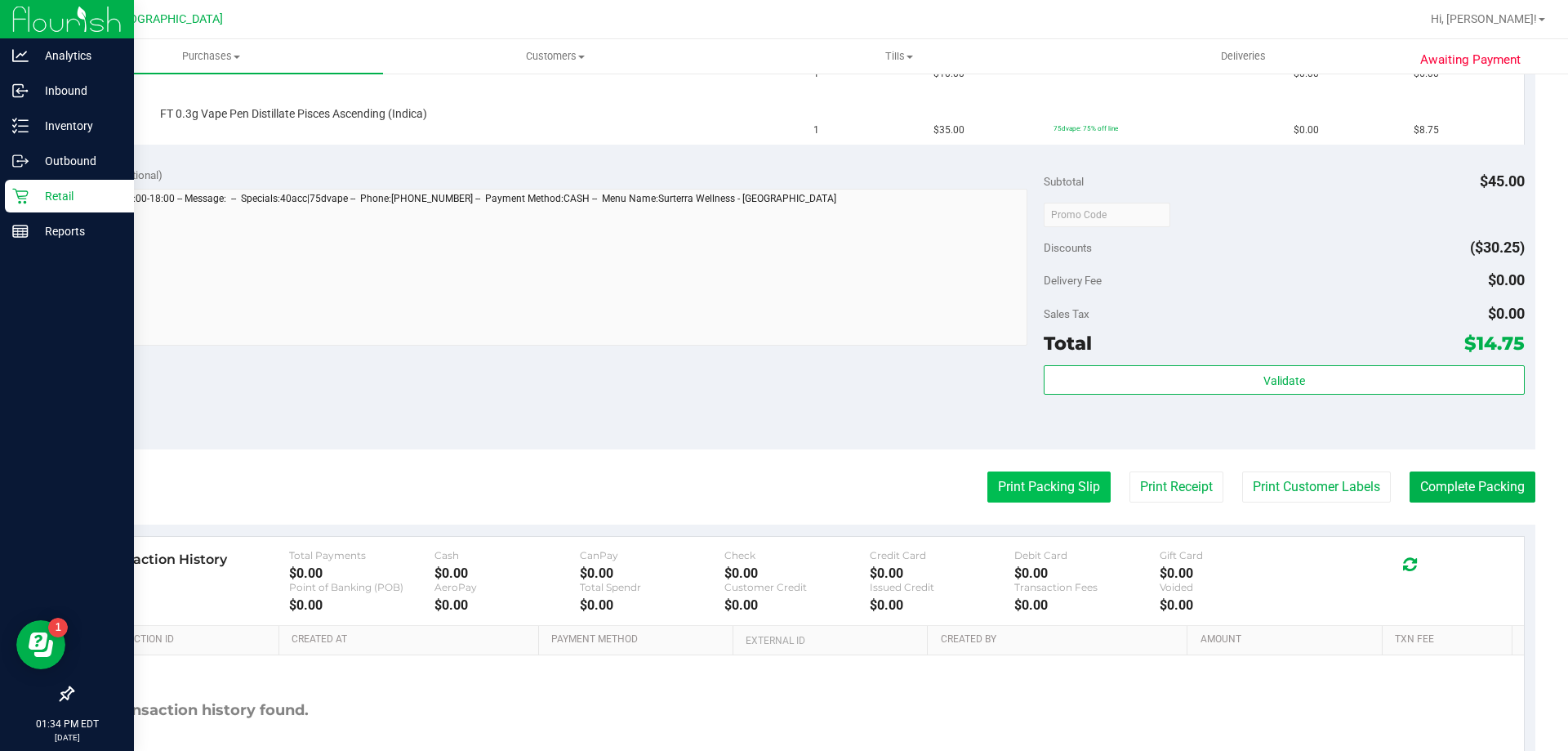
click at [1010, 490] on button "Print Packing Slip" at bounding box center [1049, 487] width 124 height 31
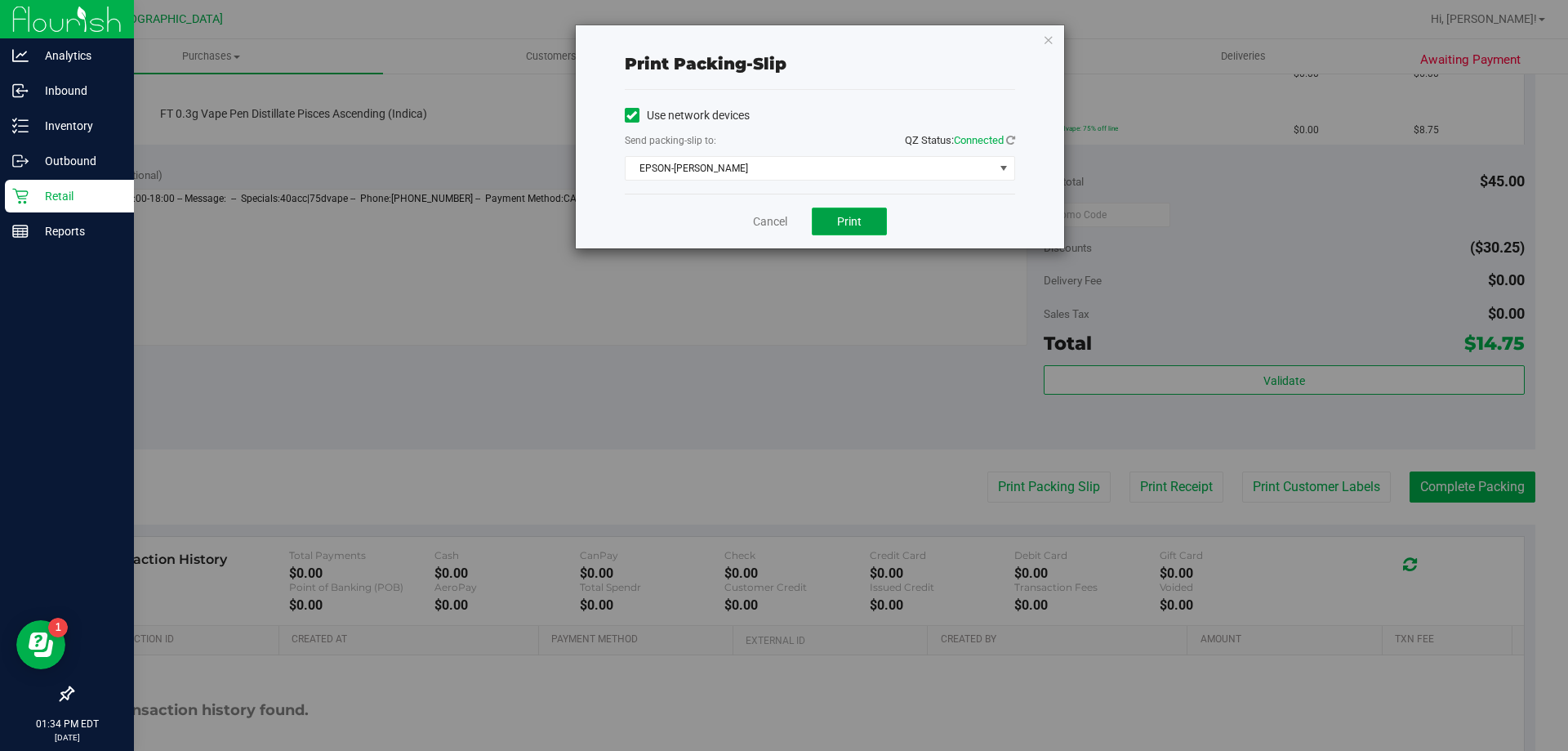
click at [859, 224] on span "Print" at bounding box center [850, 221] width 25 height 13
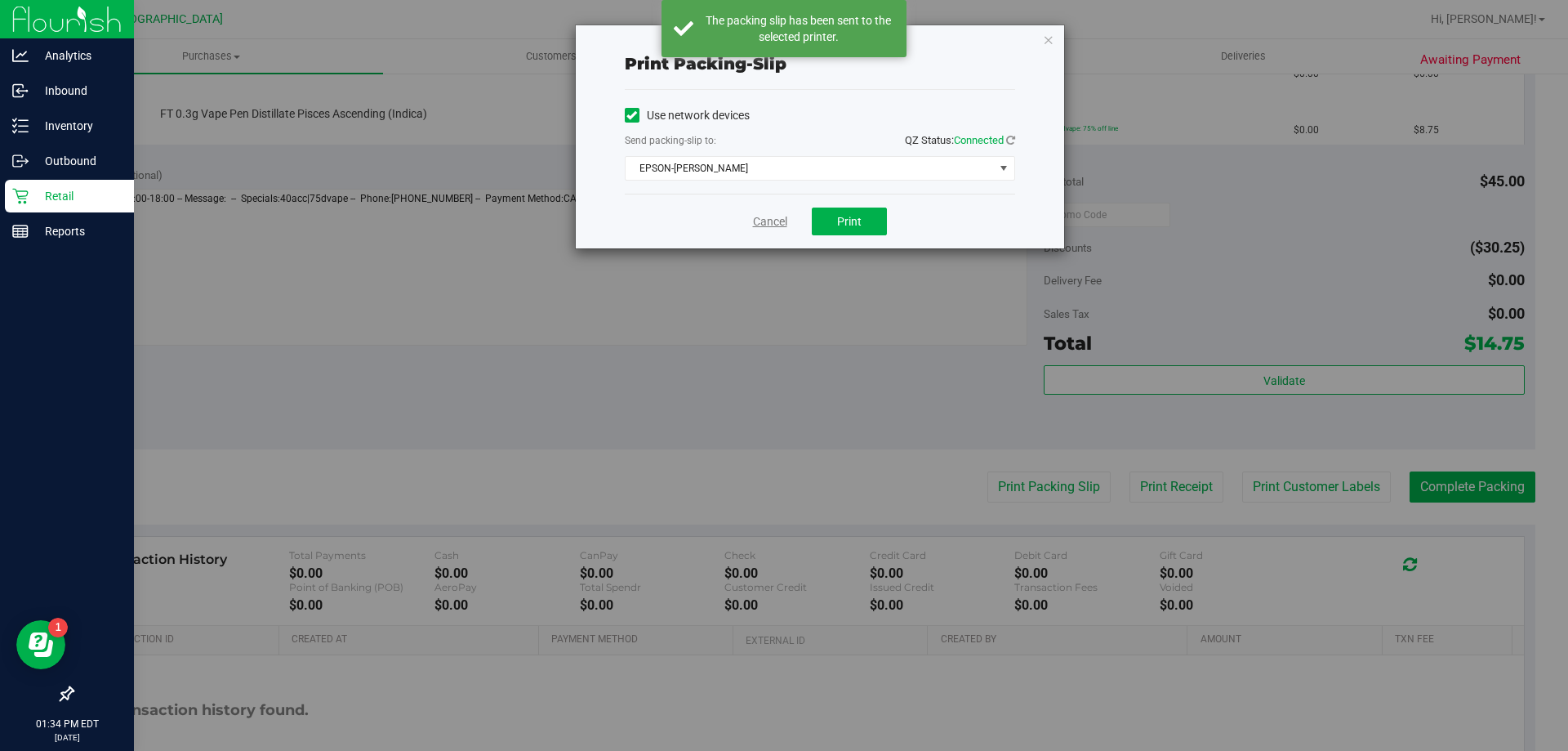
click at [761, 224] on link "Cancel" at bounding box center [770, 222] width 35 height 17
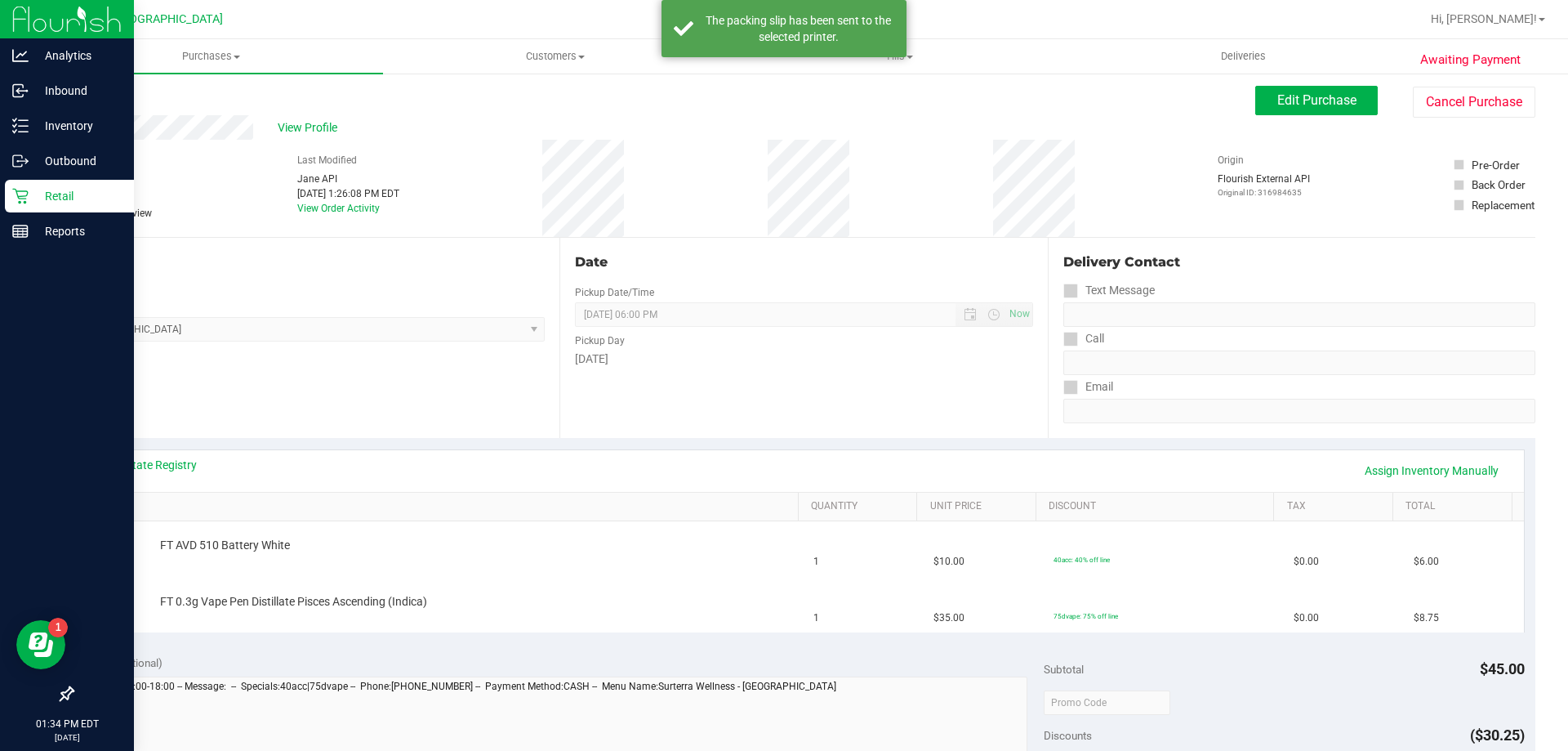
scroll to position [0, 0]
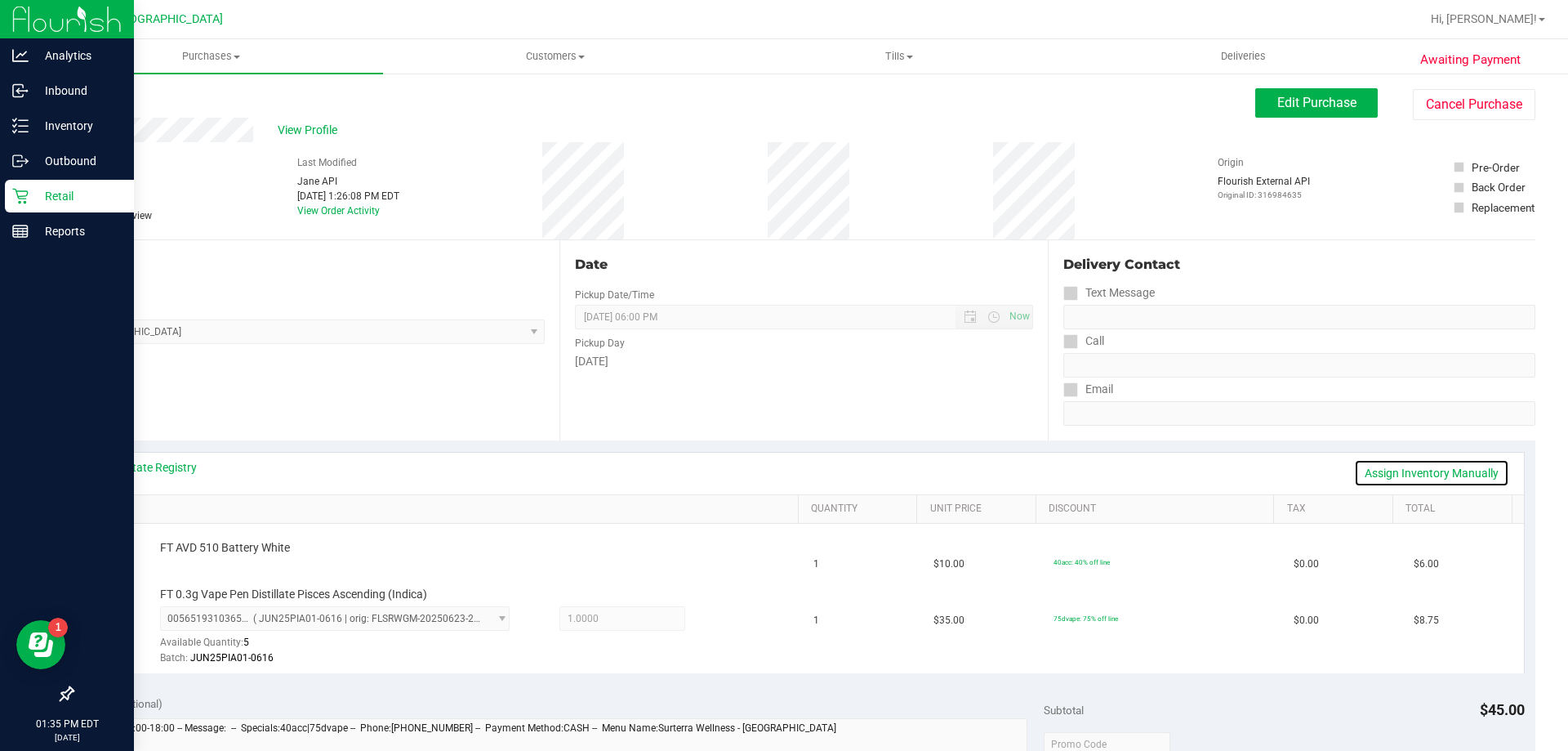
click at [1418, 473] on link "Assign Inventory Manually" at bounding box center [1432, 472] width 155 height 28
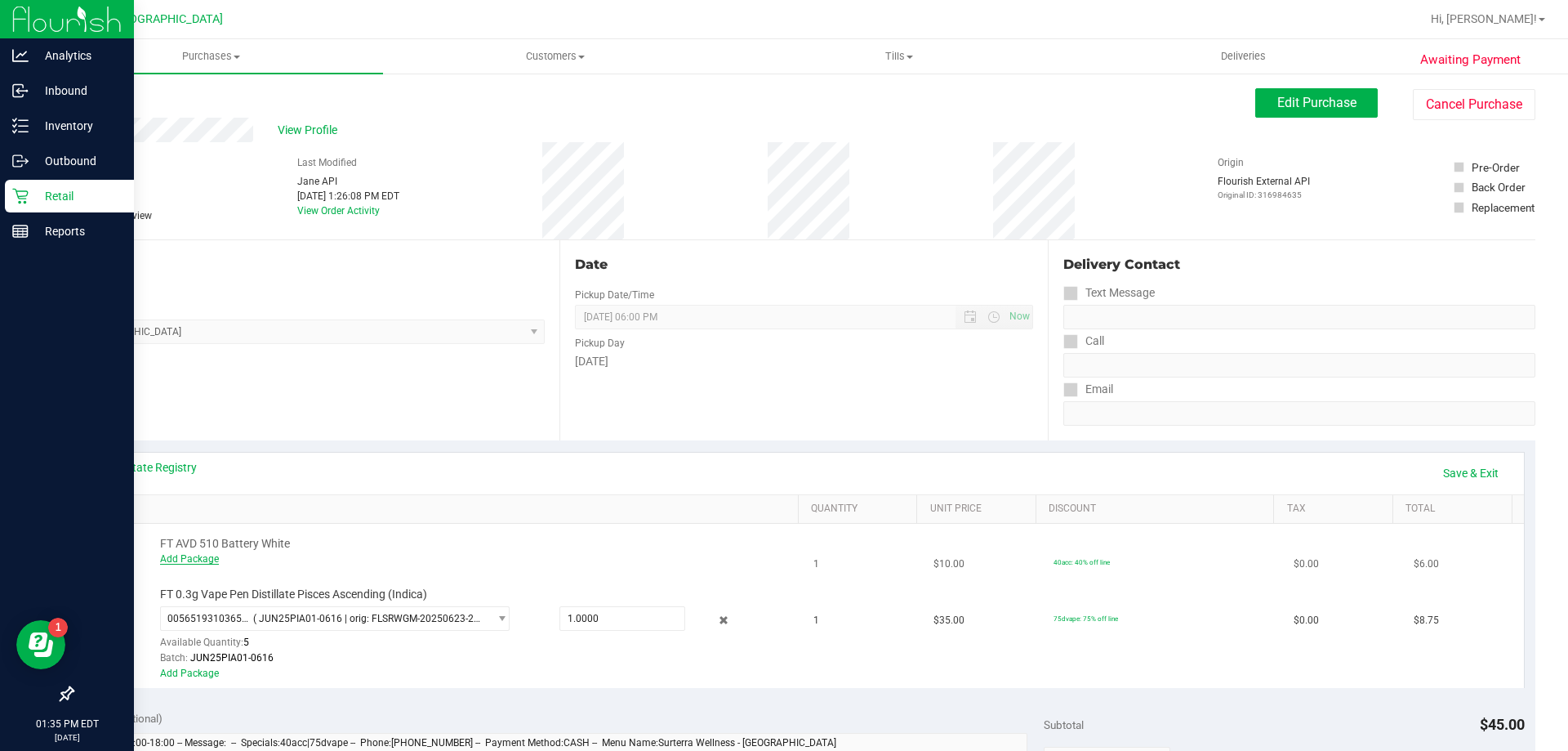
click at [174, 561] on link "Add Package" at bounding box center [190, 558] width 59 height 12
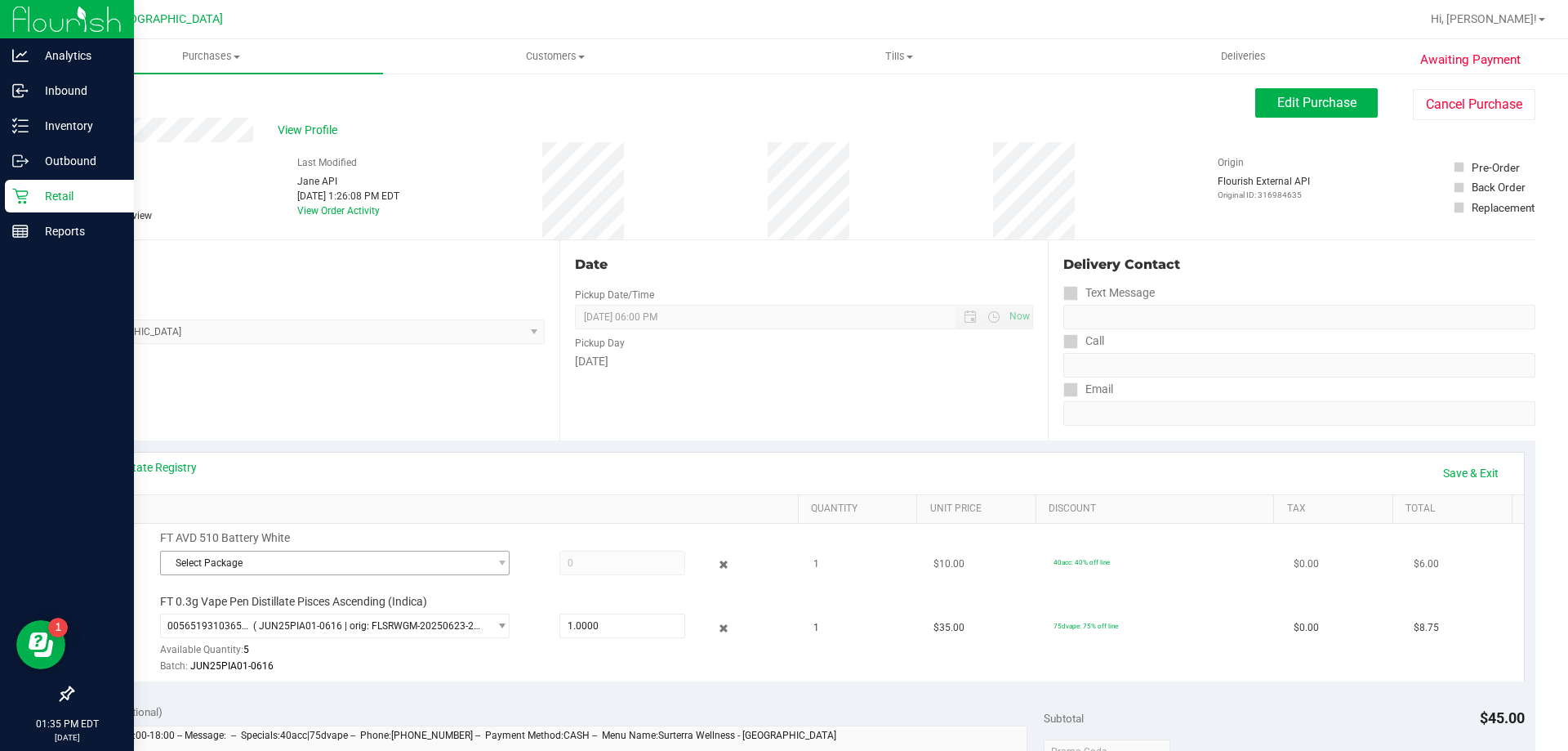
click at [382, 559] on span "Select Package" at bounding box center [325, 563] width 327 height 23
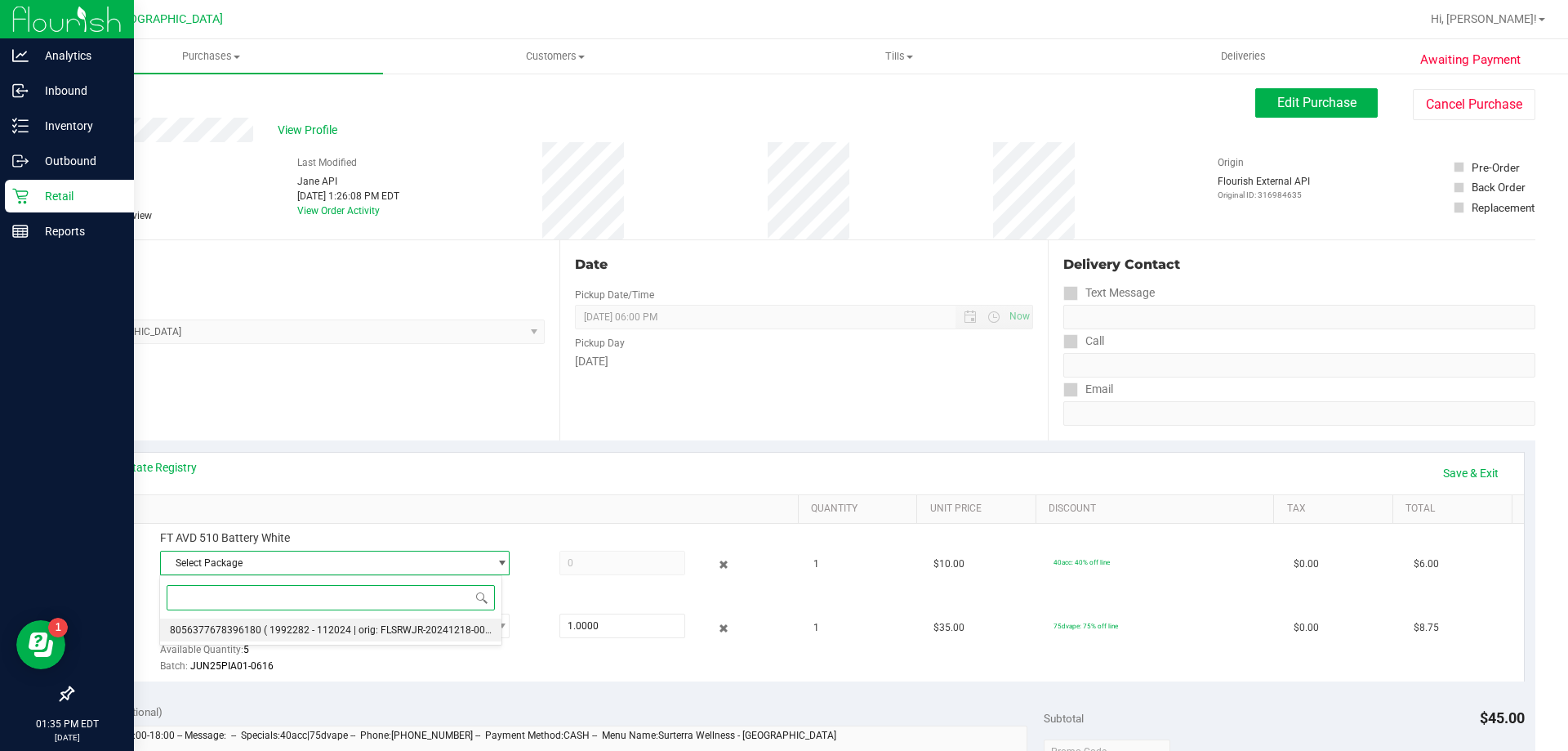
click at [373, 627] on span "( 1992282 - 112024 | orig: FLSRWJR-20241218-005 )" at bounding box center [380, 629] width 233 height 12
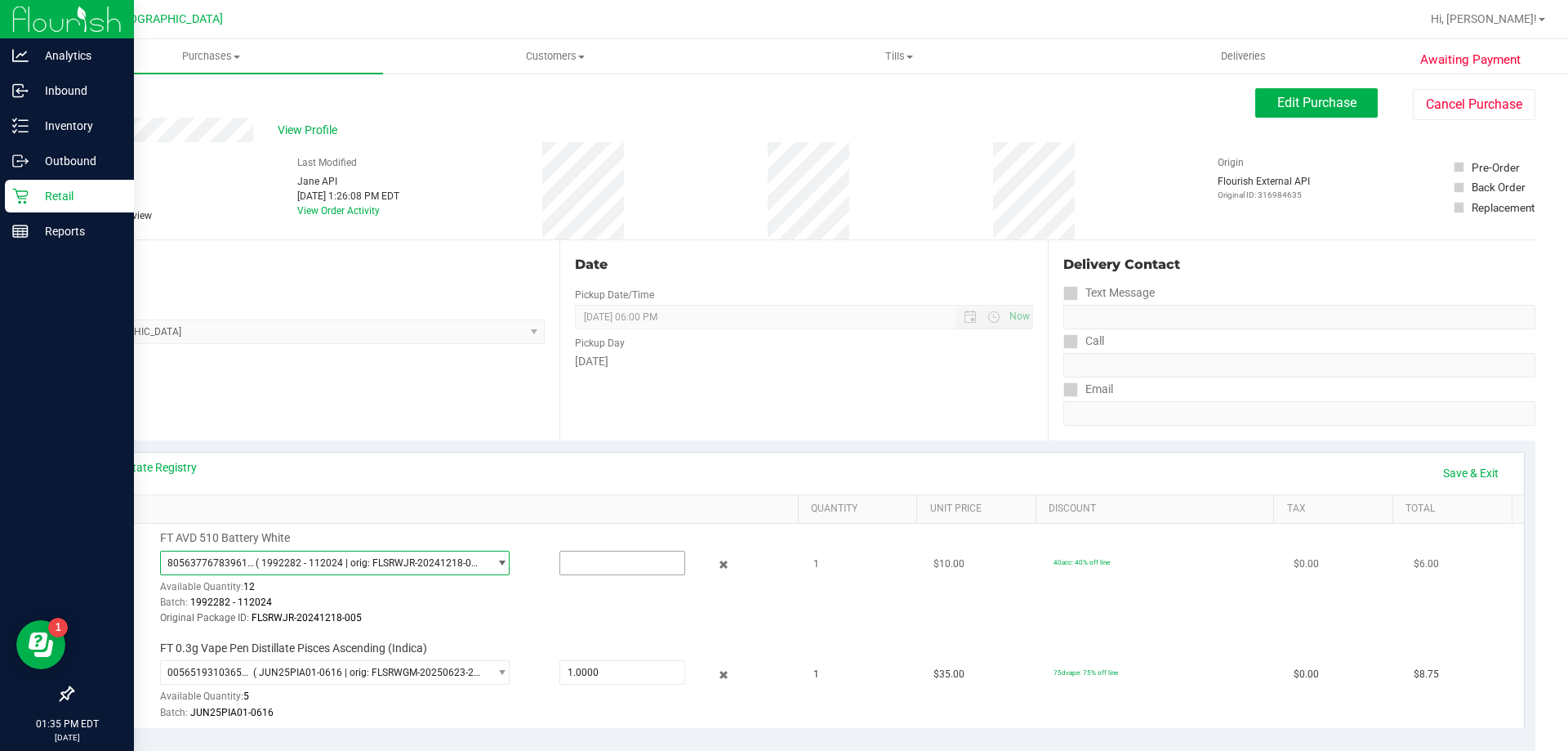
click at [586, 565] on input "text" at bounding box center [623, 563] width 125 height 23
type input "1"
click at [1478, 463] on link "Save & Exit" at bounding box center [1471, 472] width 77 height 28
type input "1.0000"
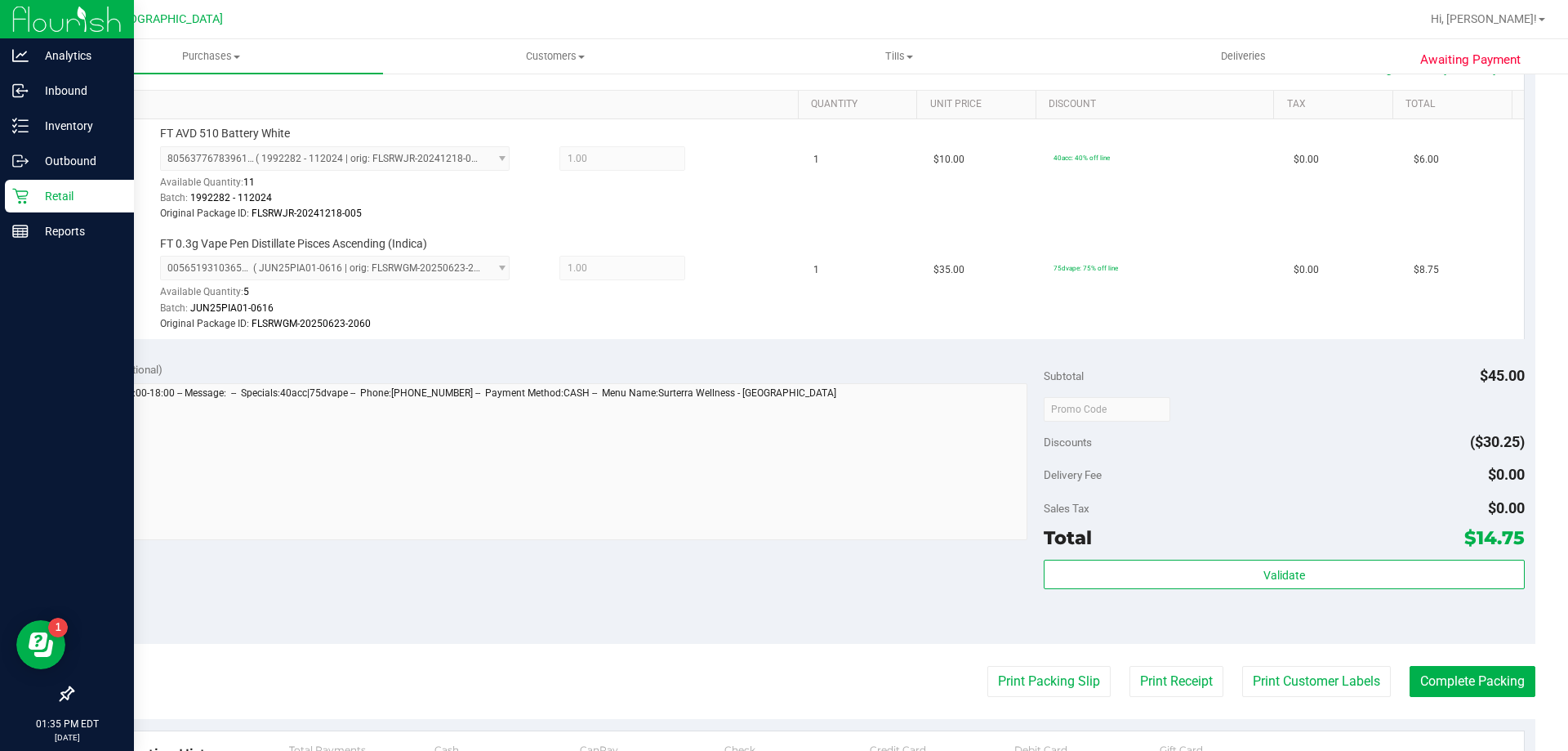
scroll to position [416, 0]
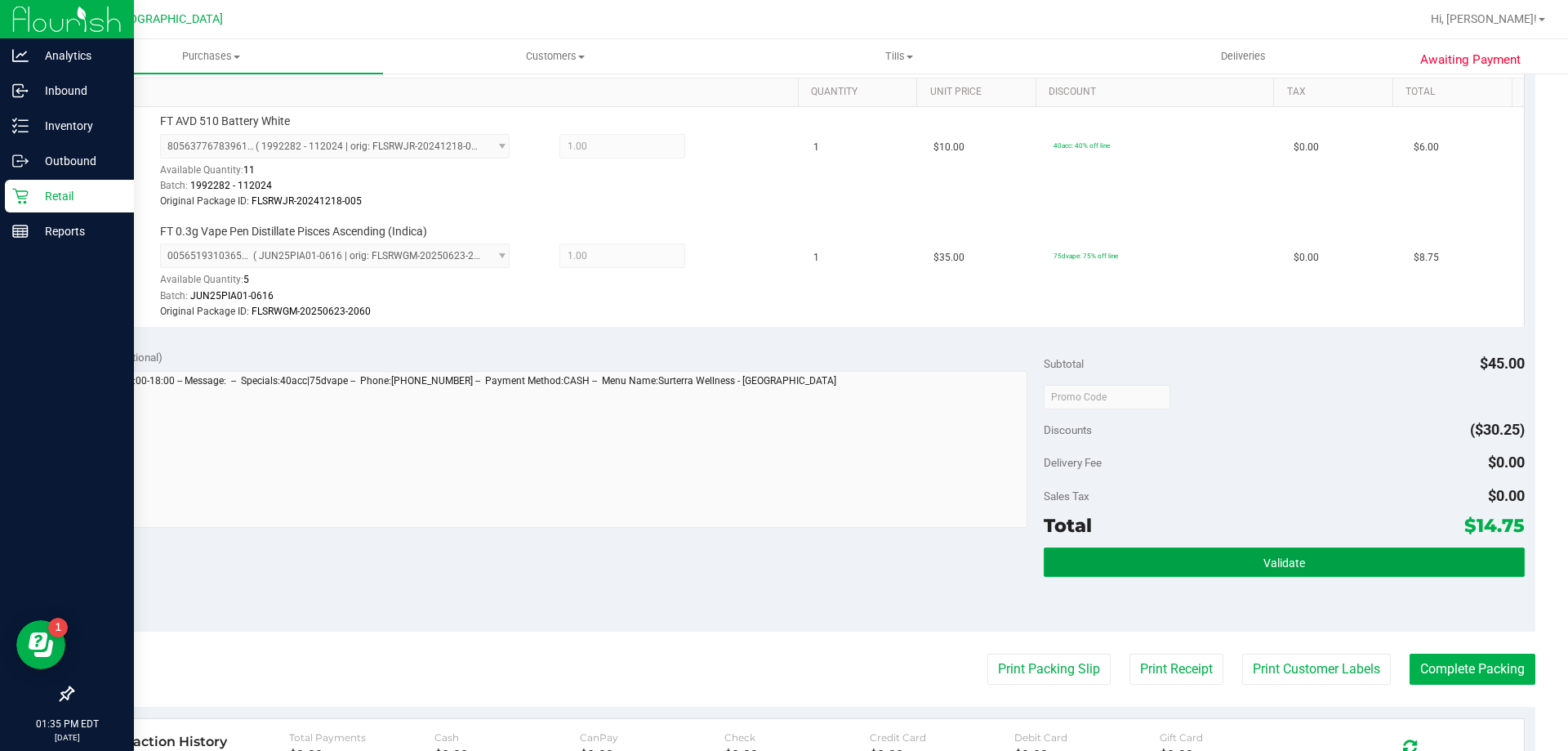
click at [1089, 561] on button "Validate" at bounding box center [1284, 561] width 481 height 29
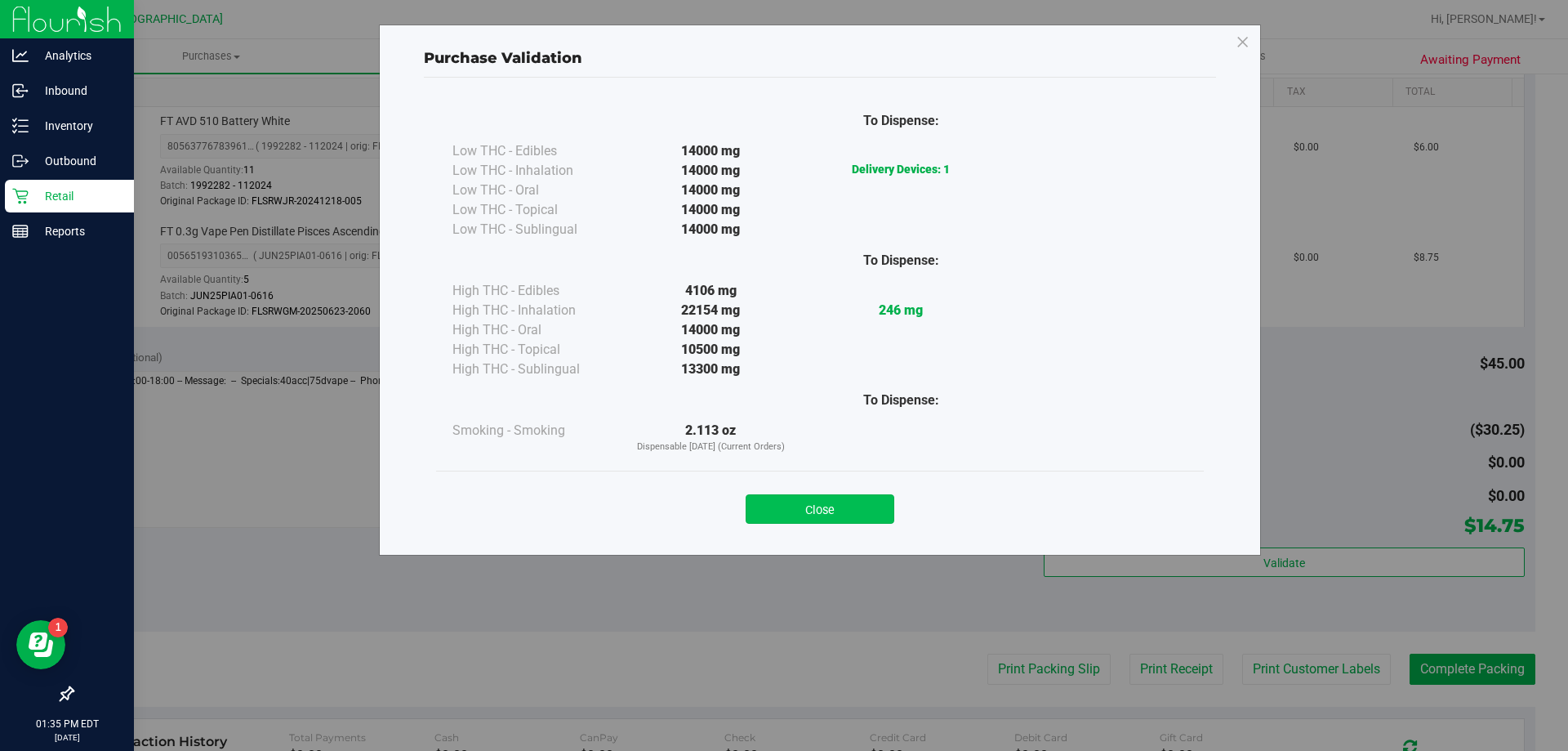
click at [828, 504] on button "Close" at bounding box center [820, 508] width 149 height 29
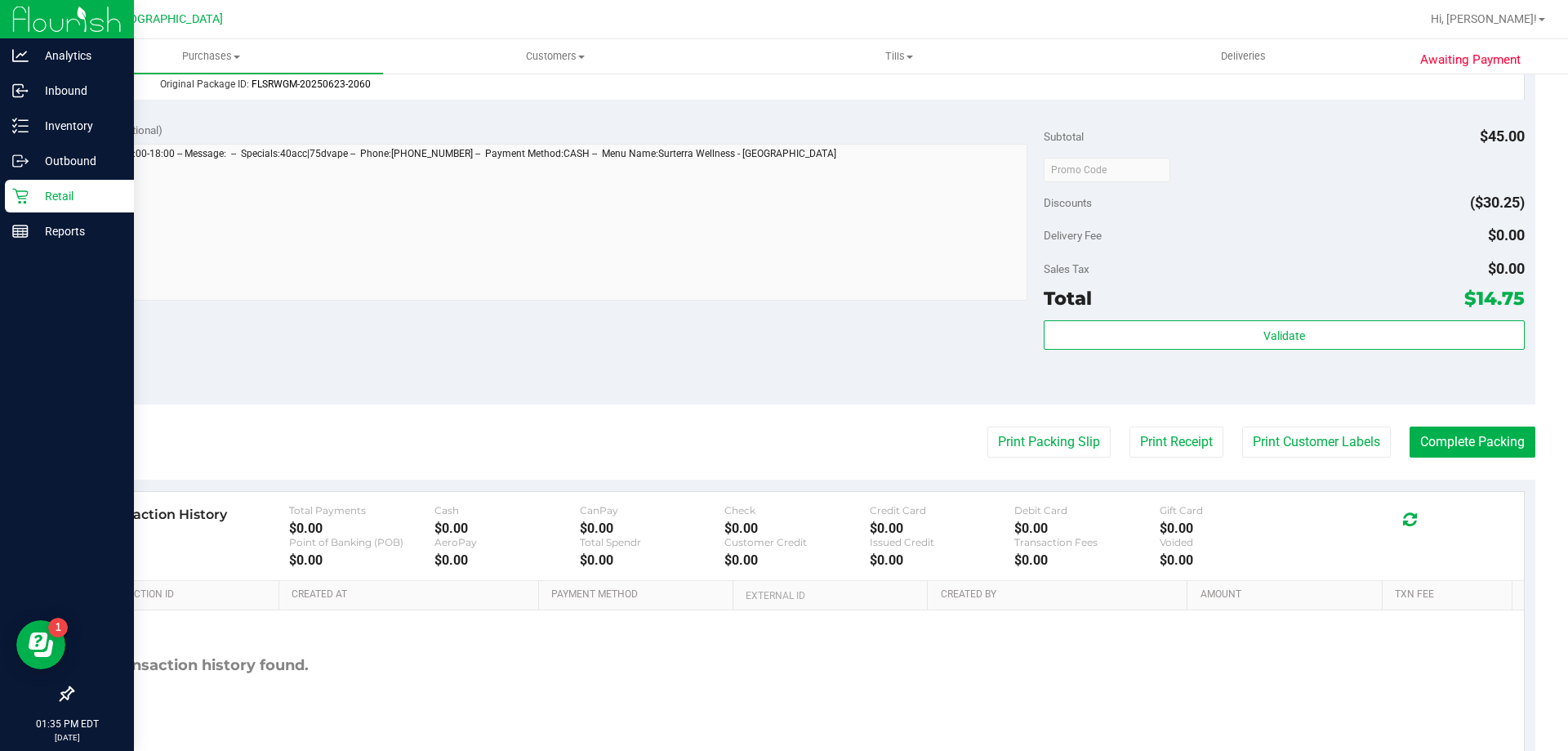
scroll to position [711, 0]
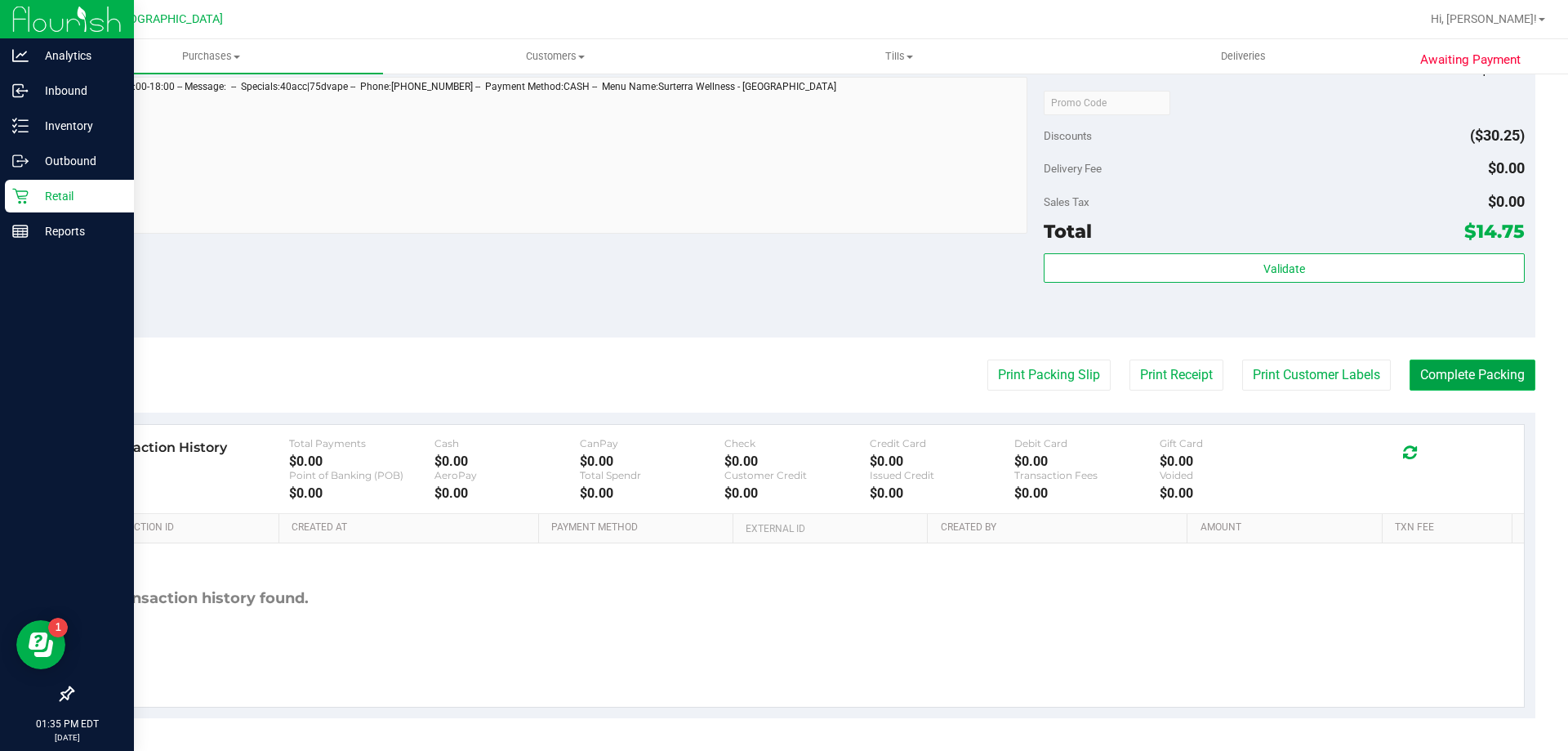
click at [1450, 373] on button "Complete Packing" at bounding box center [1472, 375] width 125 height 31
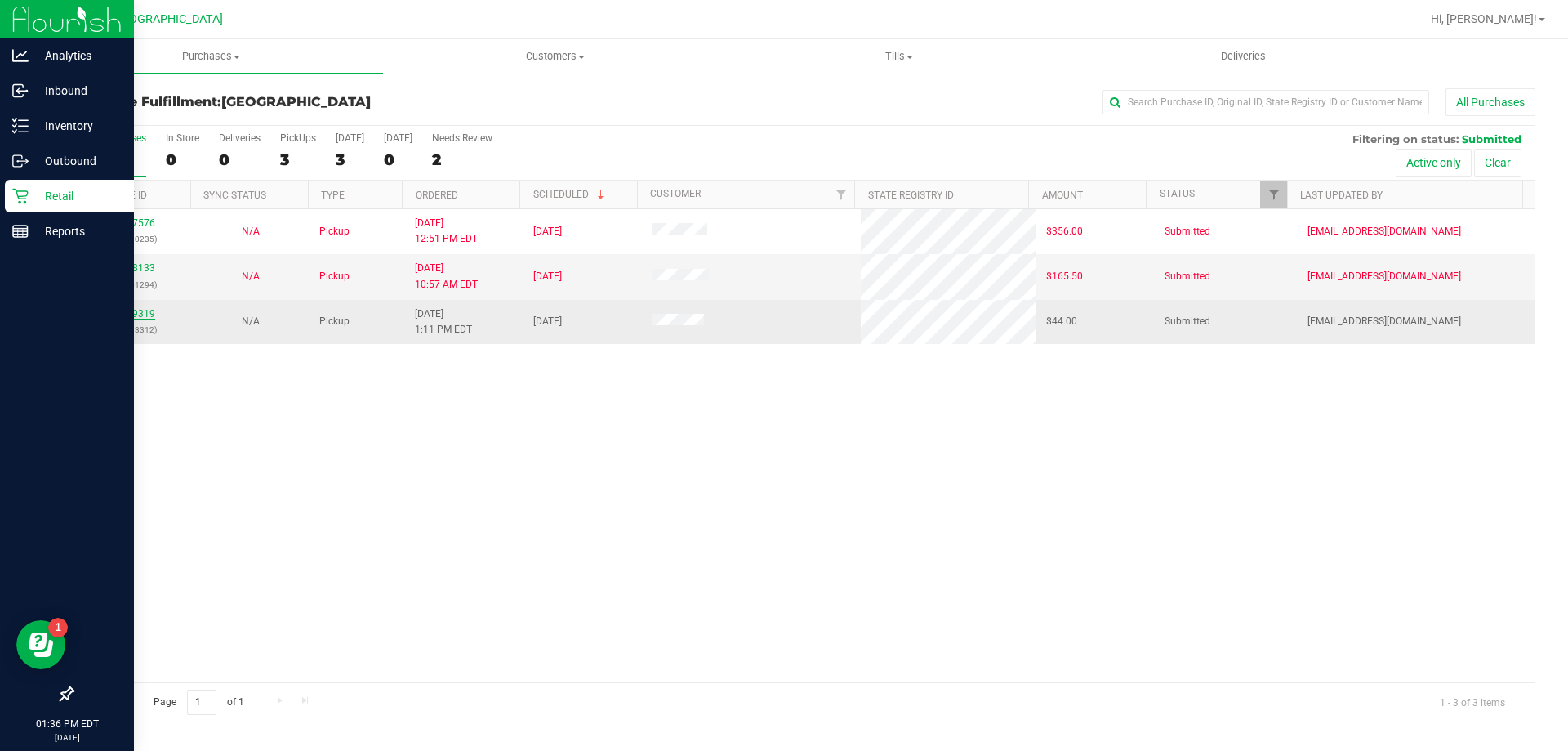
click at [142, 312] on link "11839319" at bounding box center [132, 313] width 45 height 12
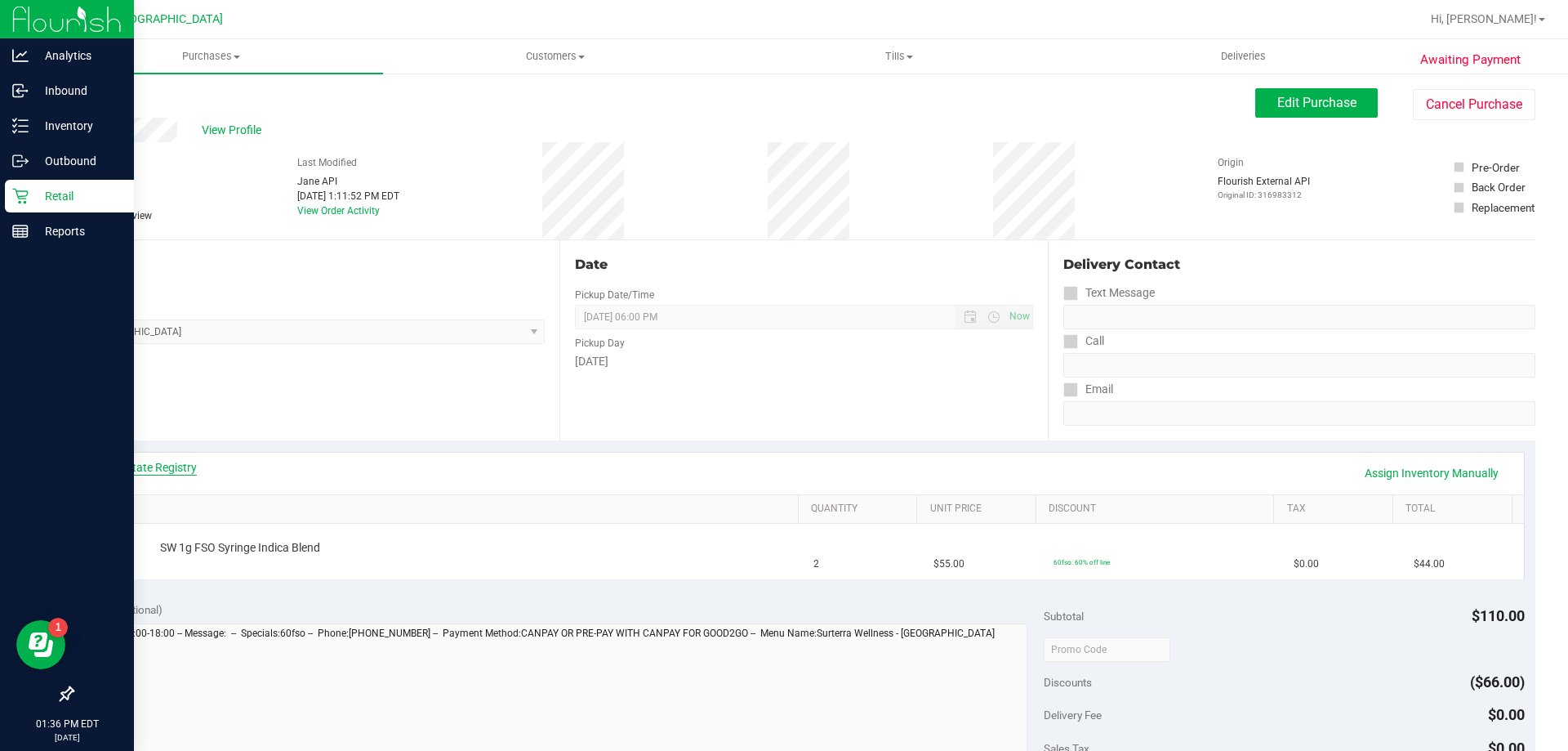
click at [129, 467] on link "View State Registry" at bounding box center [148, 467] width 98 height 16
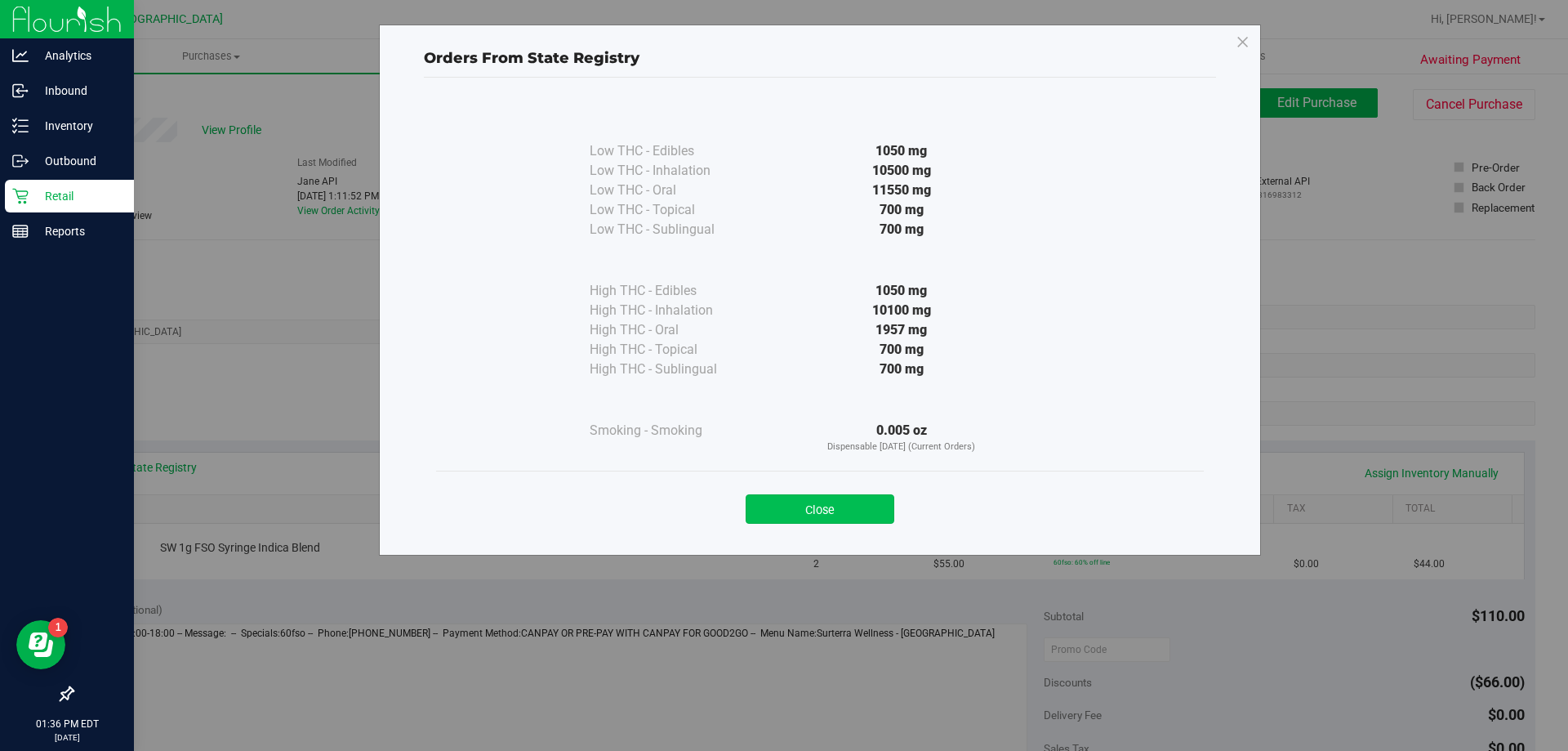
click at [779, 518] on button "Close" at bounding box center [820, 508] width 149 height 29
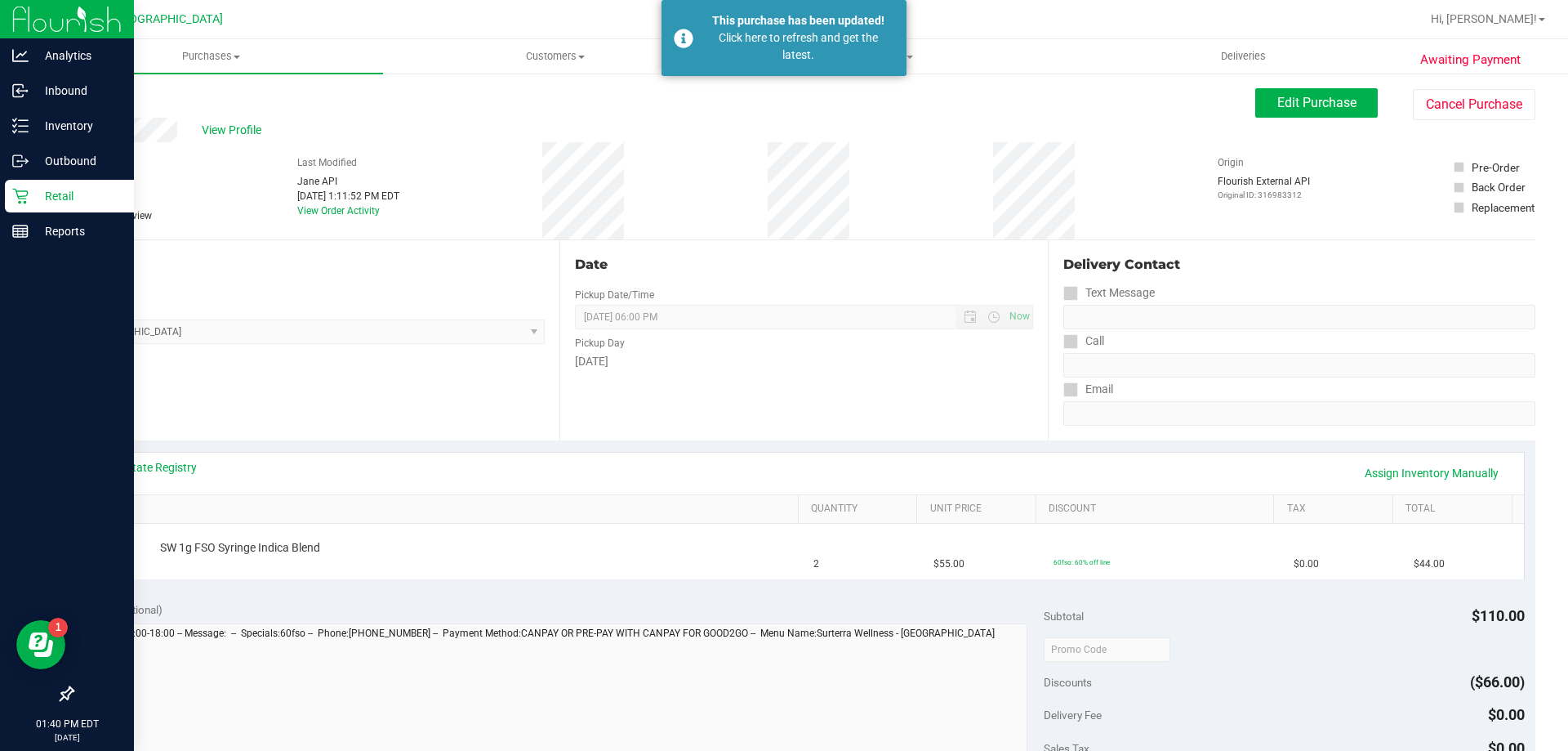
click at [85, 93] on link "Back" at bounding box center [85, 98] width 25 height 12
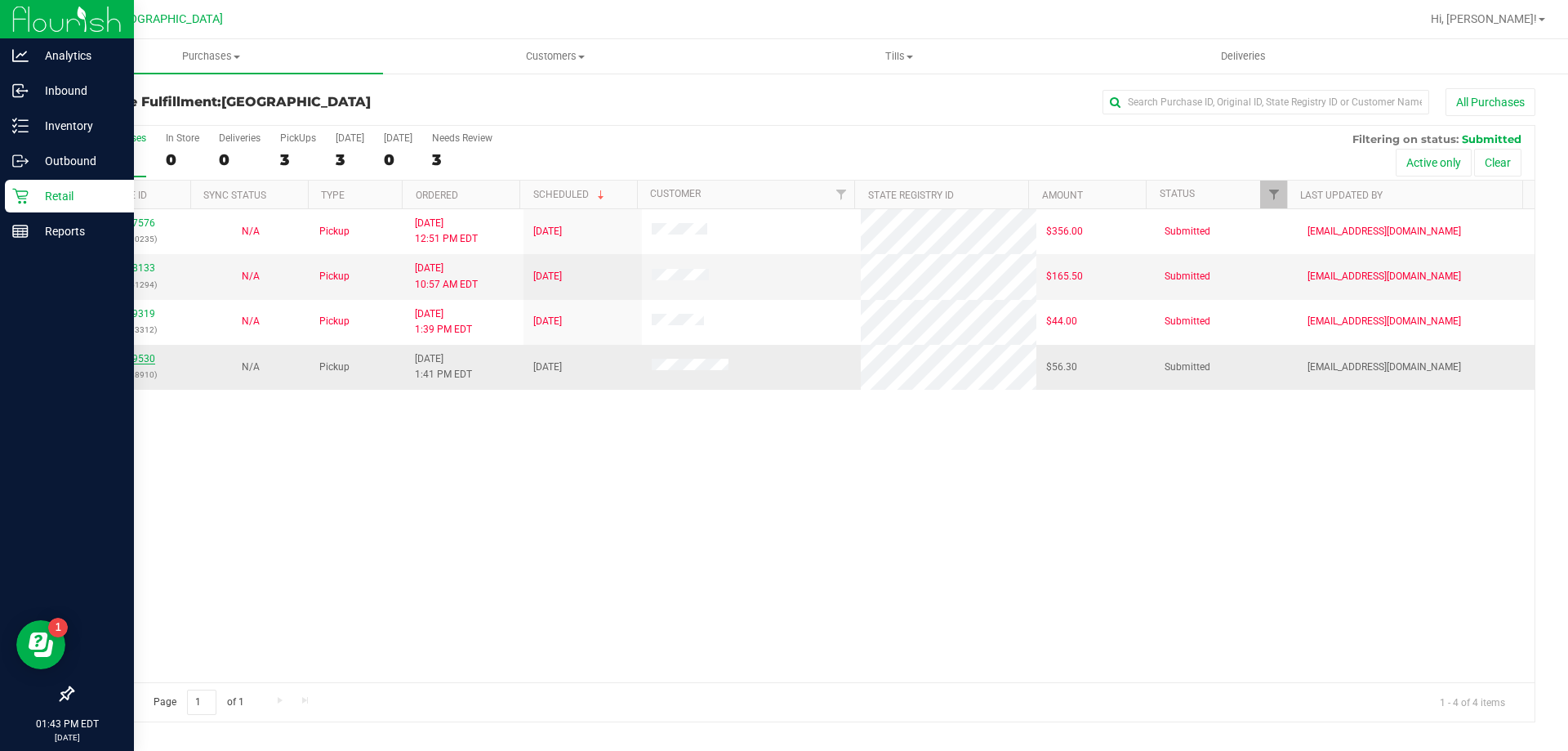
click at [134, 360] on link "11839530" at bounding box center [132, 359] width 45 height 12
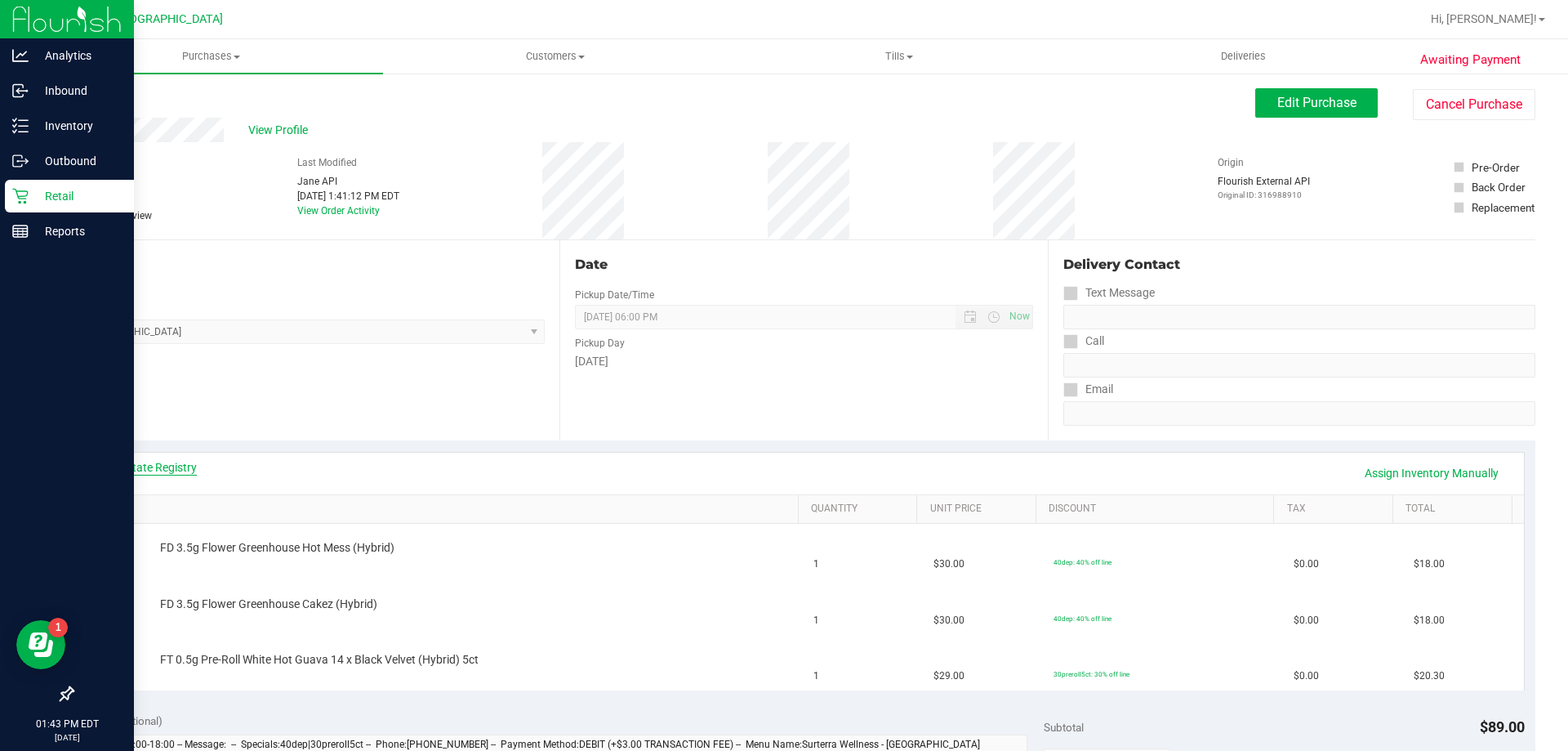
click at [146, 463] on link "View State Registry" at bounding box center [148, 467] width 98 height 16
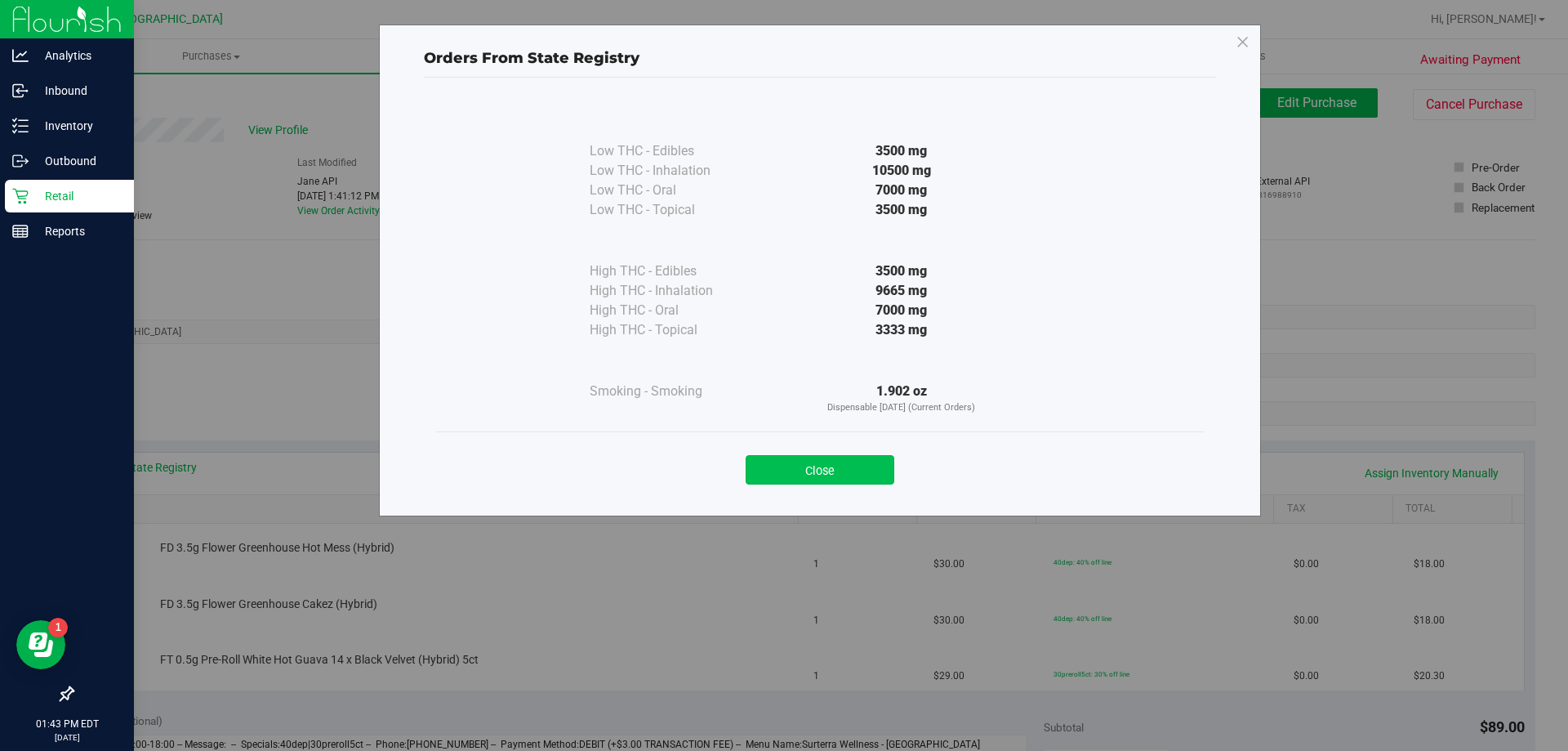
click at [777, 464] on button "Close" at bounding box center [820, 469] width 149 height 29
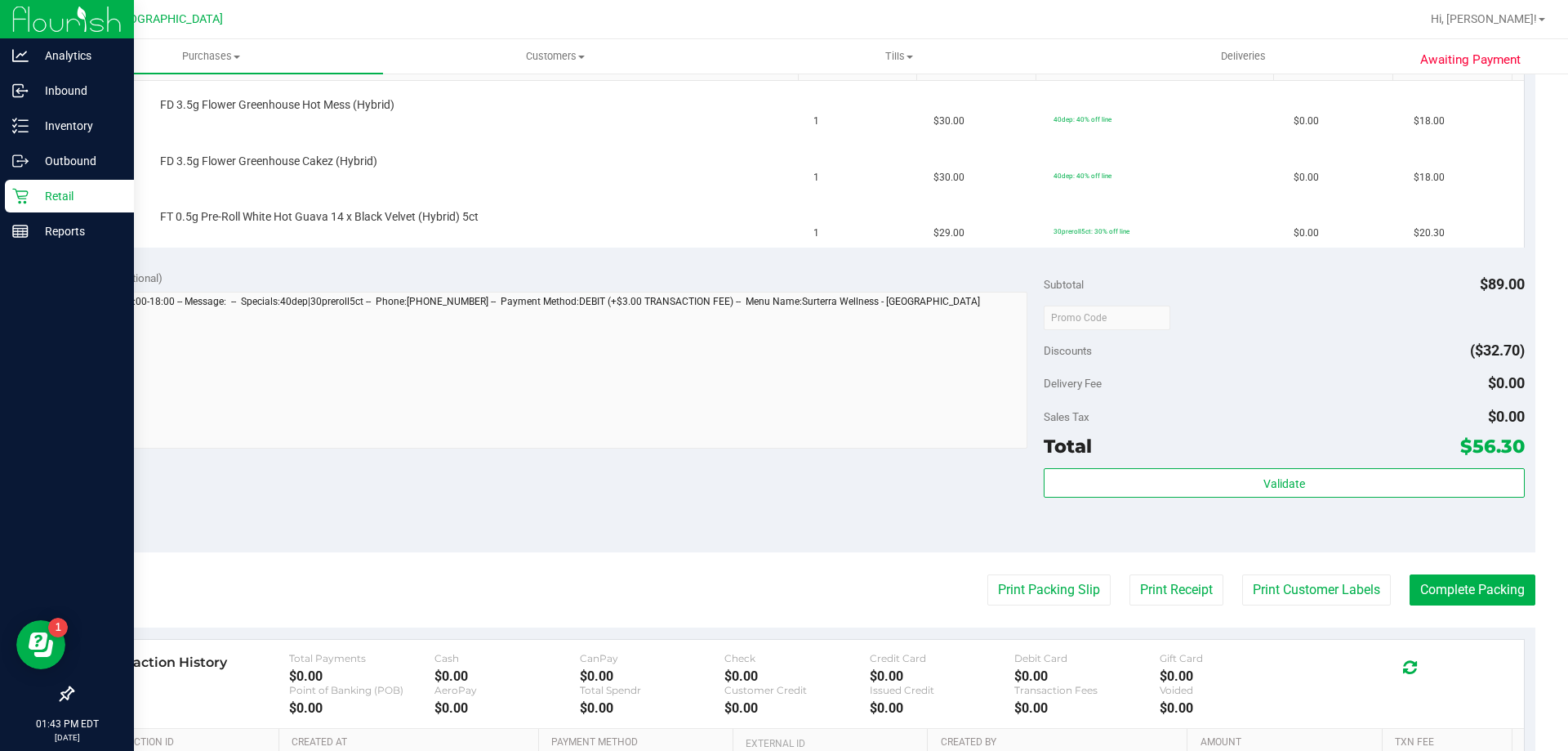
scroll to position [465, 0]
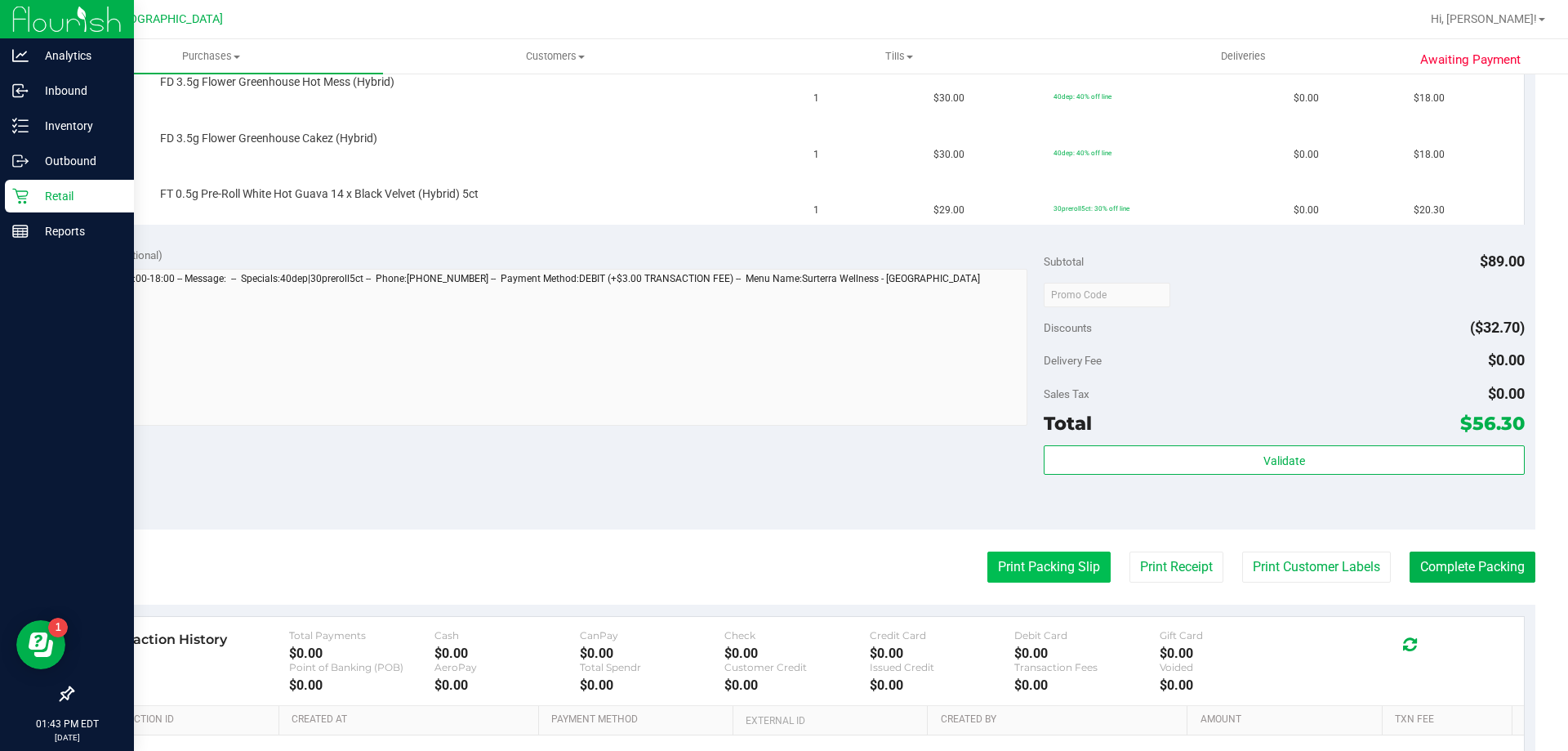
click at [1039, 563] on button "Print Packing Slip" at bounding box center [1049, 567] width 124 height 31
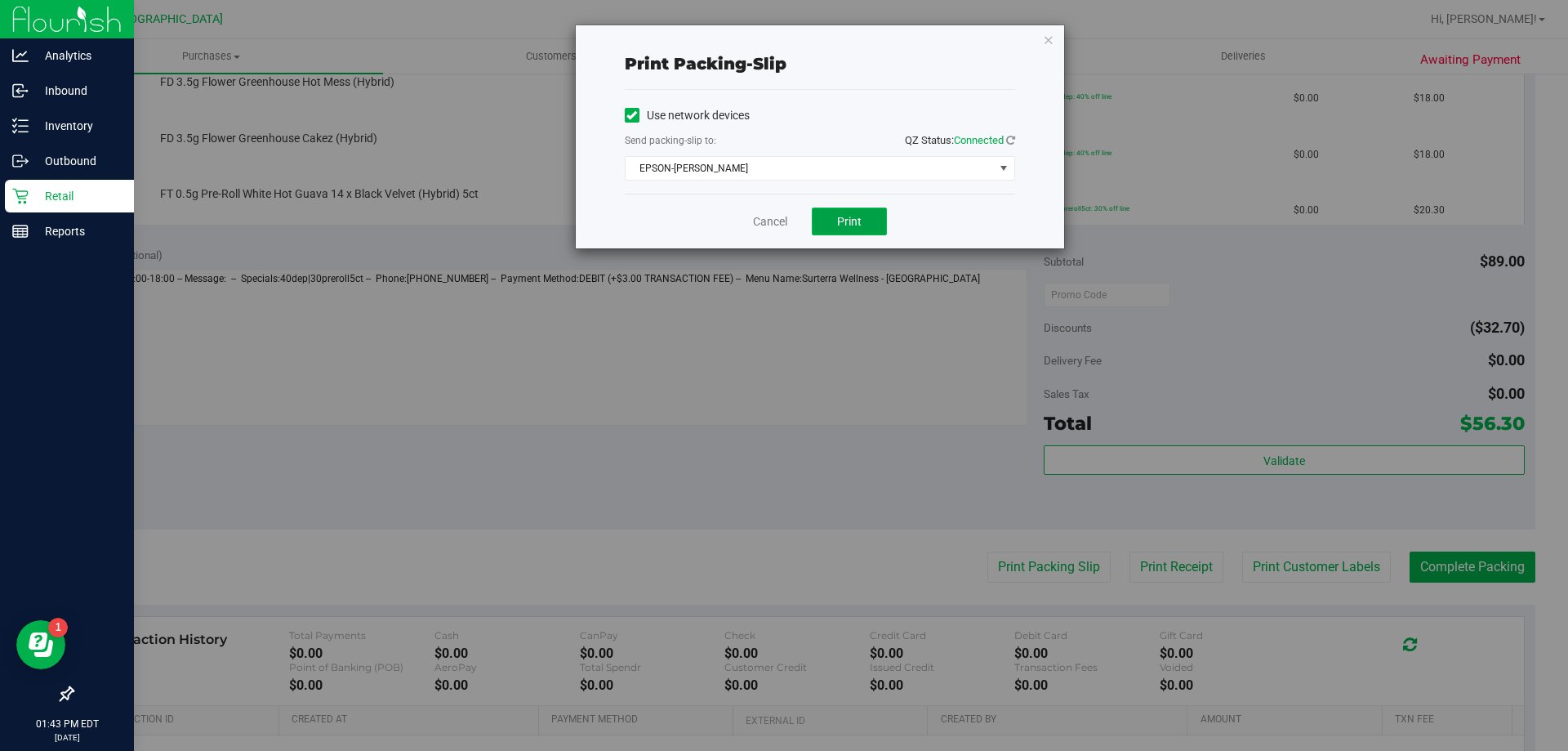
click at [867, 223] on button "Print" at bounding box center [849, 221] width 75 height 28
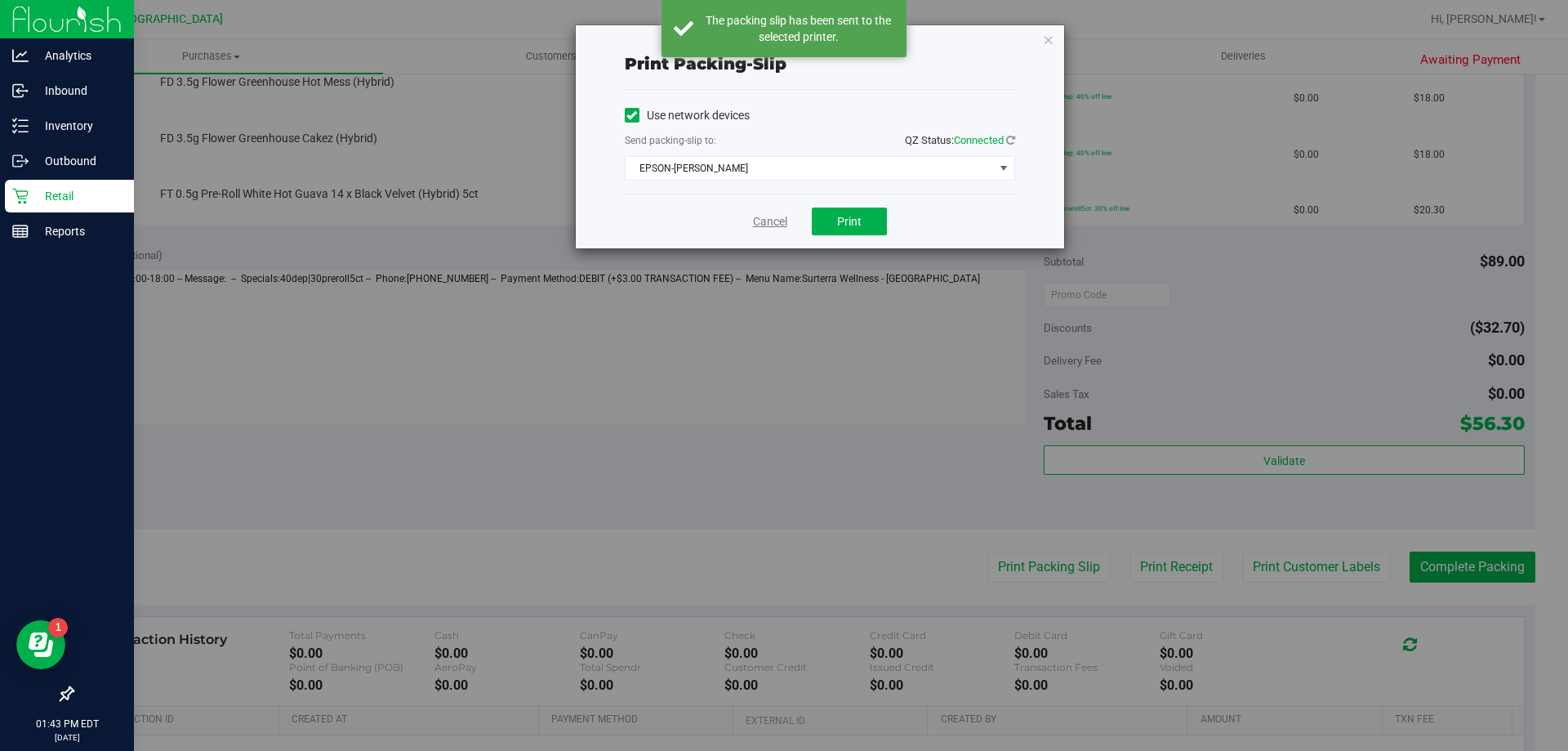
click at [758, 222] on link "Cancel" at bounding box center [770, 222] width 35 height 17
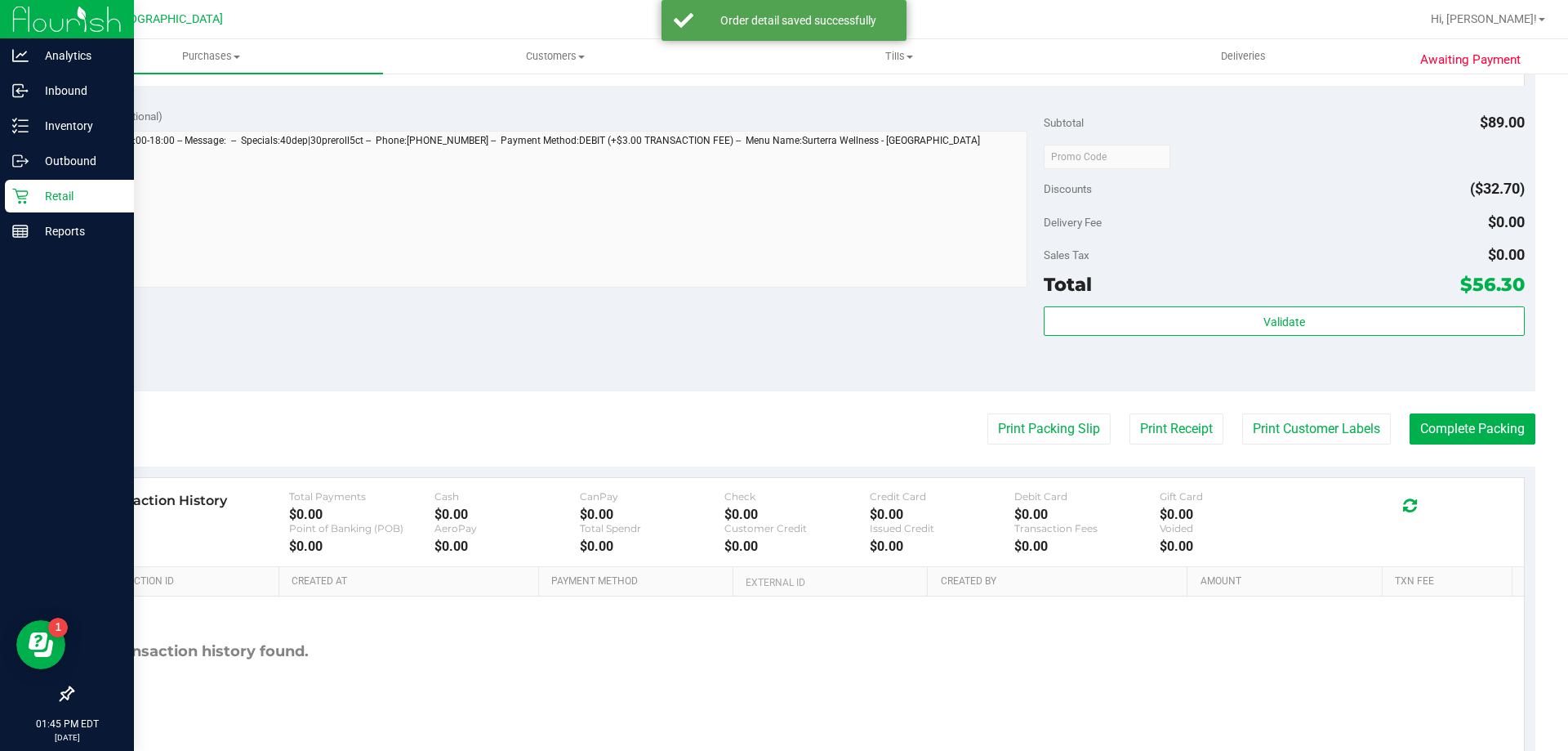
scroll to position [774, 0]
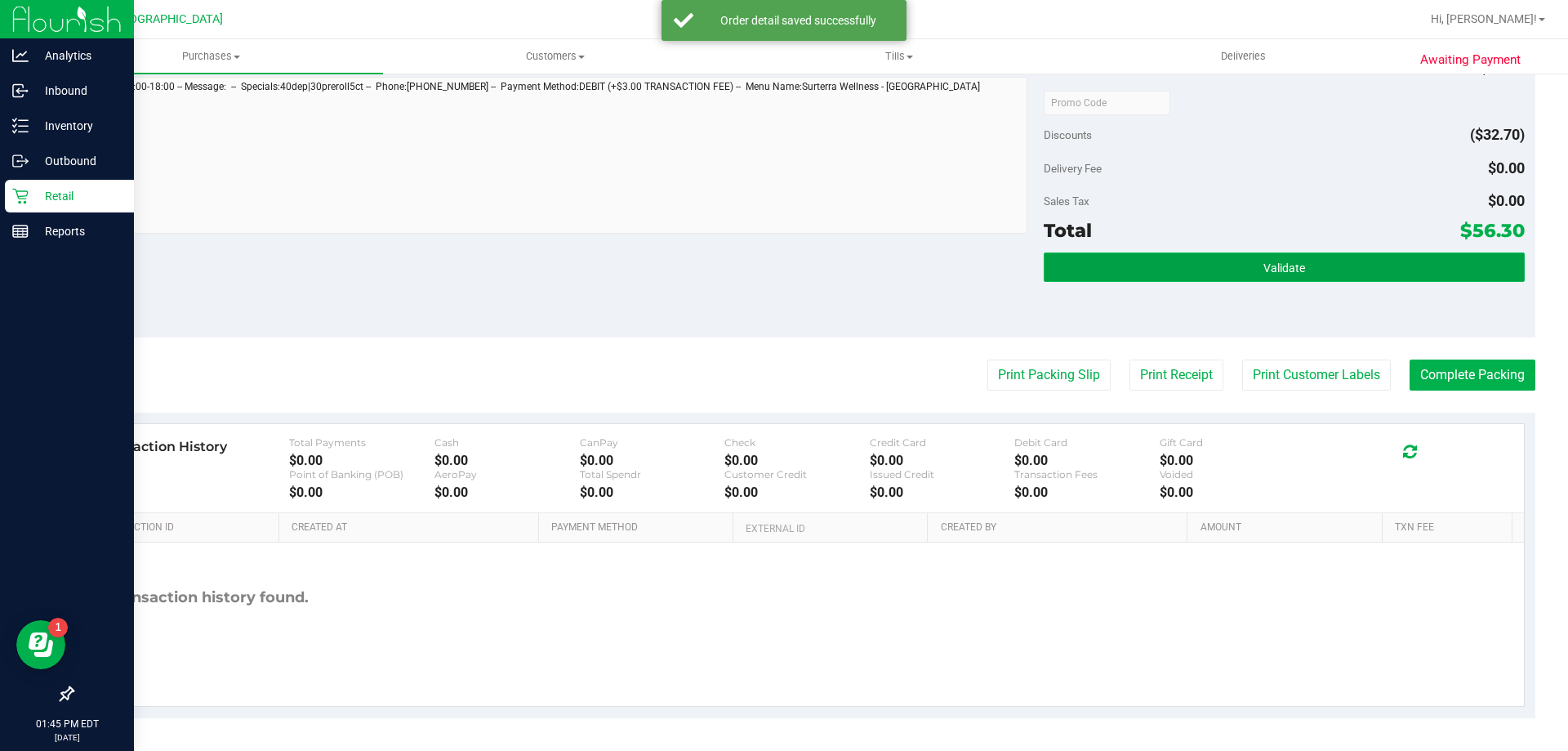
click at [1109, 262] on button "Validate" at bounding box center [1284, 267] width 481 height 29
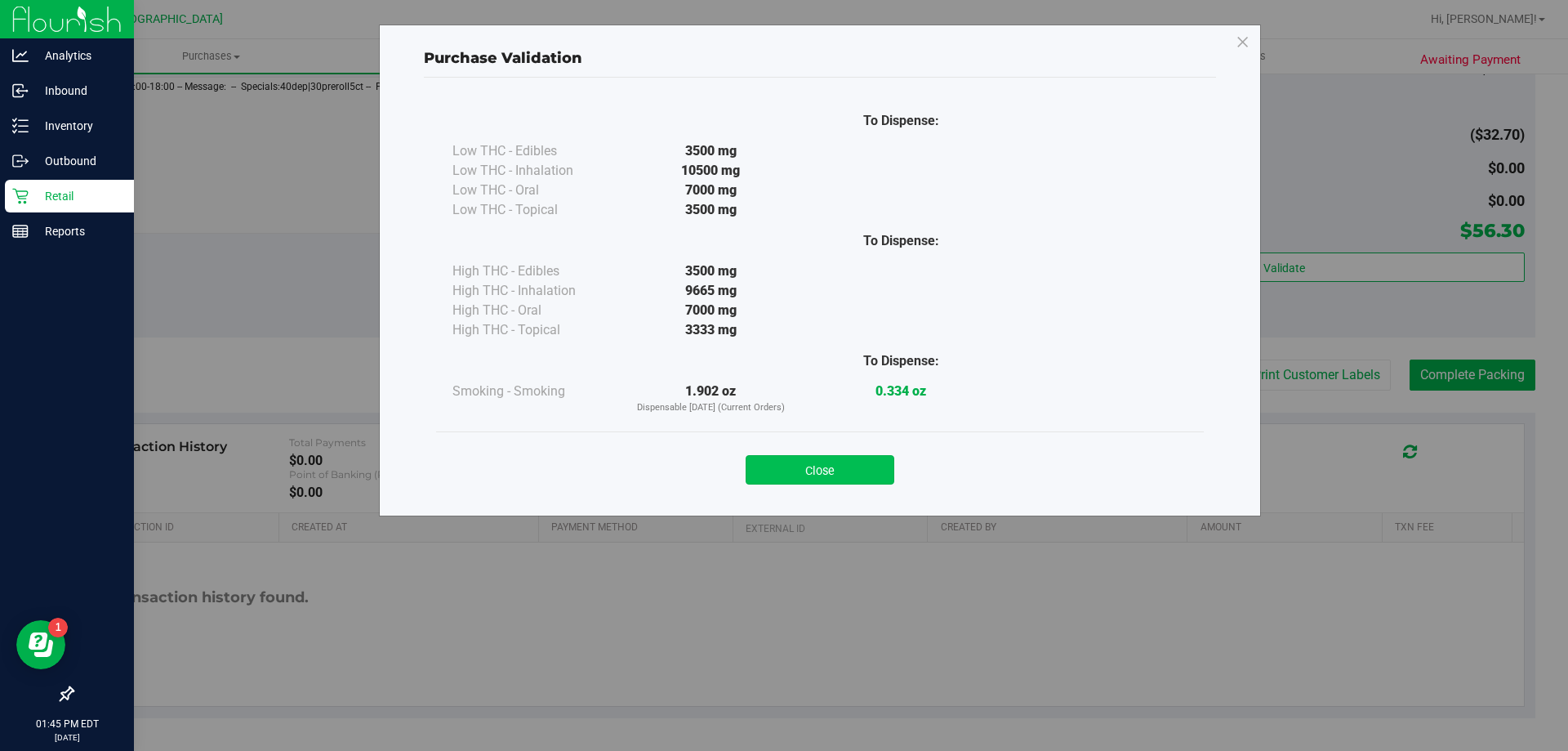
click at [866, 475] on button "Close" at bounding box center [820, 469] width 149 height 29
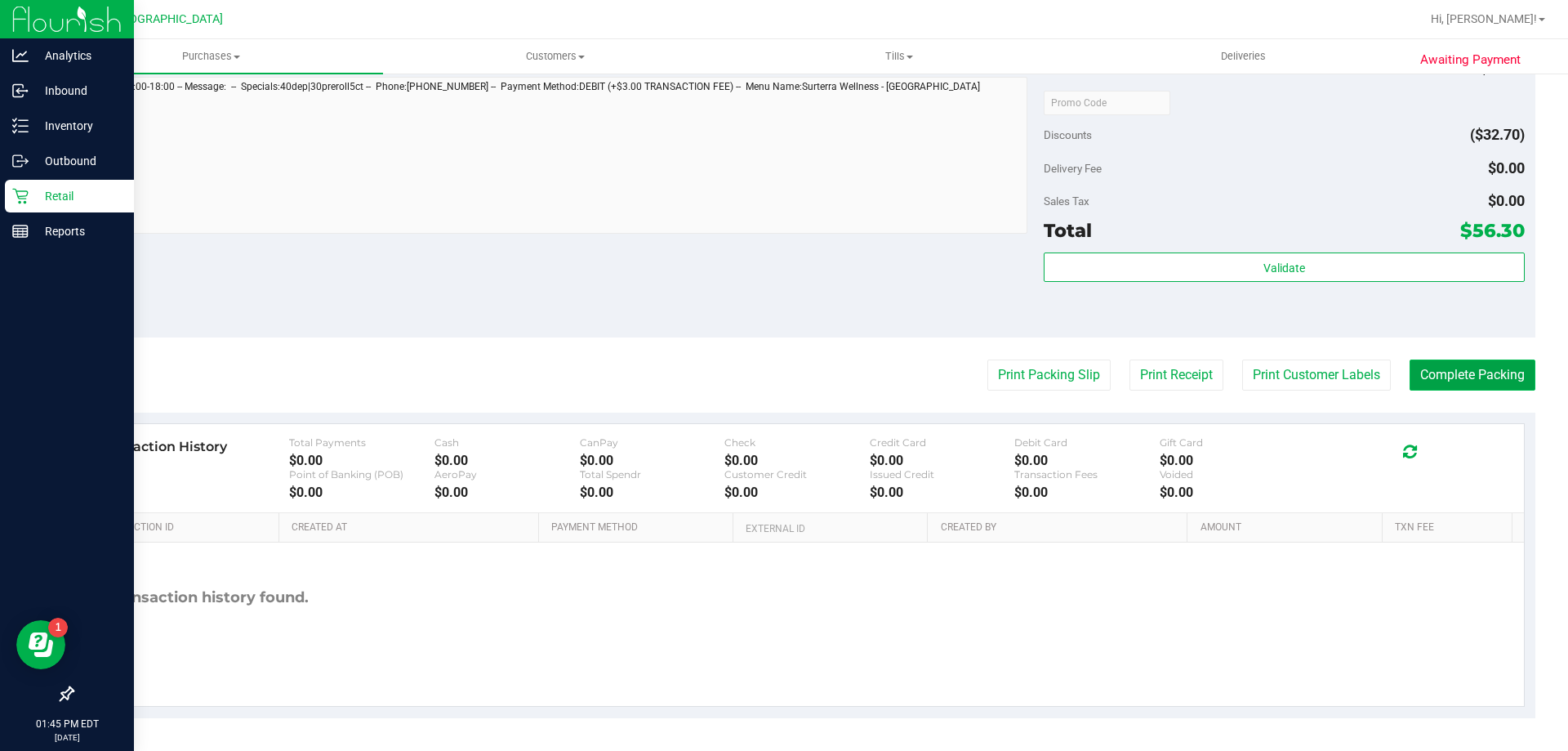
click at [1470, 373] on button "Complete Packing" at bounding box center [1472, 375] width 125 height 31
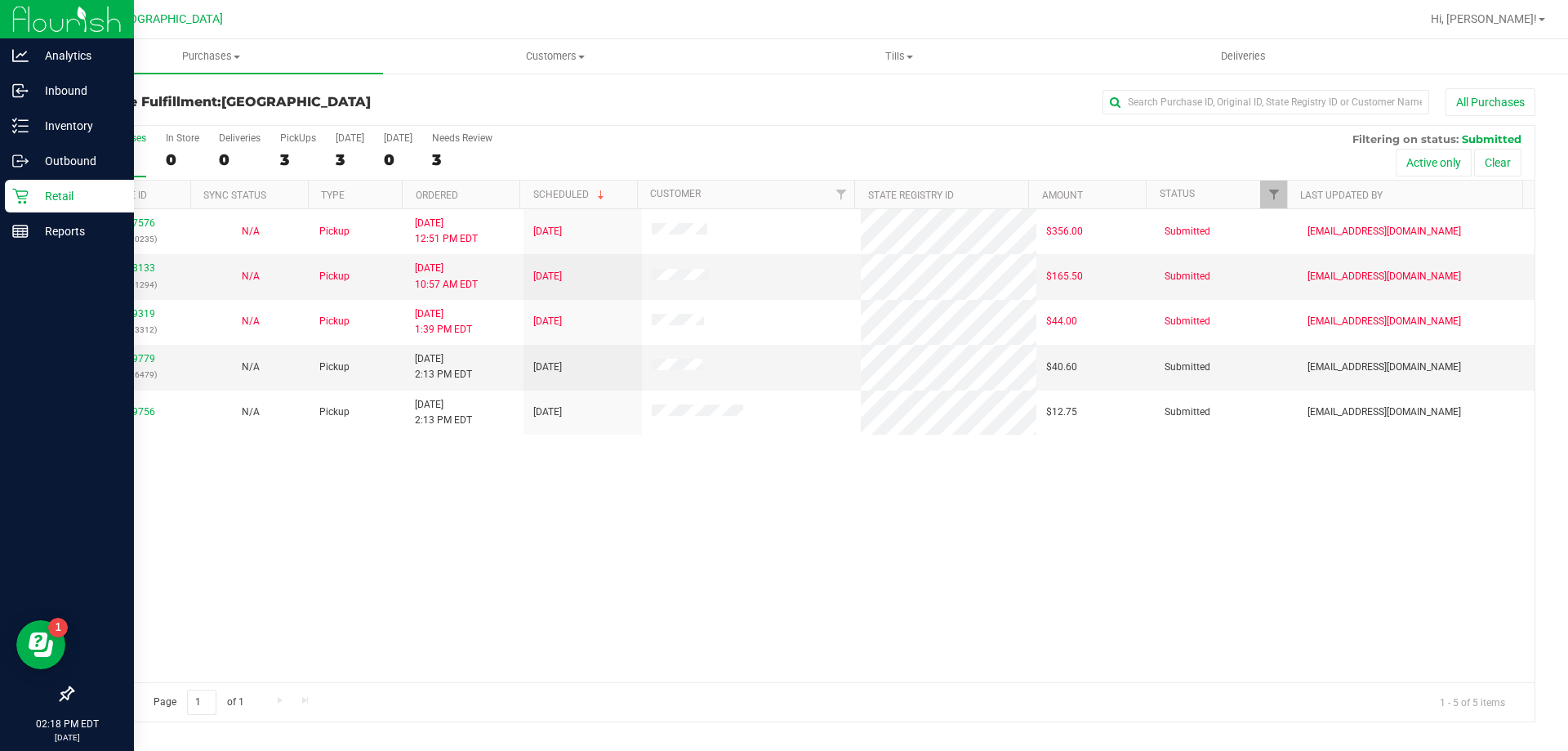
click at [342, 543] on div "11837576 (316910235) N/A Pickup [DATE] 12:51 PM EDT 8/24/2025 $356.00 Submitted…" at bounding box center [804, 445] width 1462 height 472
